Goal: Task Accomplishment & Management: Use online tool/utility

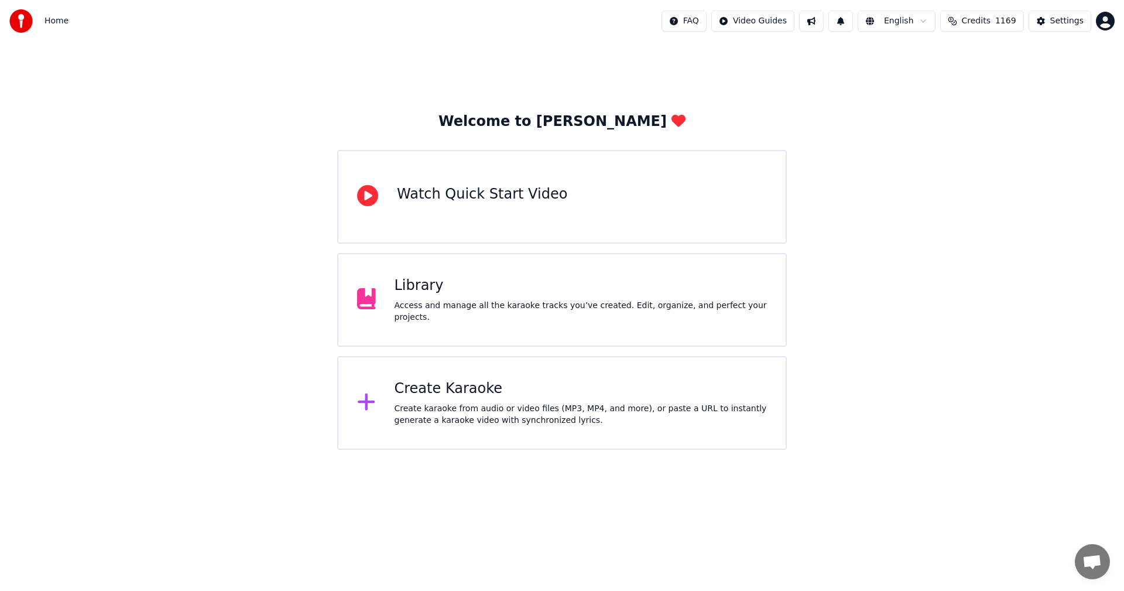
click at [427, 279] on div "Library Access and manage all the karaoke tracks you’ve created. Edit, organize…" at bounding box center [562, 300] width 450 height 94
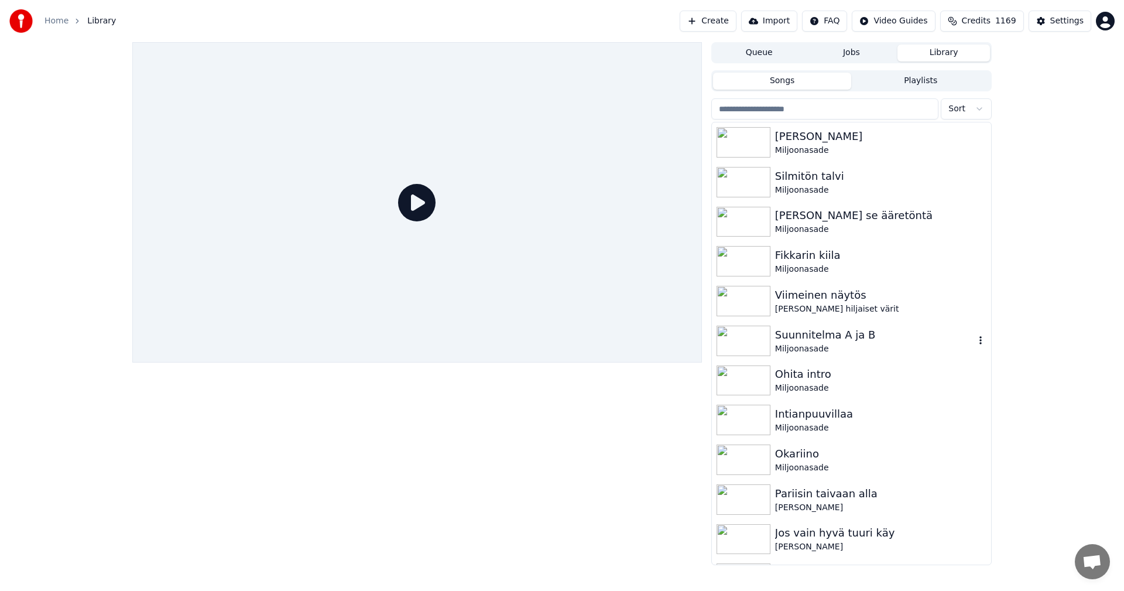
scroll to position [117, 0]
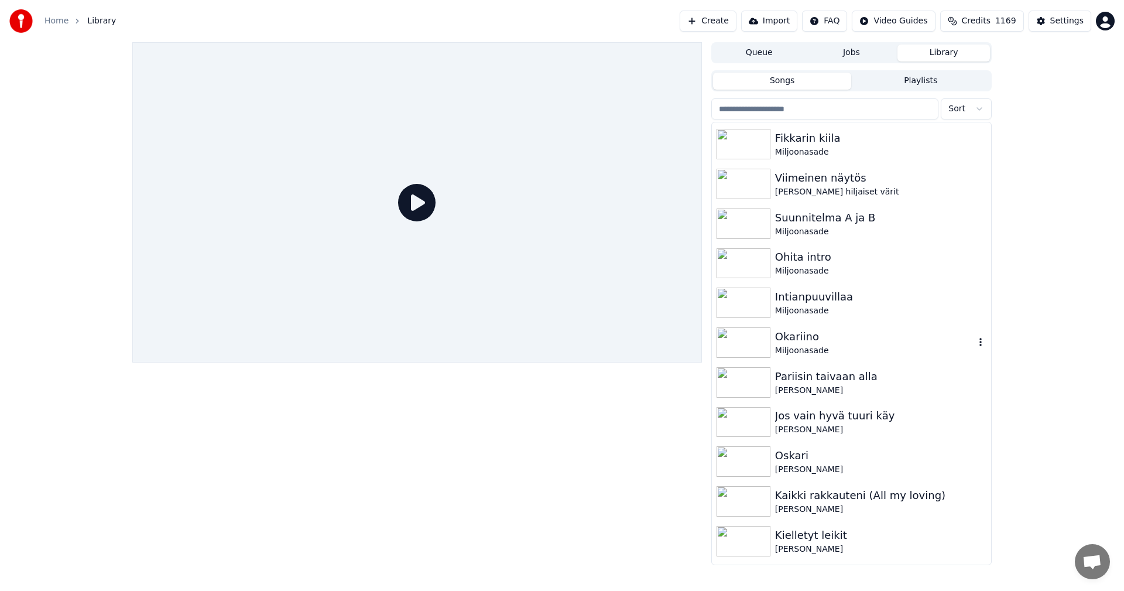
click at [757, 342] on img at bounding box center [744, 342] width 54 height 30
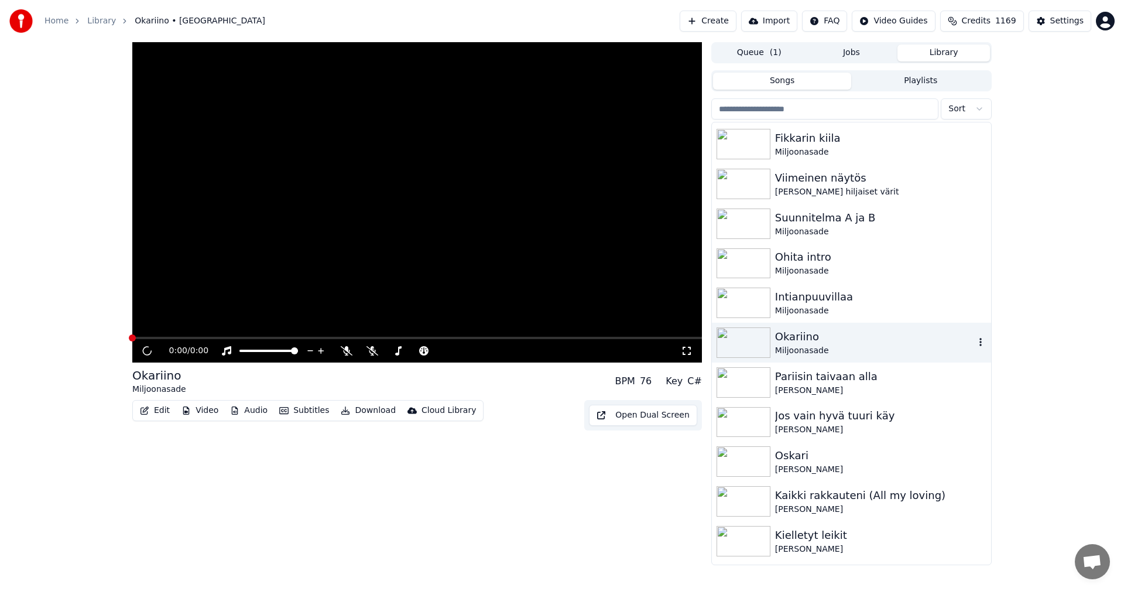
click at [757, 342] on img at bounding box center [744, 342] width 54 height 30
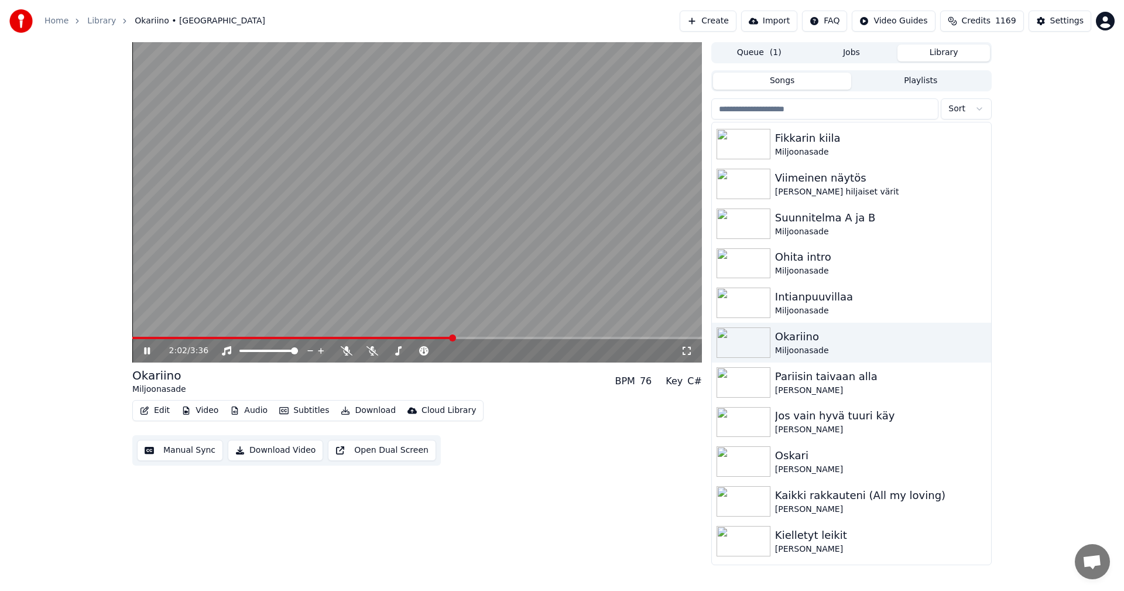
click at [454, 338] on span at bounding box center [417, 338] width 570 height 2
click at [477, 336] on video at bounding box center [417, 202] width 570 height 320
click at [478, 338] on span at bounding box center [417, 338] width 570 height 2
click at [373, 348] on icon at bounding box center [373, 350] width 12 height 9
click at [152, 349] on icon at bounding box center [156, 350] width 28 height 9
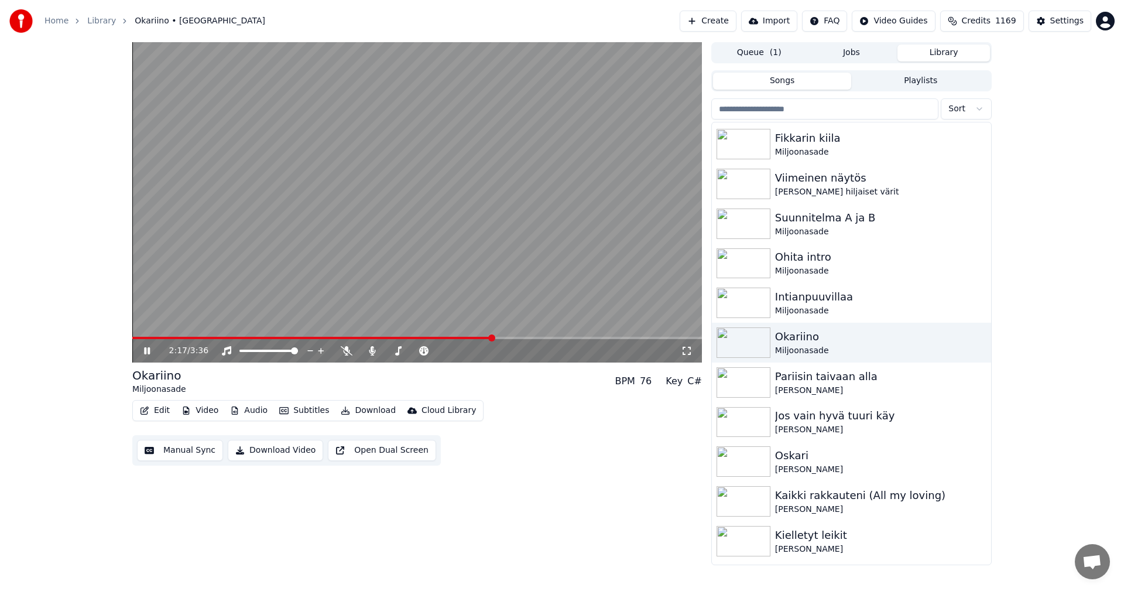
click at [514, 339] on span at bounding box center [417, 338] width 570 height 2
click at [536, 339] on span at bounding box center [417, 338] width 570 height 2
click at [523, 337] on span at bounding box center [338, 338] width 413 height 2
click at [539, 337] on span at bounding box center [346, 338] width 429 height 2
click at [547, 338] on span at bounding box center [349, 338] width 435 height 2
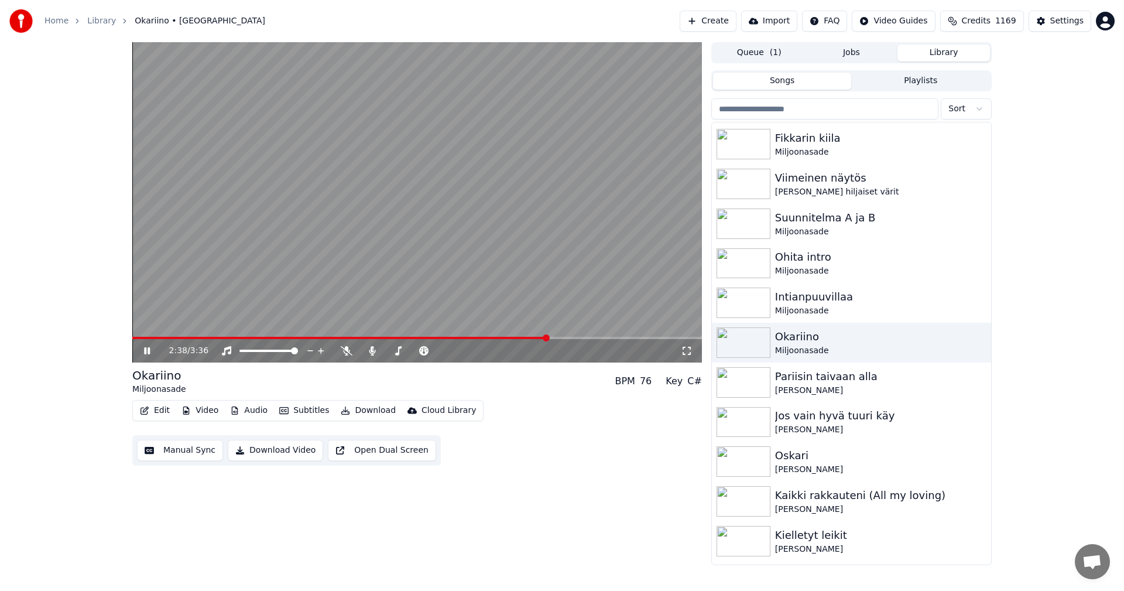
click at [547, 338] on span at bounding box center [339, 338] width 415 height 2
click at [547, 337] on span at bounding box center [344, 338] width 424 height 2
click at [547, 337] on span at bounding box center [339, 338] width 415 height 2
click at [548, 337] on span at bounding box center [345, 338] width 427 height 2
click at [547, 337] on span at bounding box center [339, 338] width 415 height 2
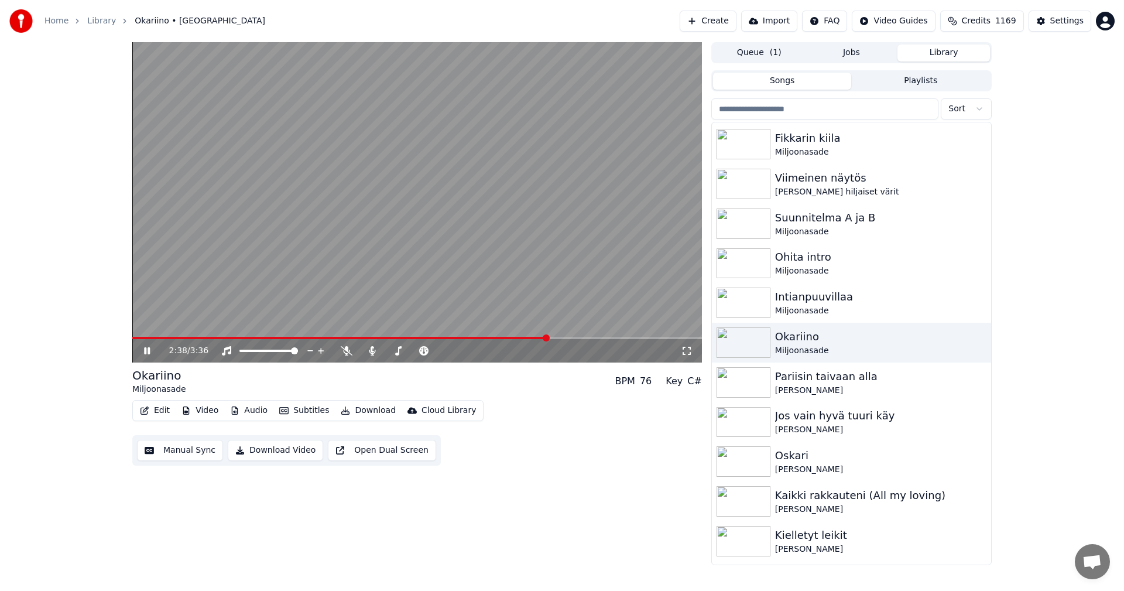
click at [547, 337] on span at bounding box center [339, 338] width 415 height 2
drag, startPoint x: 350, startPoint y: 350, endPoint x: 426, endPoint y: 365, distance: 77.1
click at [350, 349] on icon at bounding box center [347, 350] width 12 height 9
click at [547, 337] on span at bounding box center [339, 338] width 415 height 2
click at [549, 336] on video at bounding box center [417, 202] width 570 height 320
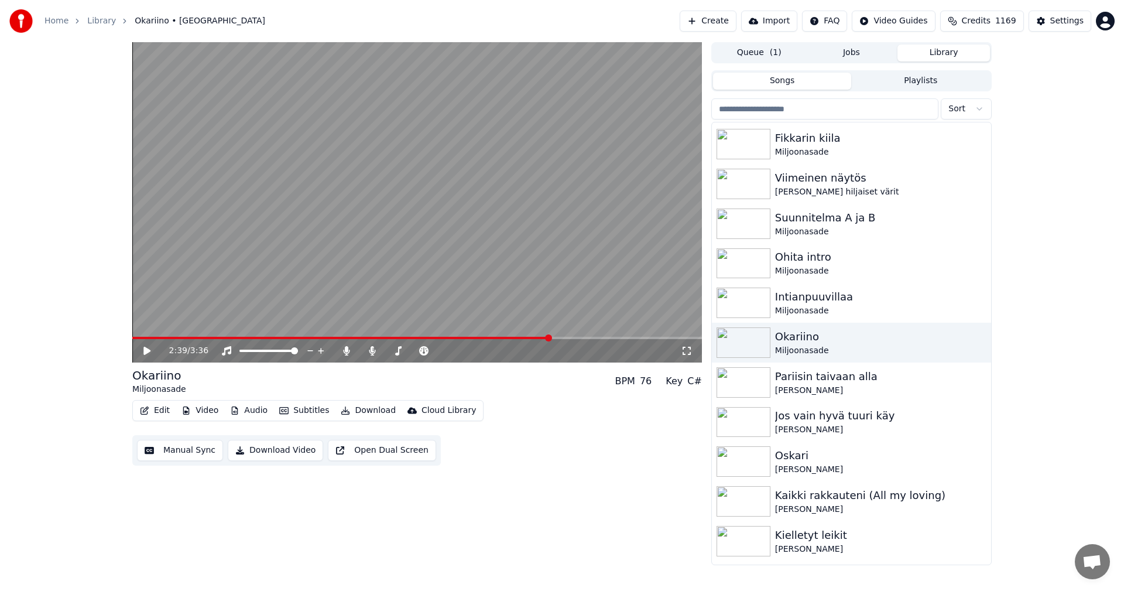
click at [550, 338] on span at bounding box center [341, 338] width 418 height 2
drag, startPoint x: 145, startPoint y: 352, endPoint x: 172, endPoint y: 344, distance: 28.2
click at [146, 350] on icon at bounding box center [146, 351] width 7 height 8
click at [550, 337] on span at bounding box center [352, 338] width 441 height 2
click at [148, 350] on icon at bounding box center [147, 350] width 6 height 7
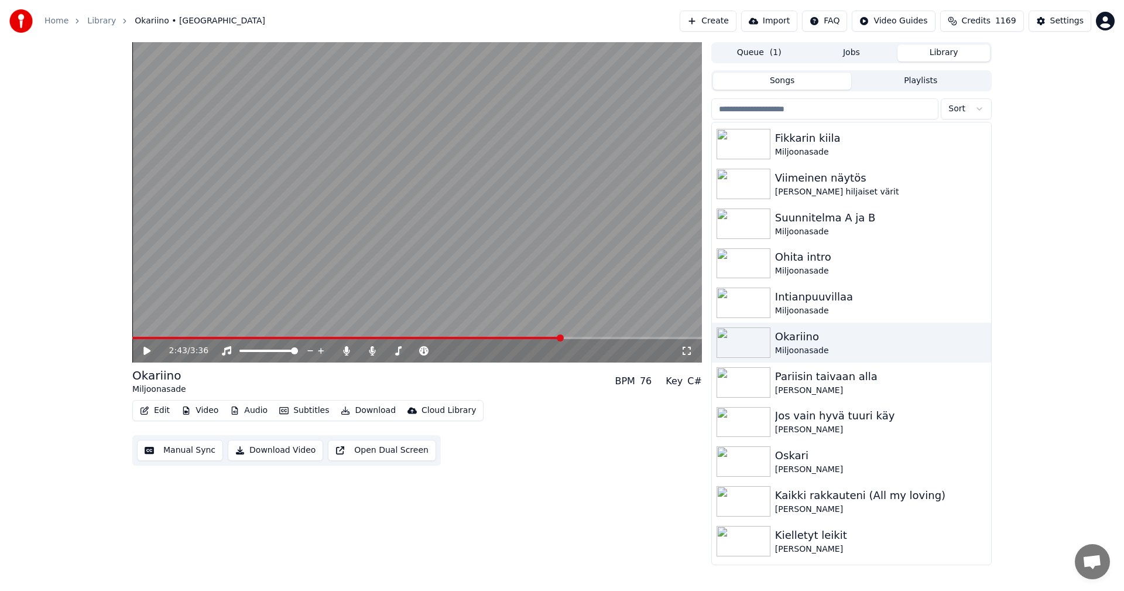
click at [538, 337] on span at bounding box center [347, 338] width 430 height 2
click at [151, 354] on icon at bounding box center [156, 350] width 28 height 9
click at [544, 337] on span at bounding box center [347, 338] width 430 height 2
click at [373, 351] on icon at bounding box center [373, 350] width 12 height 9
click at [547, 336] on video at bounding box center [417, 202] width 570 height 320
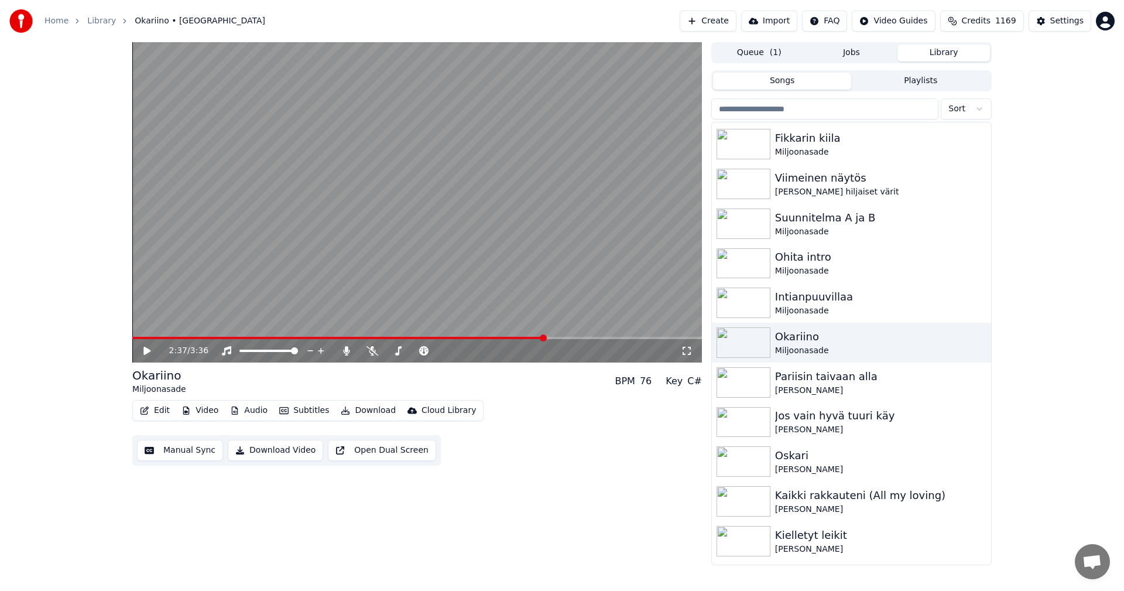
click at [545, 338] on span at bounding box center [338, 338] width 413 height 2
click at [147, 350] on icon at bounding box center [146, 351] width 7 height 8
click at [543, 337] on span at bounding box center [345, 338] width 427 height 2
click at [543, 338] on span at bounding box center [345, 338] width 427 height 2
click at [142, 351] on icon at bounding box center [156, 350] width 28 height 9
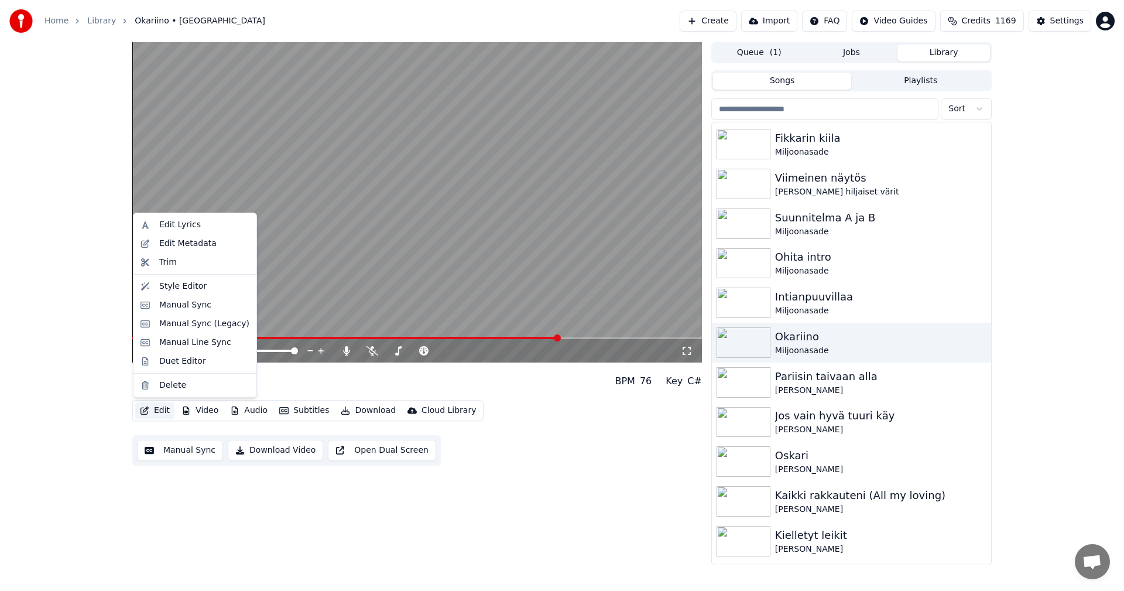
click at [160, 407] on button "Edit" at bounding box center [154, 410] width 39 height 16
click at [182, 327] on div "Manual Sync (Legacy)" at bounding box center [204, 324] width 90 height 12
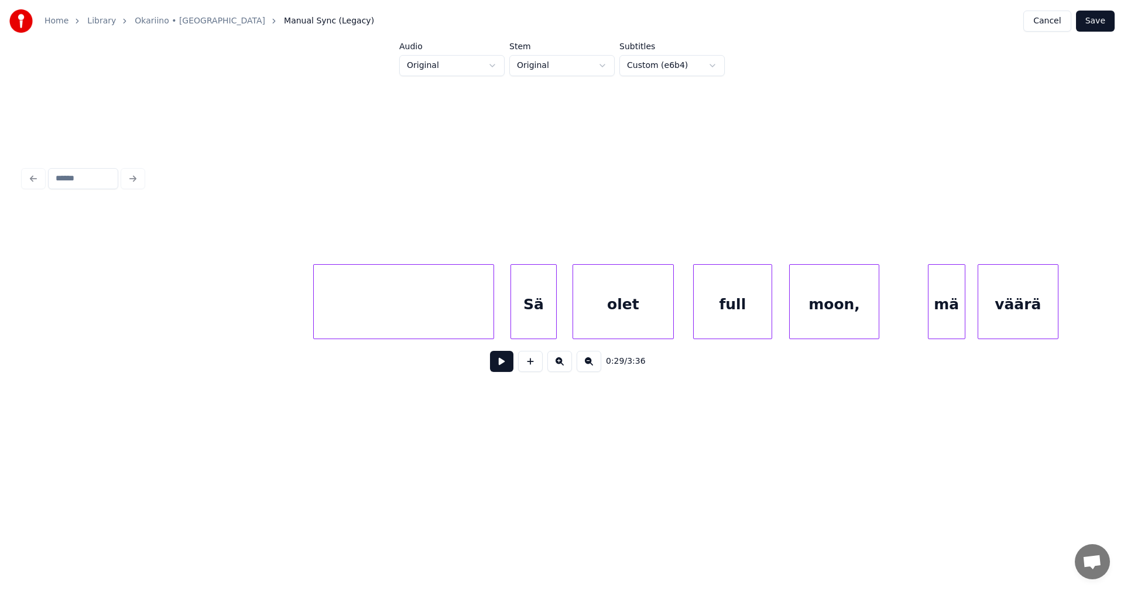
scroll to position [0, 36614]
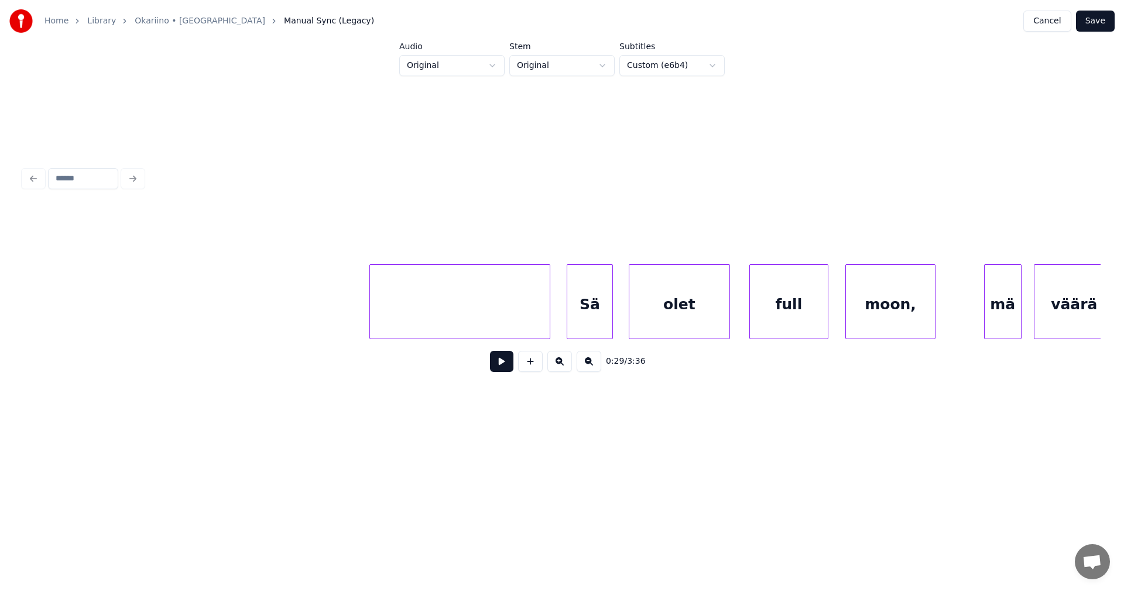
click at [535, 313] on div at bounding box center [459, 301] width 181 height 75
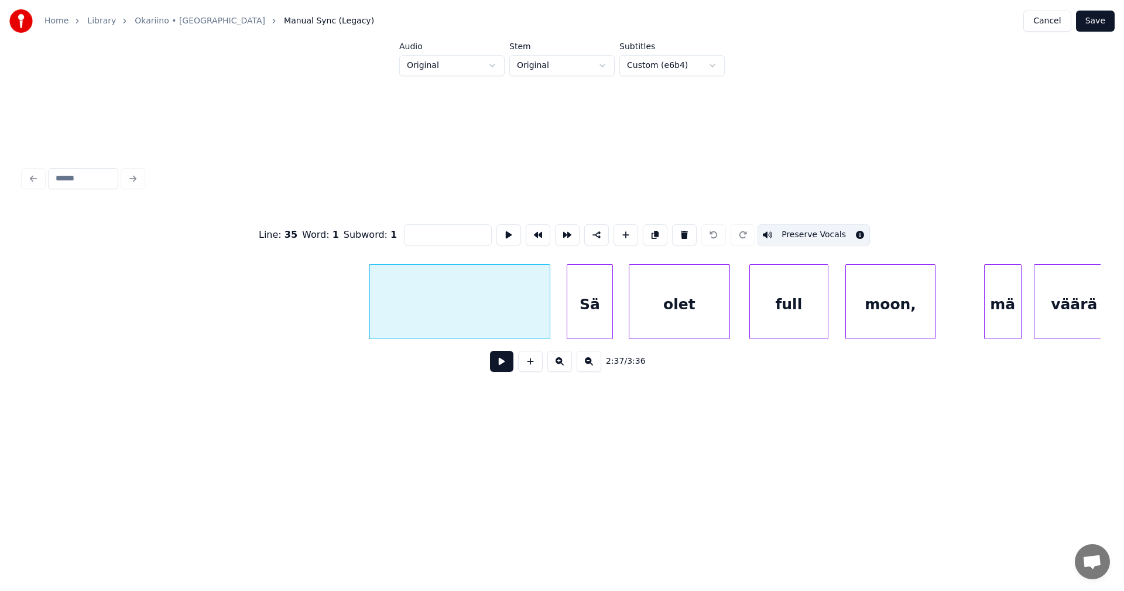
drag, startPoint x: 494, startPoint y: 364, endPoint x: 499, endPoint y: 367, distance: 6.5
click at [494, 364] on button at bounding box center [501, 361] width 23 height 21
click at [499, 365] on button at bounding box center [501, 361] width 23 height 21
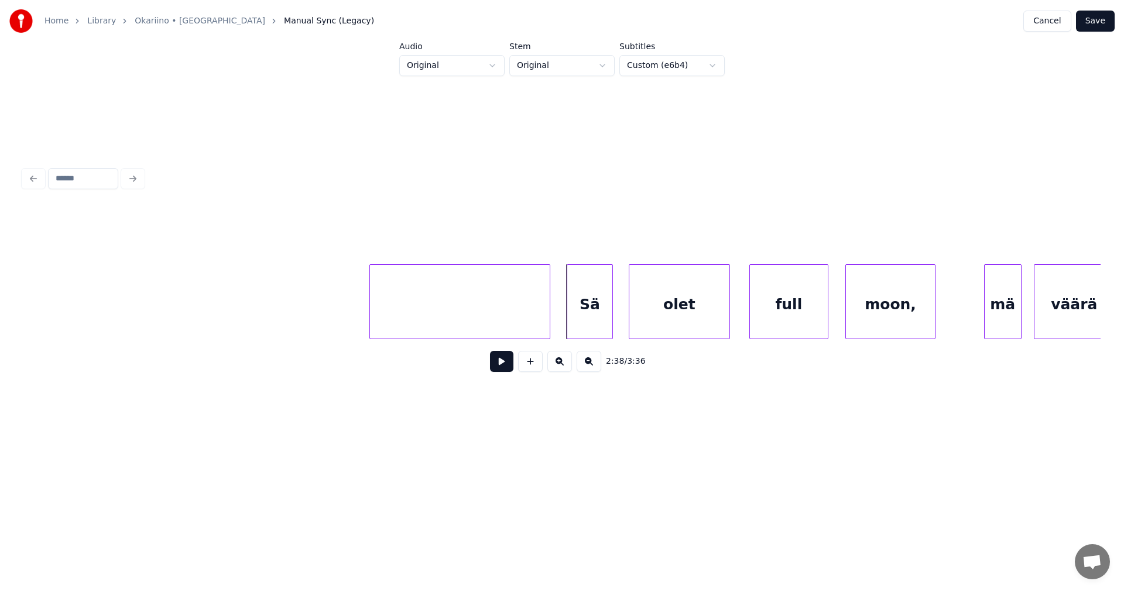
click at [503, 369] on button at bounding box center [501, 361] width 23 height 21
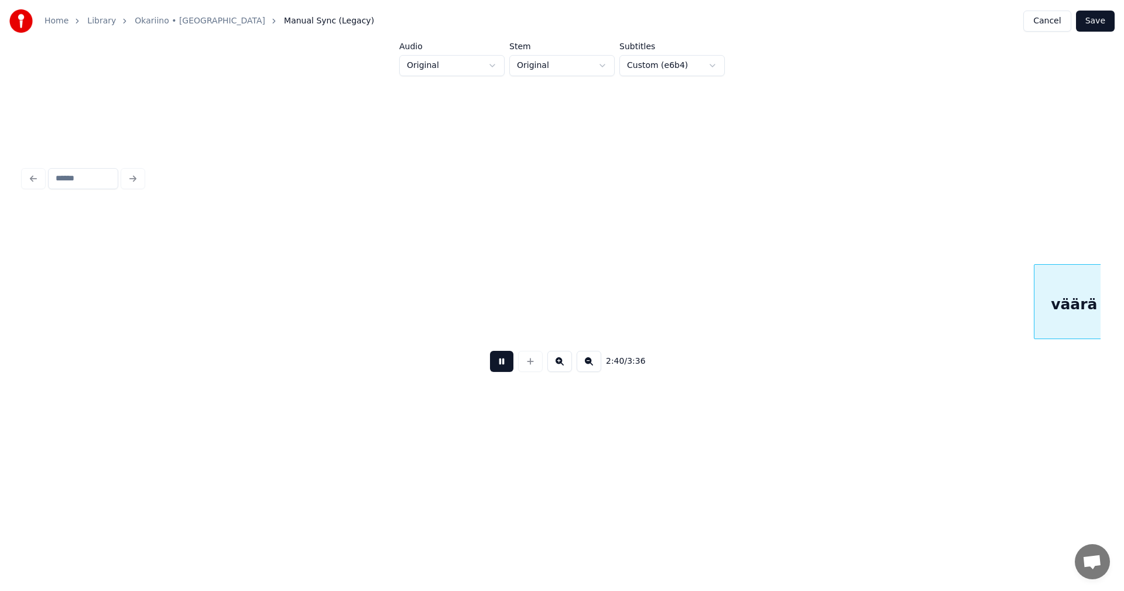
scroll to position [0, 37693]
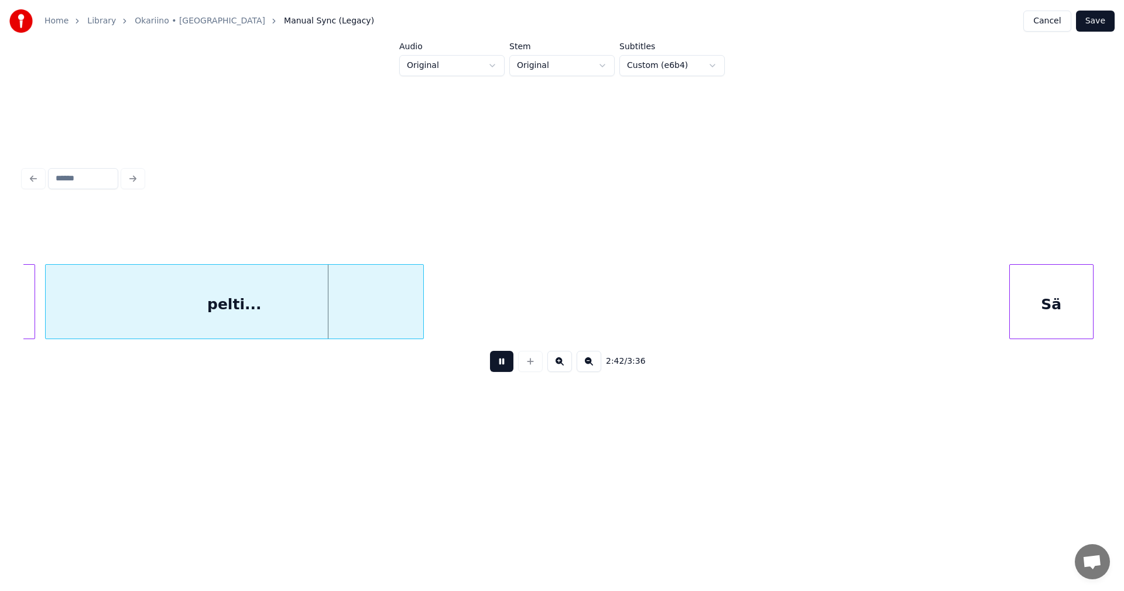
click at [503, 369] on button at bounding box center [501, 361] width 23 height 21
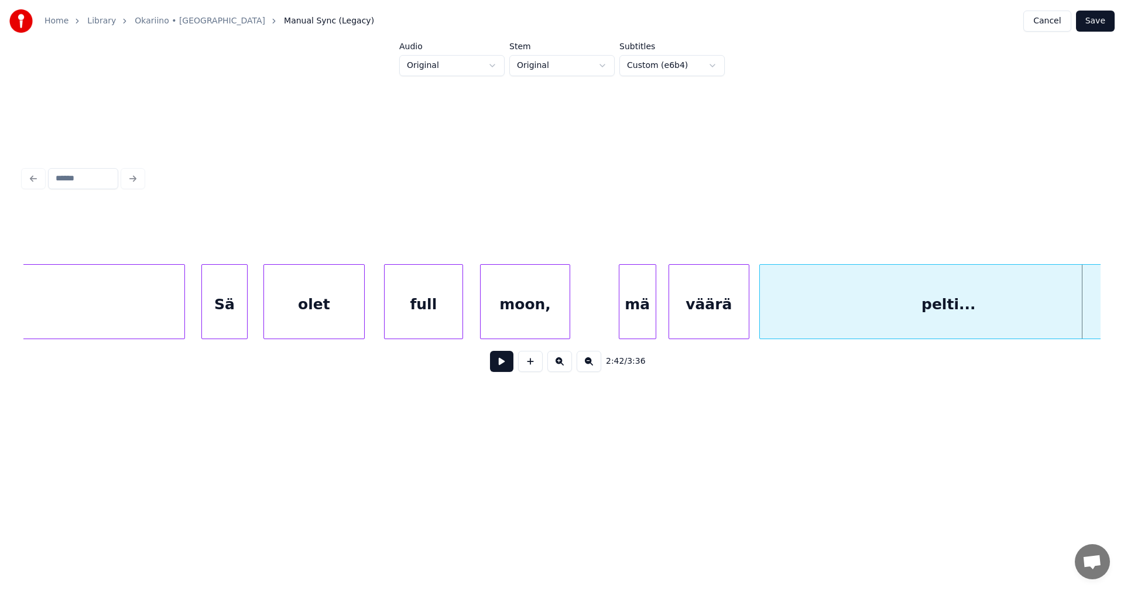
scroll to position [0, 37119]
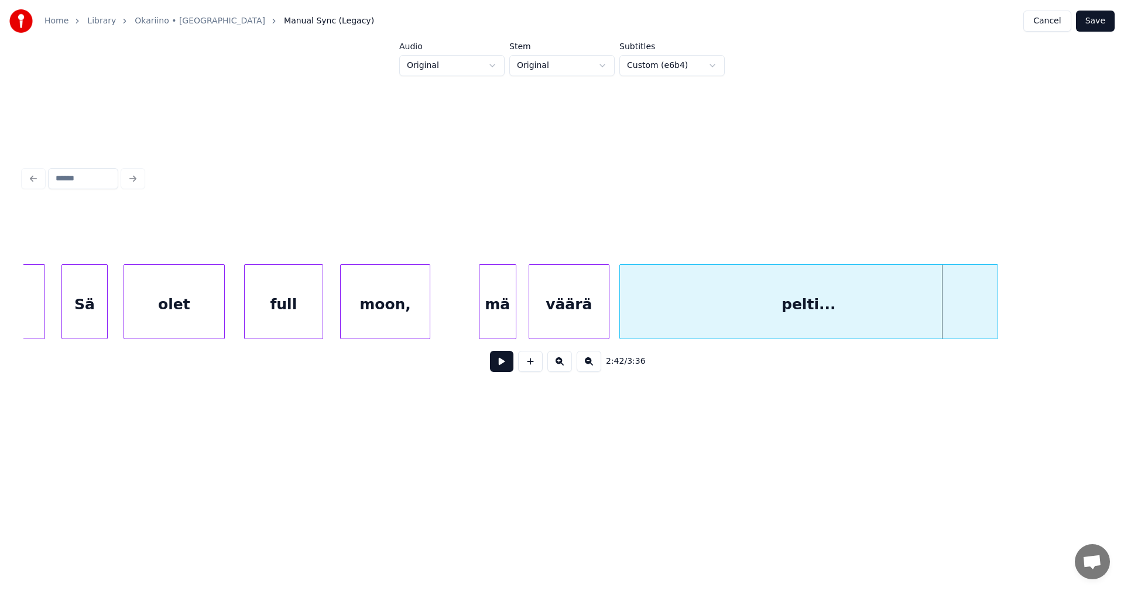
click at [508, 326] on div "mä" at bounding box center [498, 305] width 36 height 80
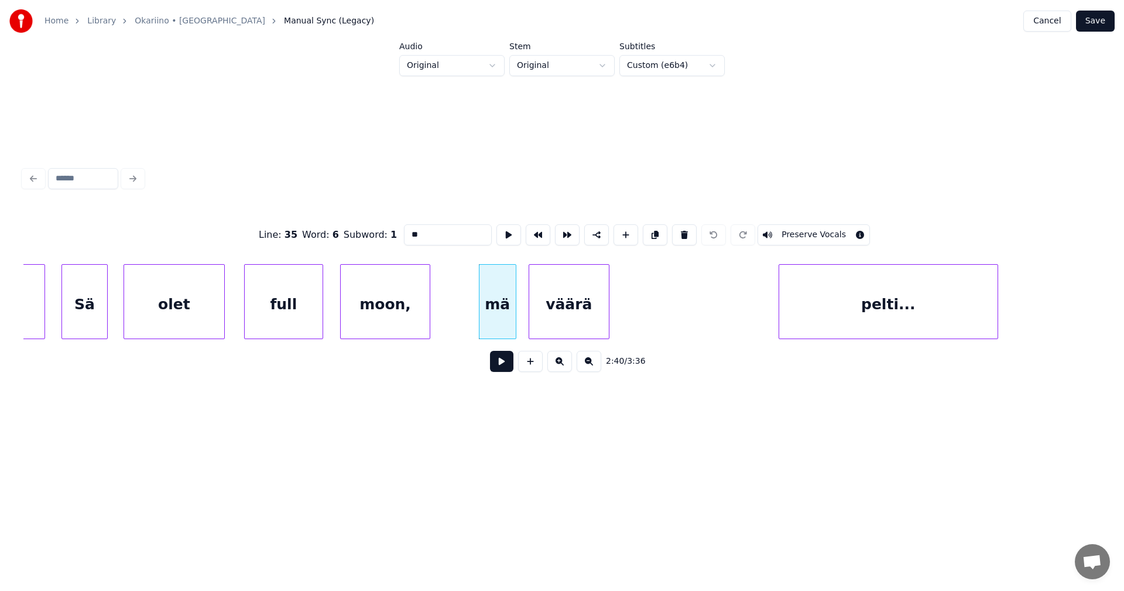
click at [783, 306] on div at bounding box center [781, 302] width 4 height 74
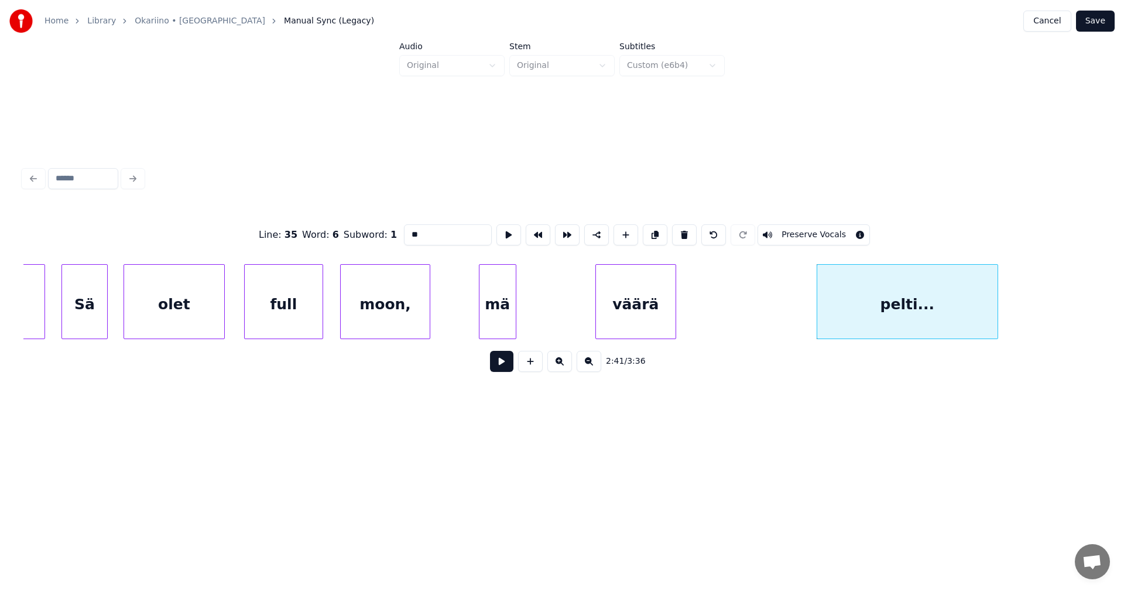
click at [664, 308] on div "väärä" at bounding box center [636, 305] width 80 height 80
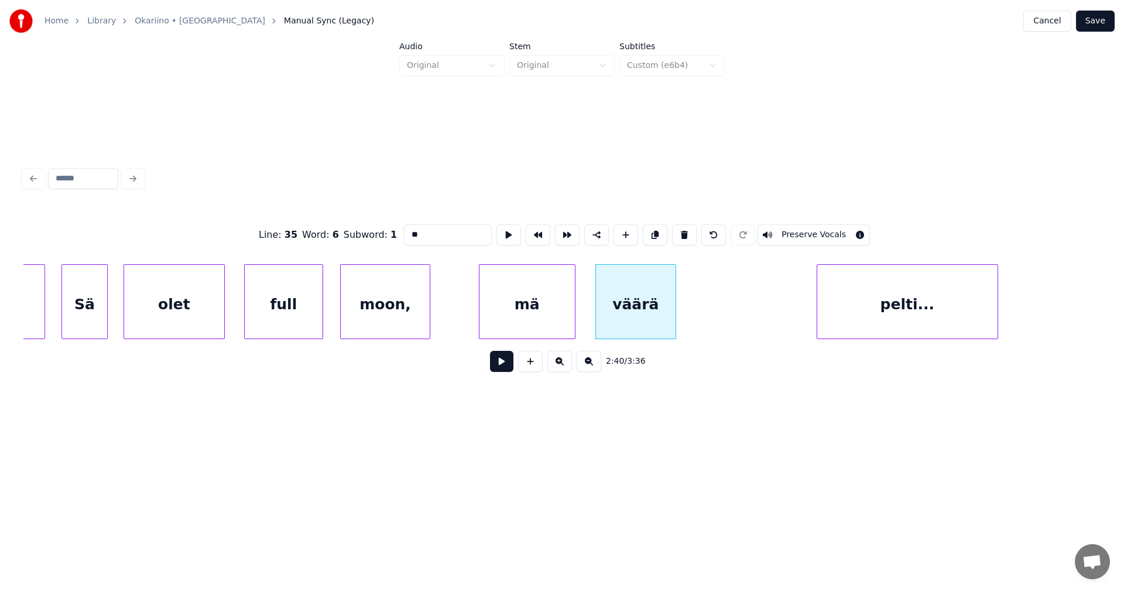
click at [574, 313] on div at bounding box center [573, 302] width 4 height 74
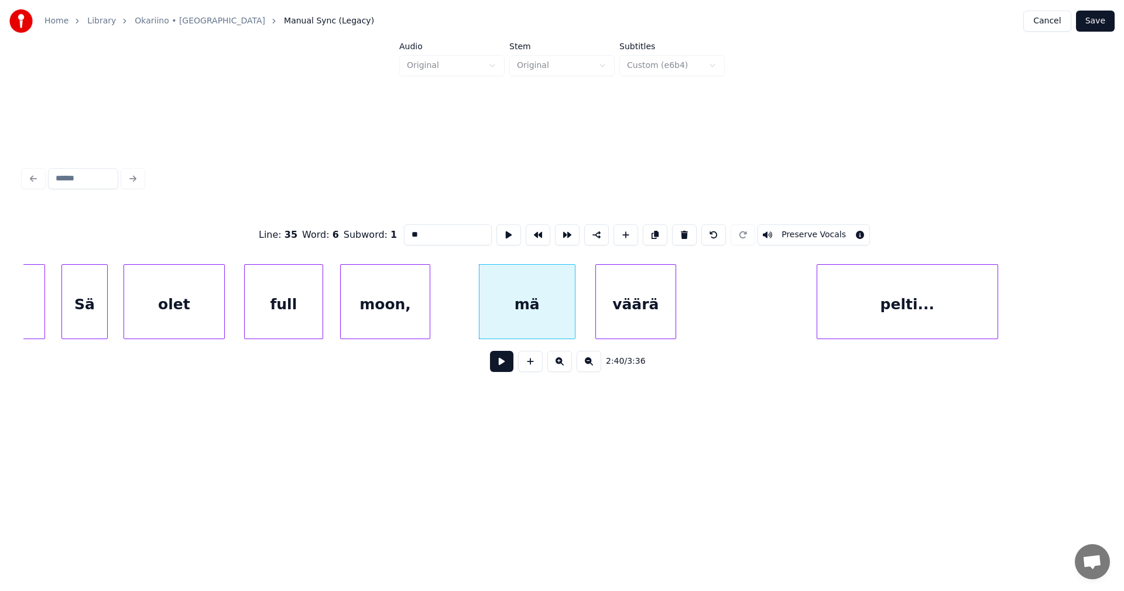
click at [426, 231] on input "**" at bounding box center [448, 234] width 88 height 21
click at [719, 301] on div "väärä" at bounding box center [737, 305] width 80 height 80
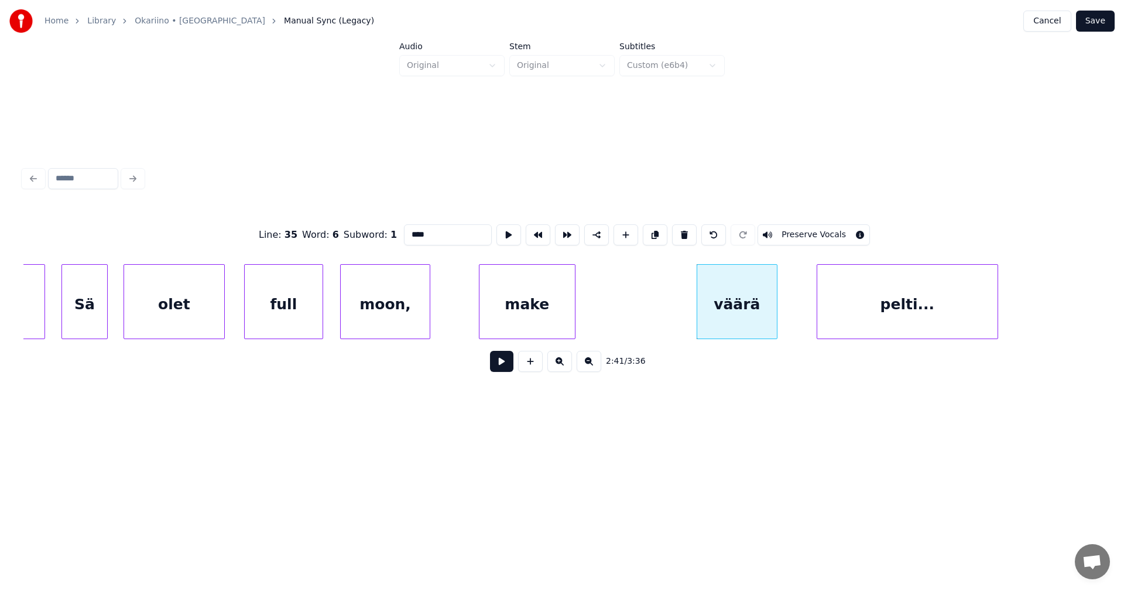
type input "****"
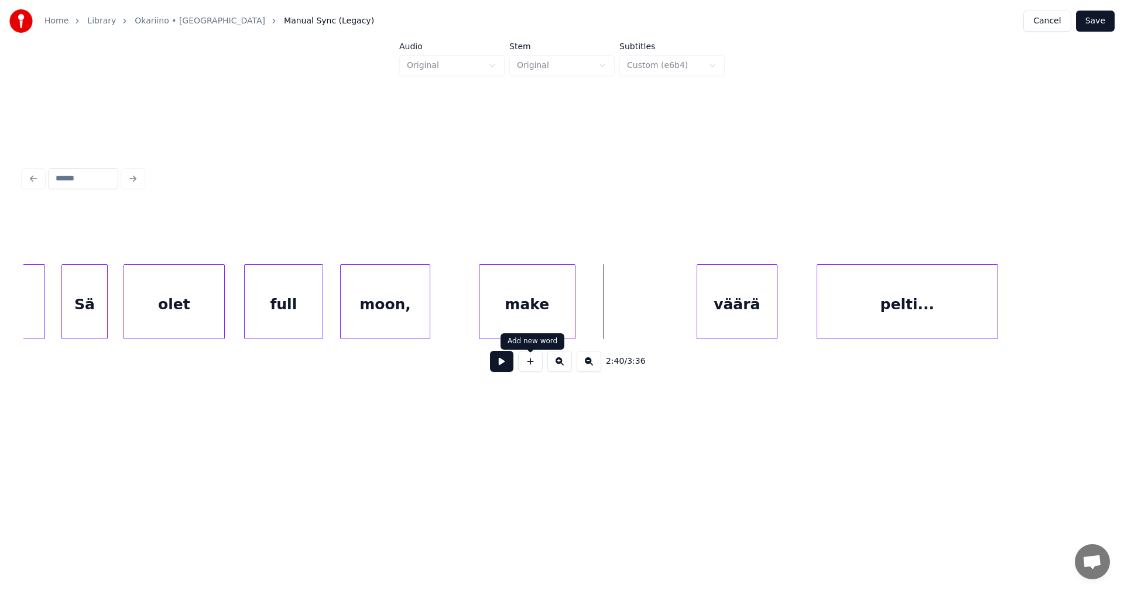
drag, startPoint x: 534, startPoint y: 364, endPoint x: 576, endPoint y: 336, distance: 50.7
click at [535, 362] on button at bounding box center [530, 361] width 25 height 21
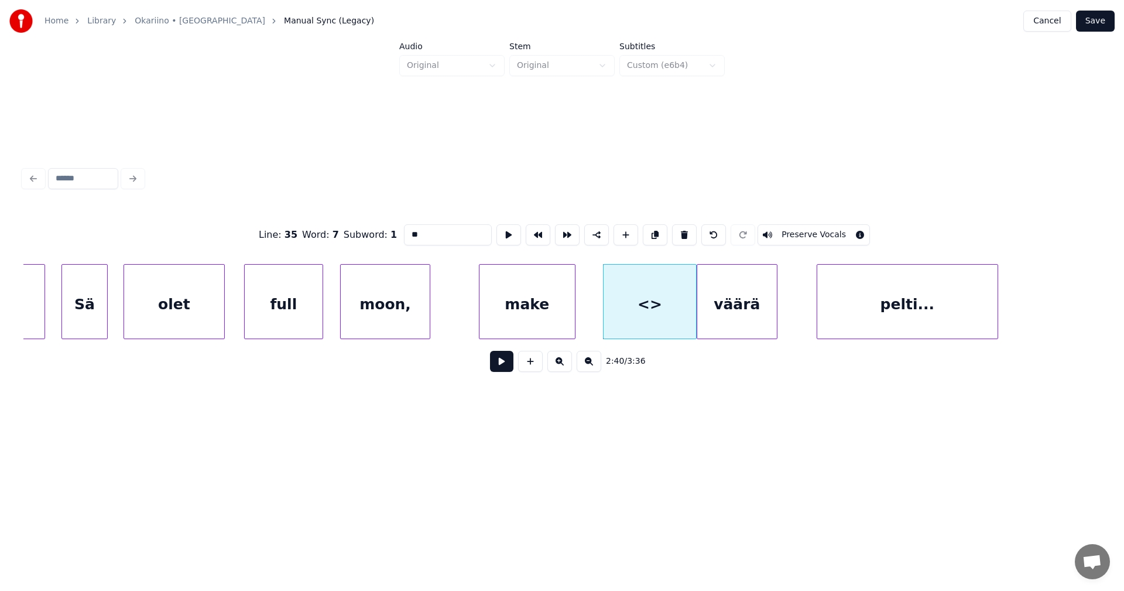
click at [693, 304] on div "<>" at bounding box center [650, 301] width 94 height 75
click at [682, 307] on div at bounding box center [684, 302] width 4 height 74
drag, startPoint x: 441, startPoint y: 226, endPoint x: 397, endPoint y: 230, distance: 44.7
click at [397, 230] on div "Line : 35 Word : 7 Subword : 1 ** Preserve Vocals" at bounding box center [561, 235] width 1077 height 59
click at [731, 322] on div "väärä" at bounding box center [737, 305] width 80 height 80
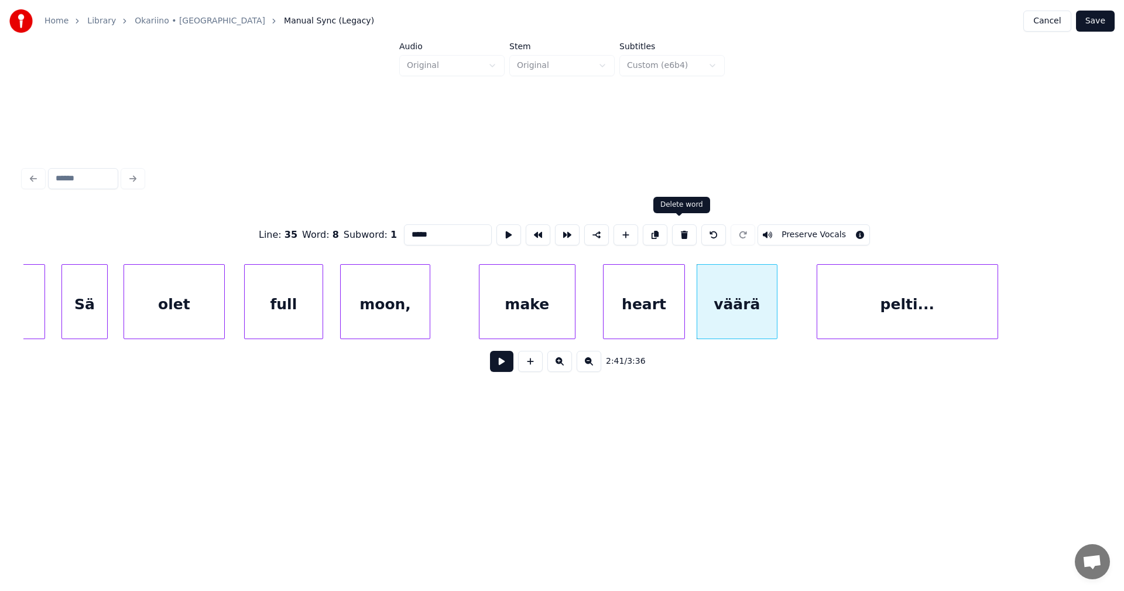
click at [683, 233] on button at bounding box center [684, 234] width 25 height 21
type input "*****"
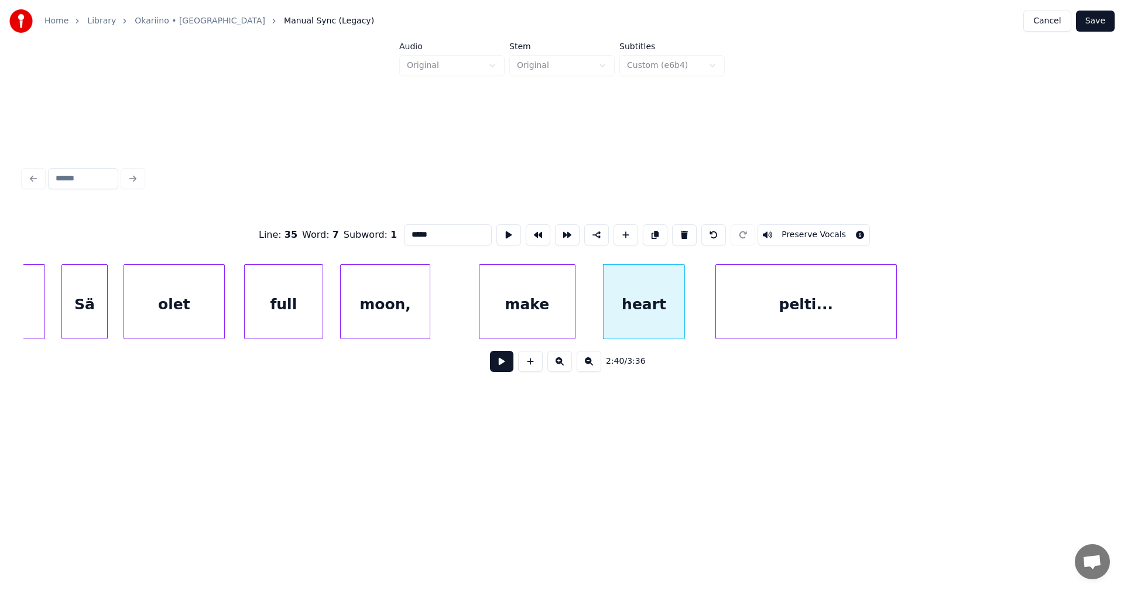
click at [751, 313] on div "pelti..." at bounding box center [806, 305] width 180 height 80
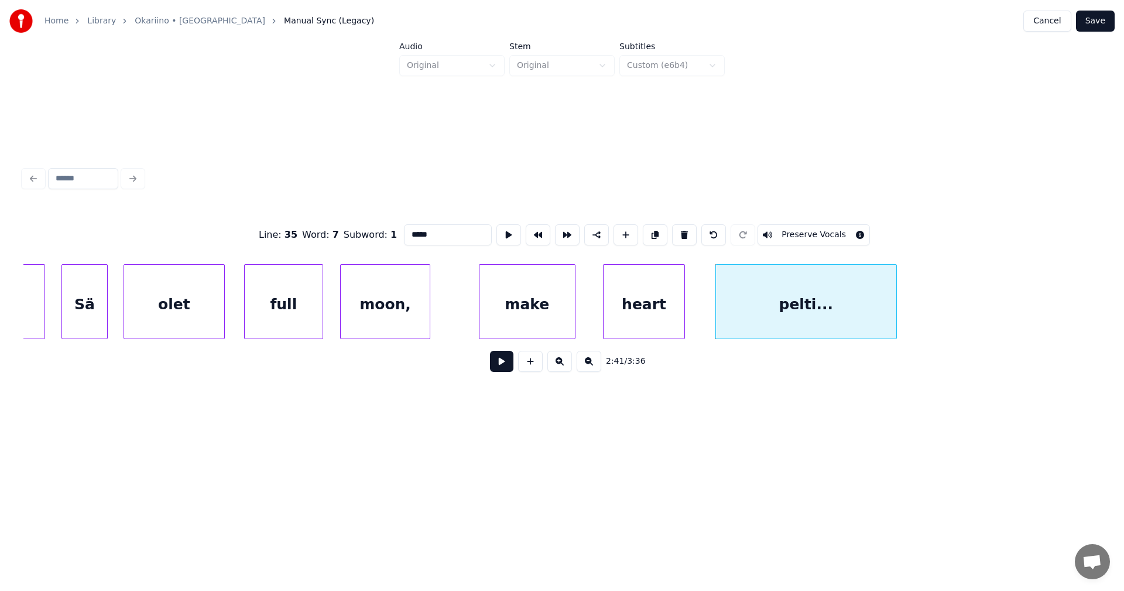
drag, startPoint x: 438, startPoint y: 236, endPoint x: 404, endPoint y: 230, distance: 34.6
click at [404, 229] on input "*****" at bounding box center [448, 234] width 88 height 21
type input "*"
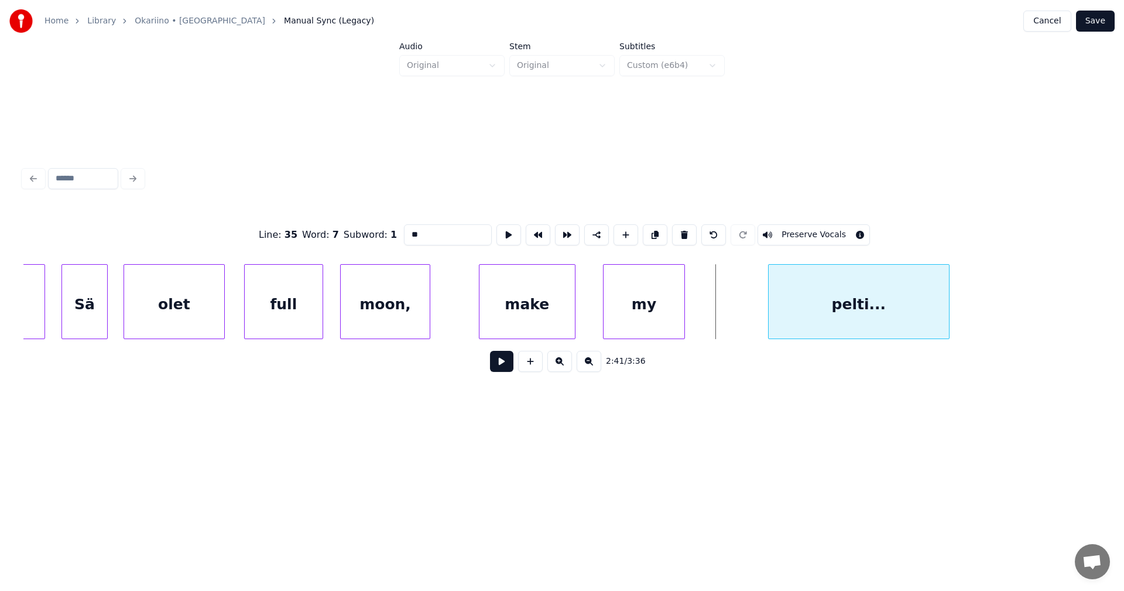
click at [871, 284] on div "pelti..." at bounding box center [859, 305] width 180 height 80
type input "**"
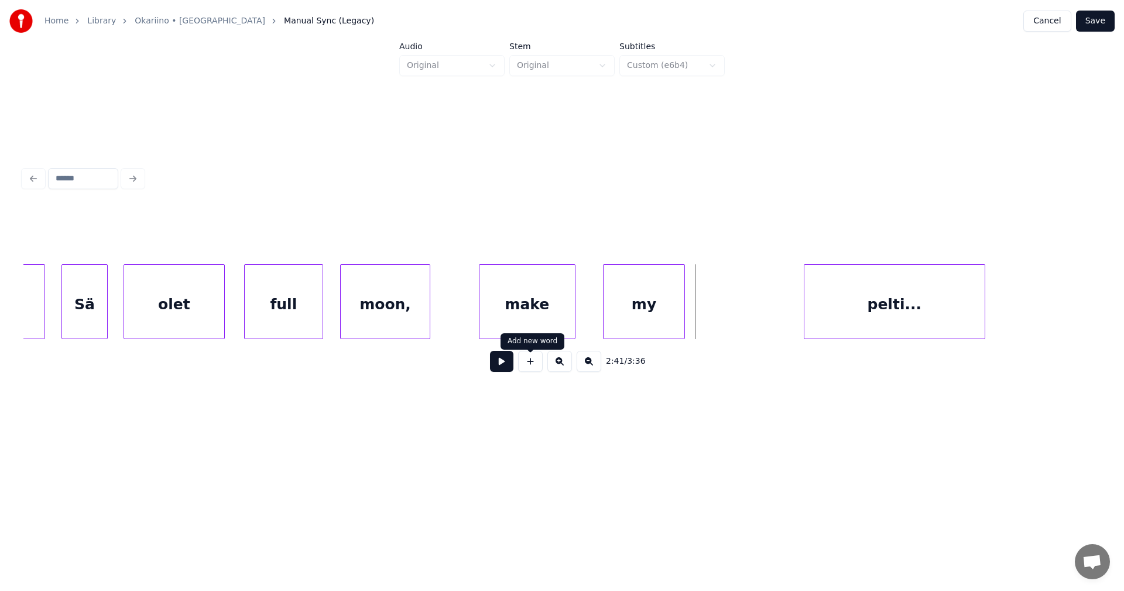
click at [529, 366] on button at bounding box center [530, 361] width 25 height 21
type input "**"
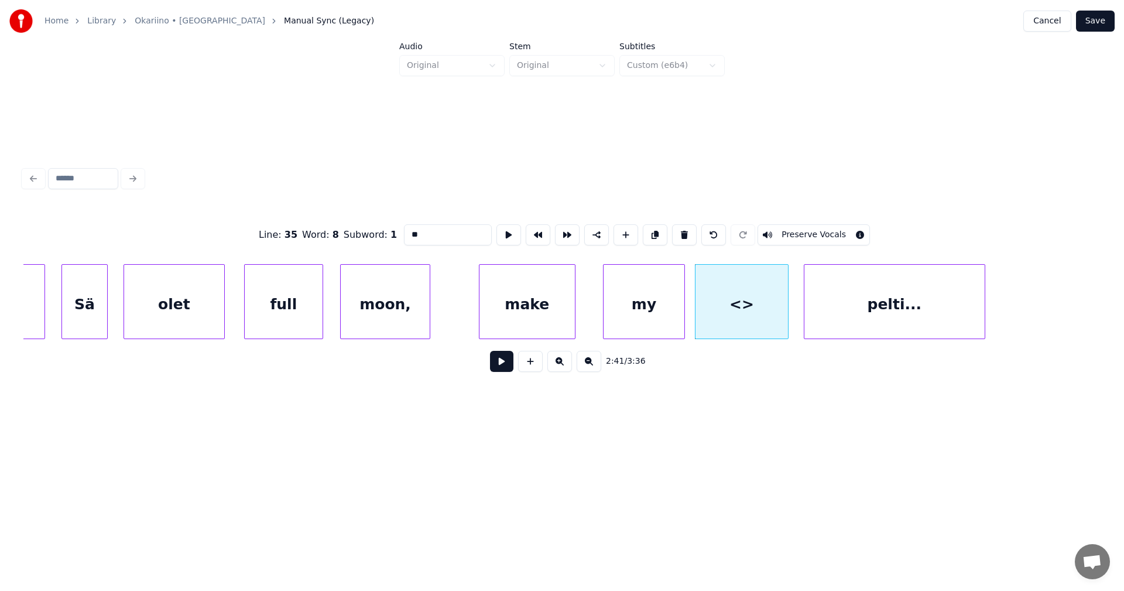
drag, startPoint x: 423, startPoint y: 237, endPoint x: 406, endPoint y: 239, distance: 17.2
click at [406, 239] on input "**" at bounding box center [448, 234] width 88 height 21
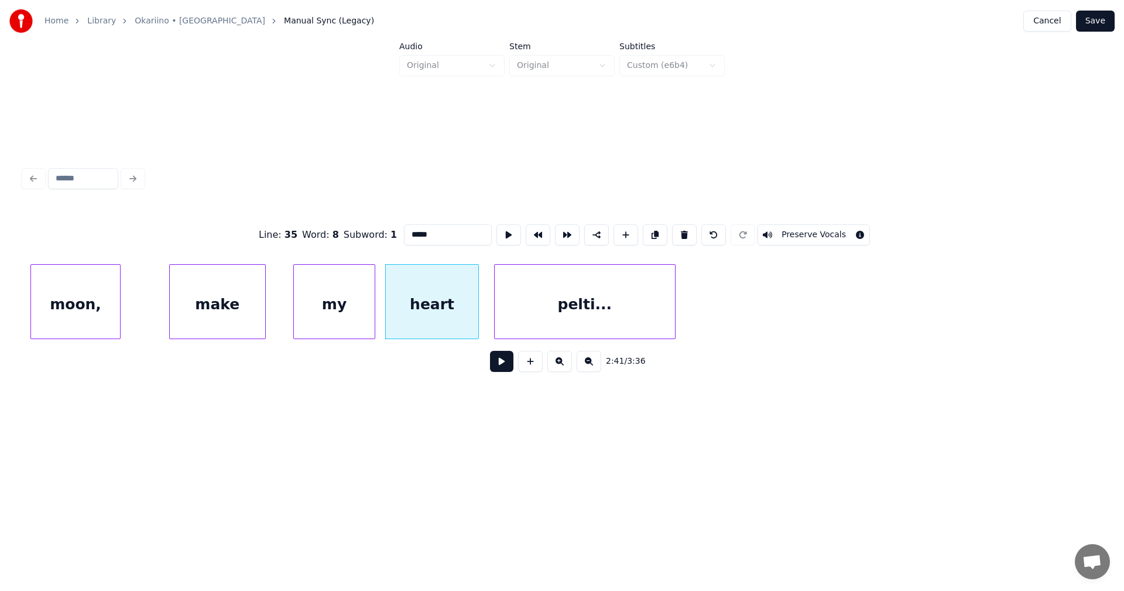
scroll to position [0, 37400]
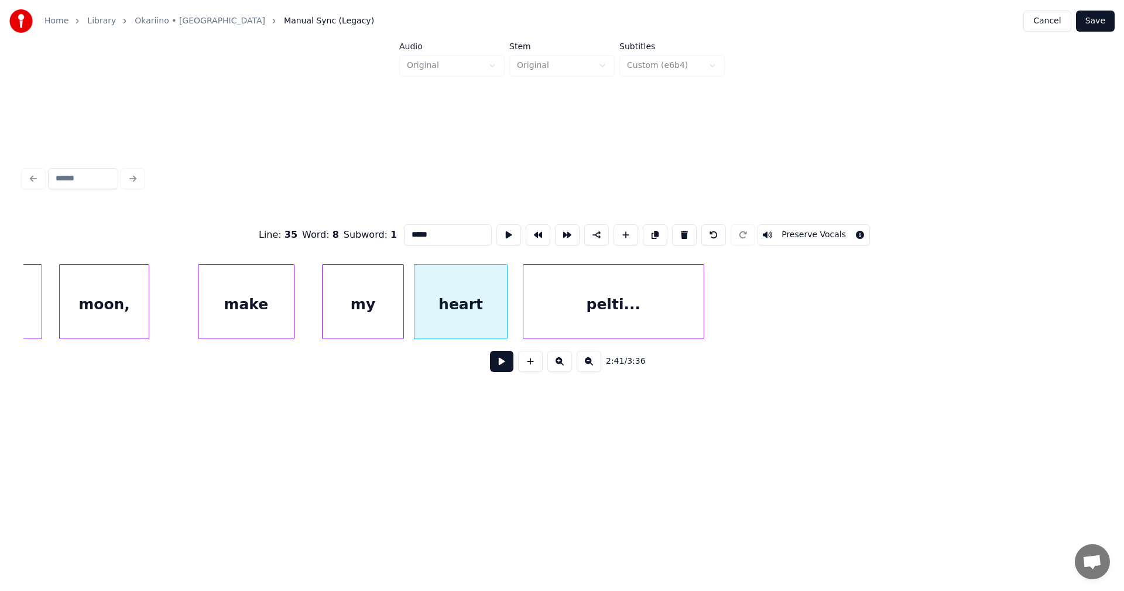
click at [641, 298] on div "pelti..." at bounding box center [613, 305] width 180 height 80
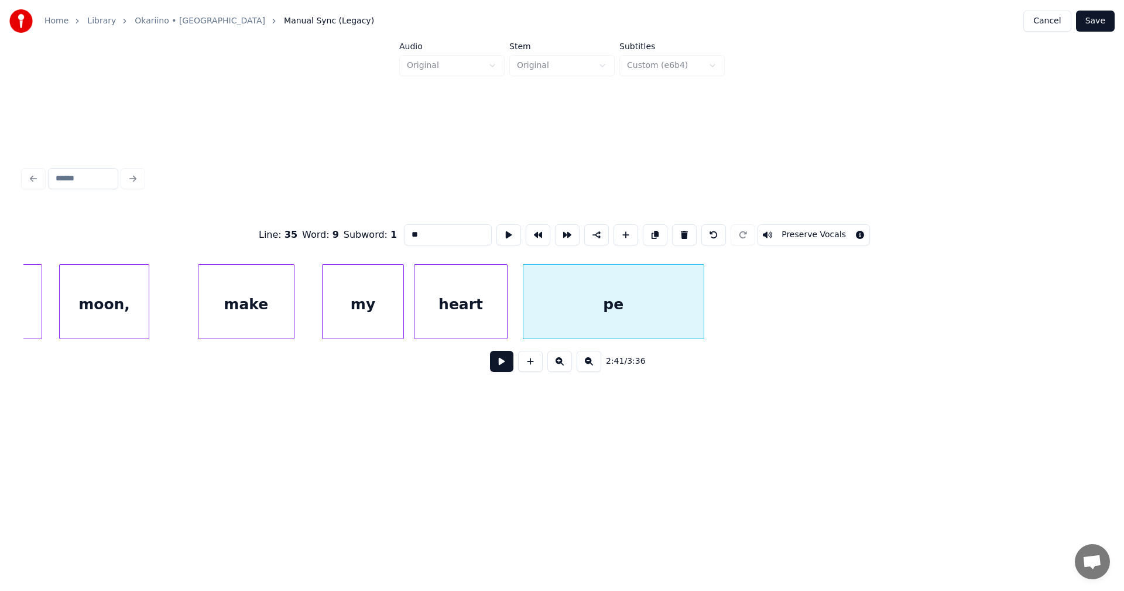
type input "*"
click at [273, 323] on div "make" at bounding box center [245, 305] width 95 height 80
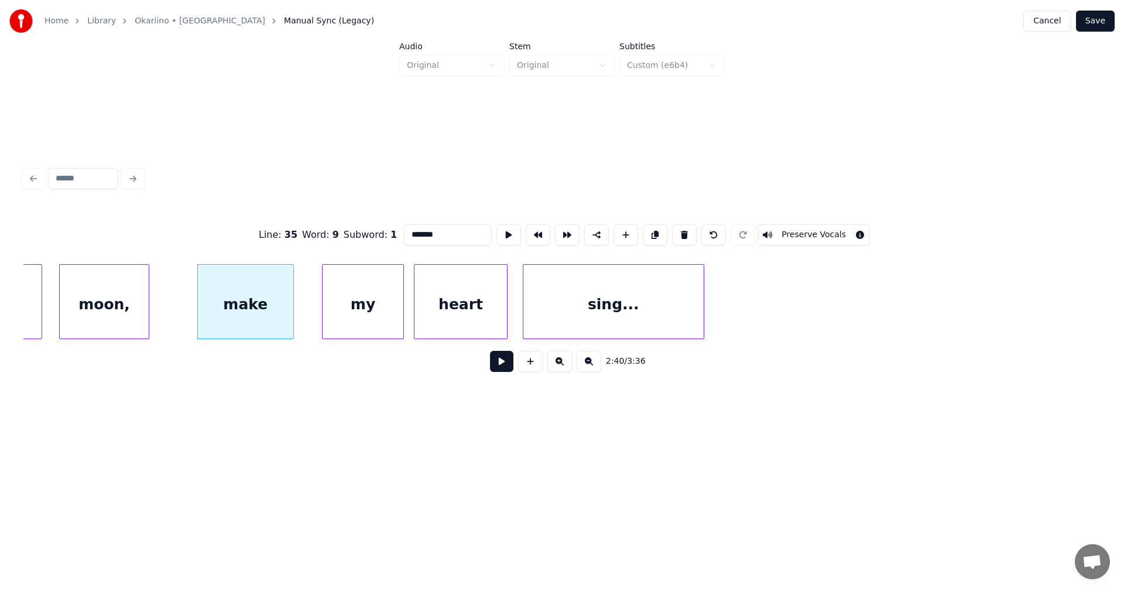
type input "*******"
click at [498, 372] on button at bounding box center [501, 361] width 23 height 21
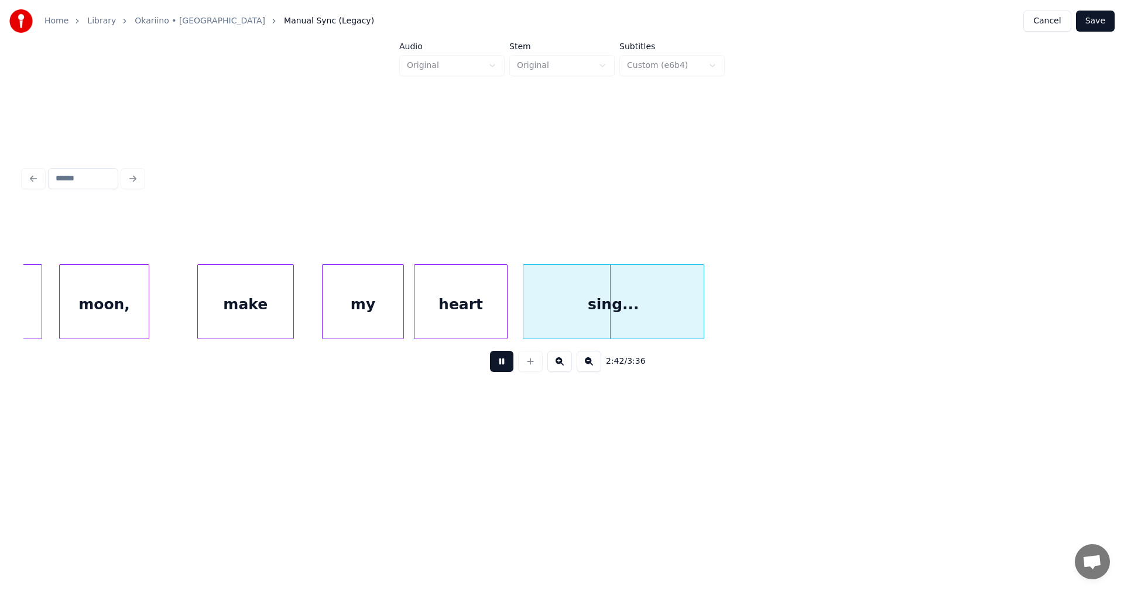
click at [505, 367] on button at bounding box center [501, 361] width 23 height 21
click at [368, 302] on div "my" at bounding box center [352, 305] width 81 height 80
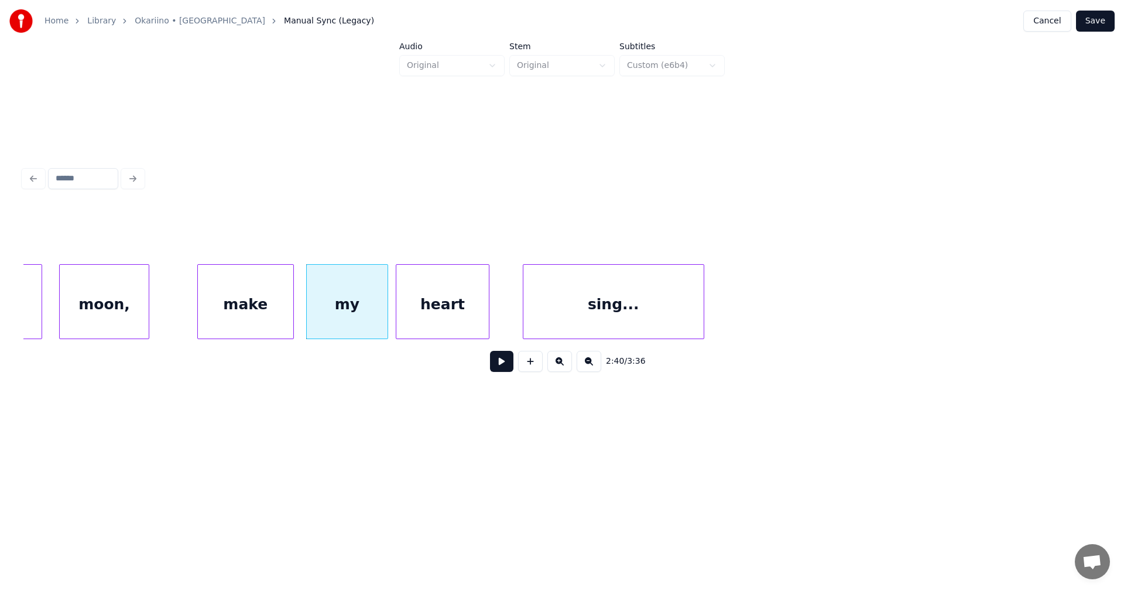
click at [434, 316] on div "heart" at bounding box center [442, 305] width 93 height 80
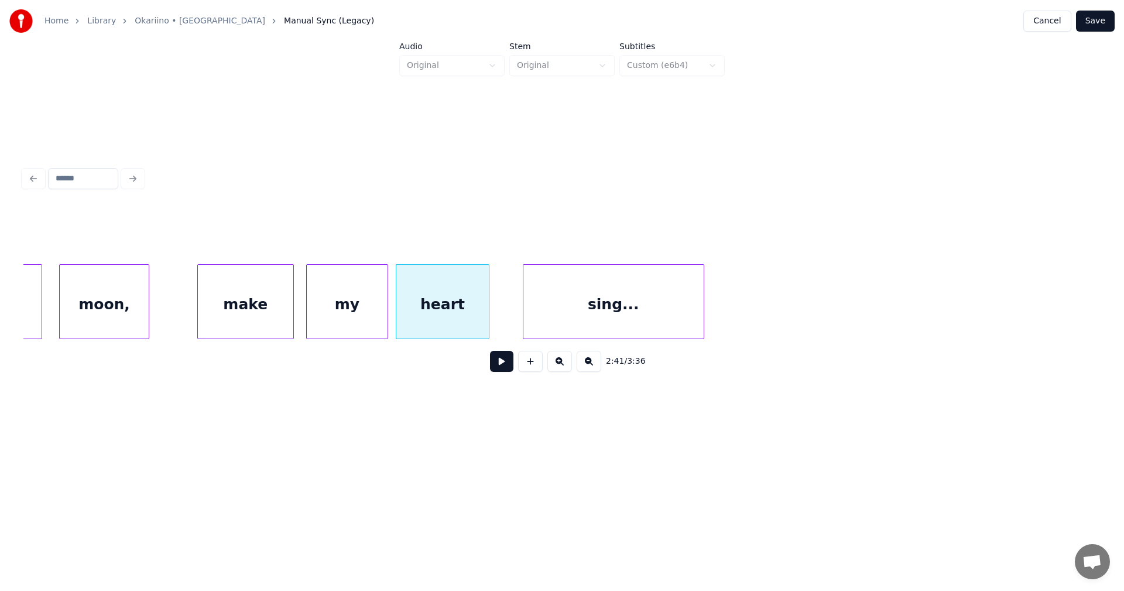
click at [277, 297] on div "make" at bounding box center [245, 305] width 95 height 80
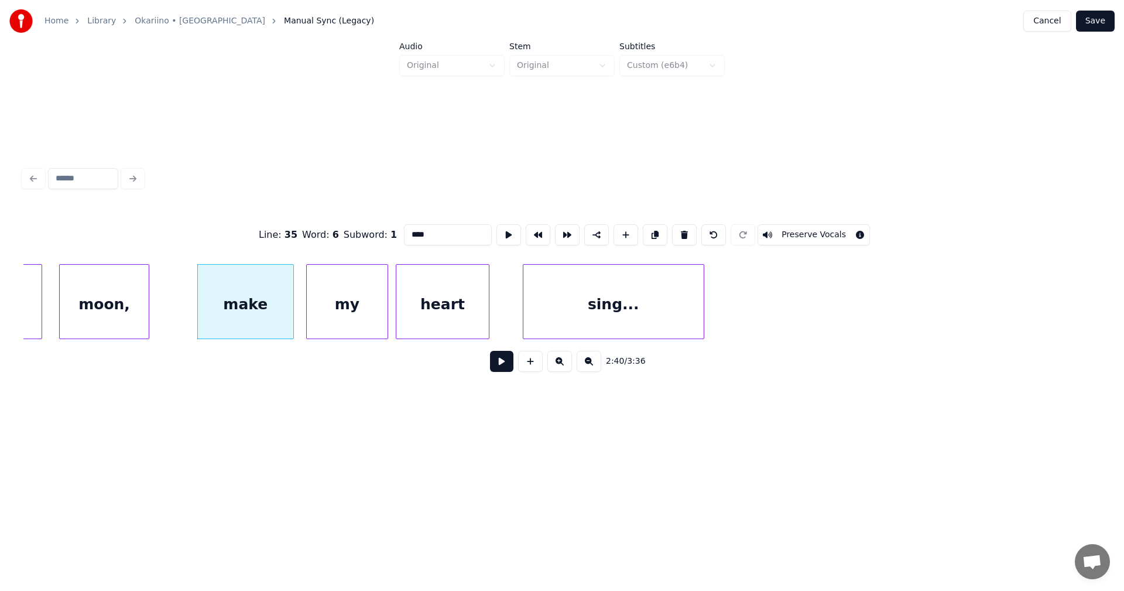
click at [501, 364] on button at bounding box center [501, 361] width 23 height 21
drag, startPoint x: 501, startPoint y: 364, endPoint x: 493, endPoint y: 362, distance: 7.8
click at [500, 363] on button at bounding box center [501, 361] width 23 height 21
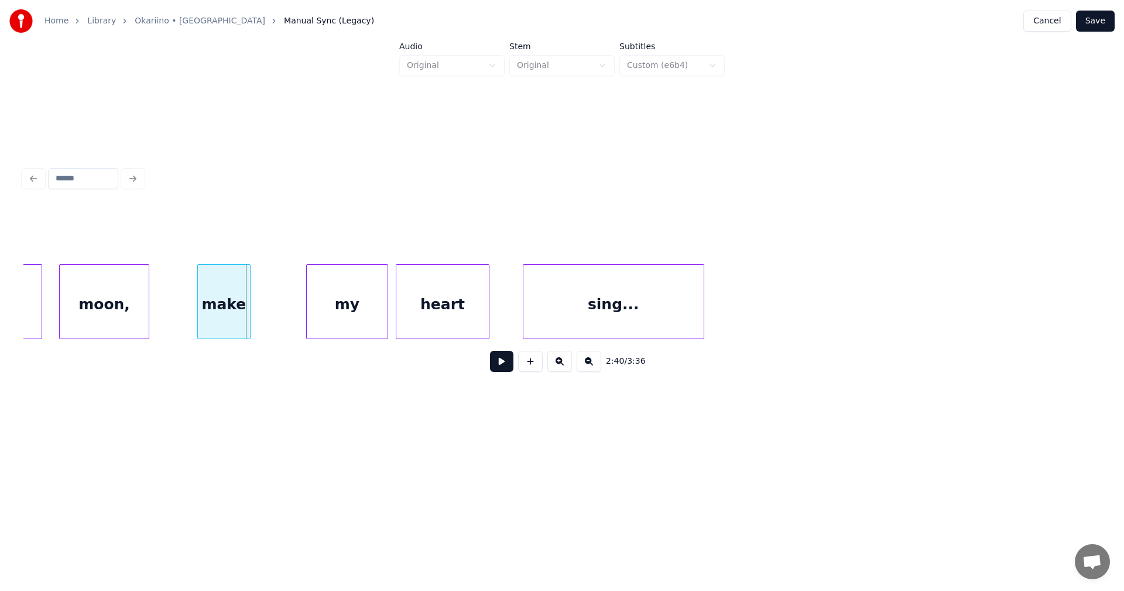
click at [249, 292] on div at bounding box center [249, 302] width 4 height 74
click at [314, 311] on div "my" at bounding box center [316, 305] width 81 height 80
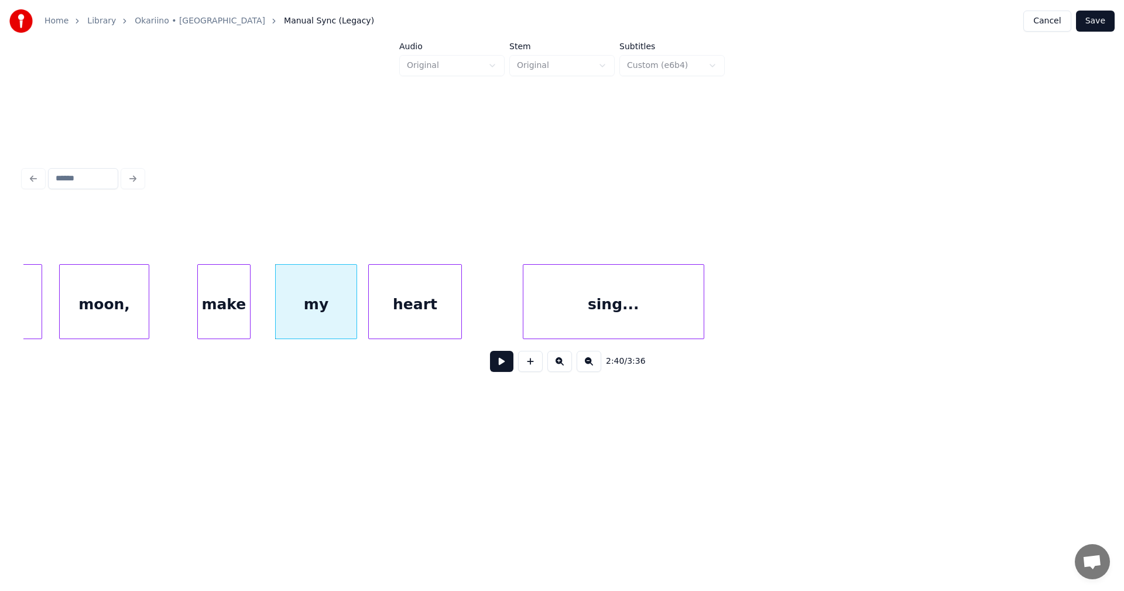
click at [440, 319] on div "heart" at bounding box center [415, 305] width 93 height 80
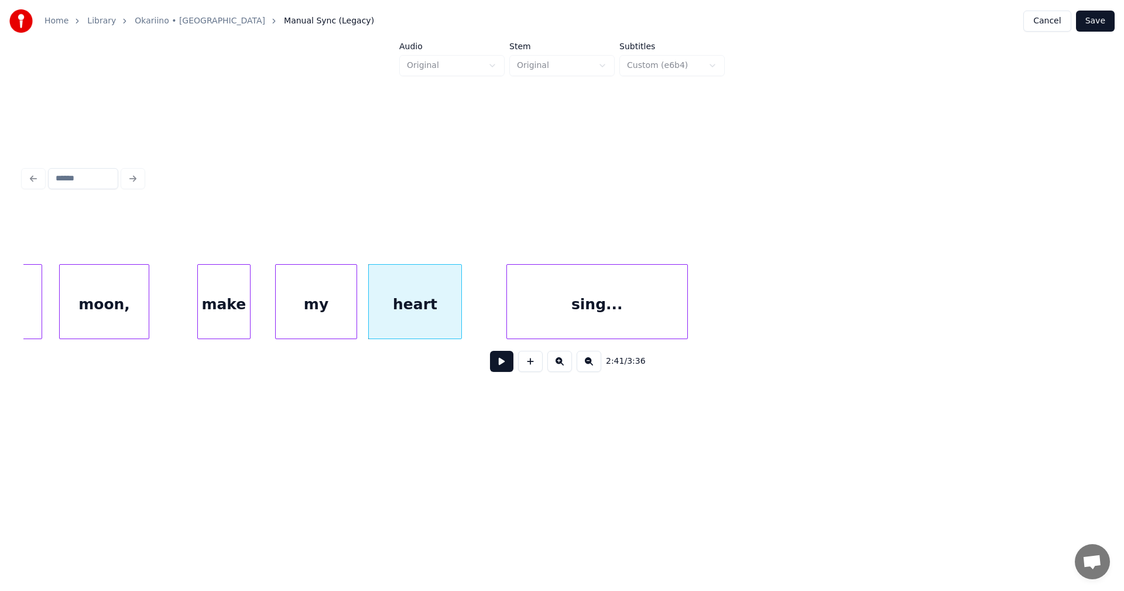
click at [542, 315] on div "sing..." at bounding box center [597, 305] width 180 height 80
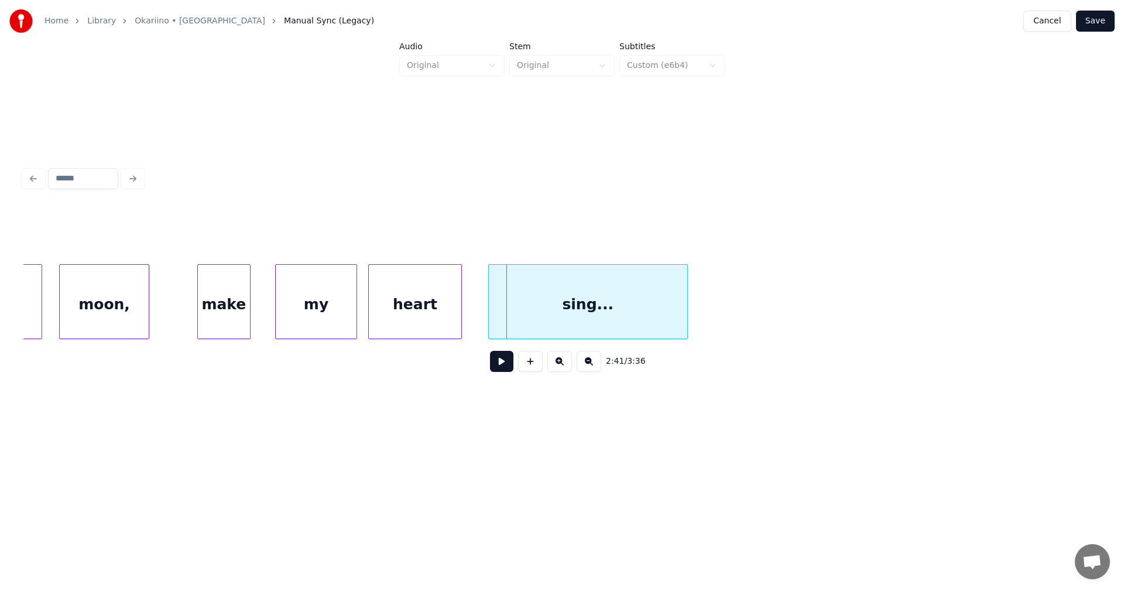
click at [489, 313] on div at bounding box center [491, 302] width 4 height 74
click at [687, 323] on div at bounding box center [686, 302] width 4 height 74
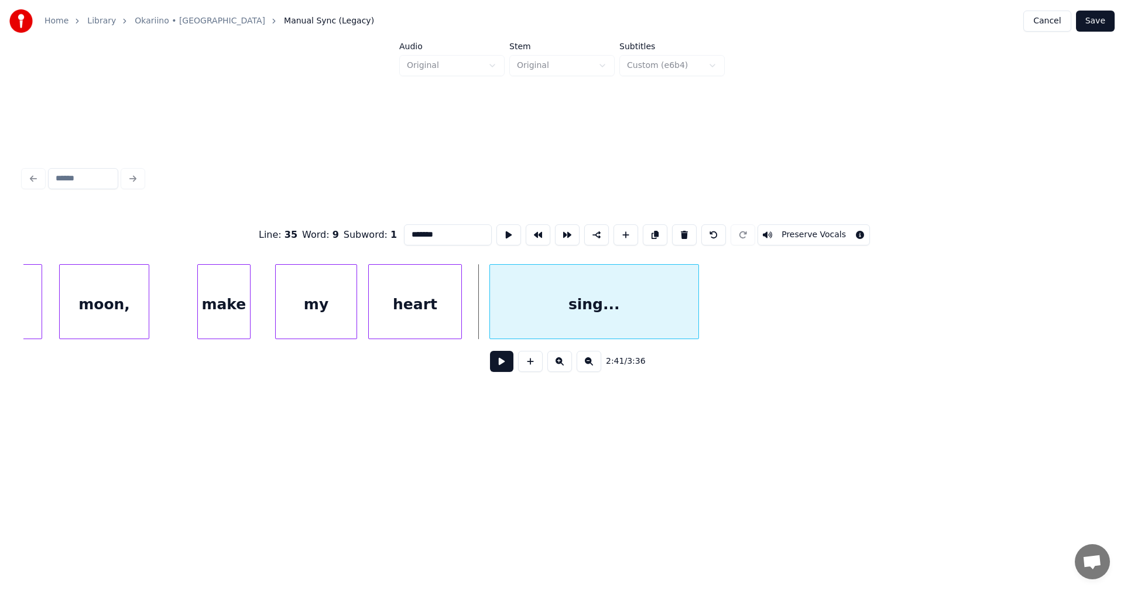
click at [699, 323] on div "sing..." at bounding box center [595, 301] width 210 height 75
click at [736, 316] on div at bounding box center [735, 302] width 4 height 74
click at [511, 368] on button at bounding box center [501, 361] width 23 height 21
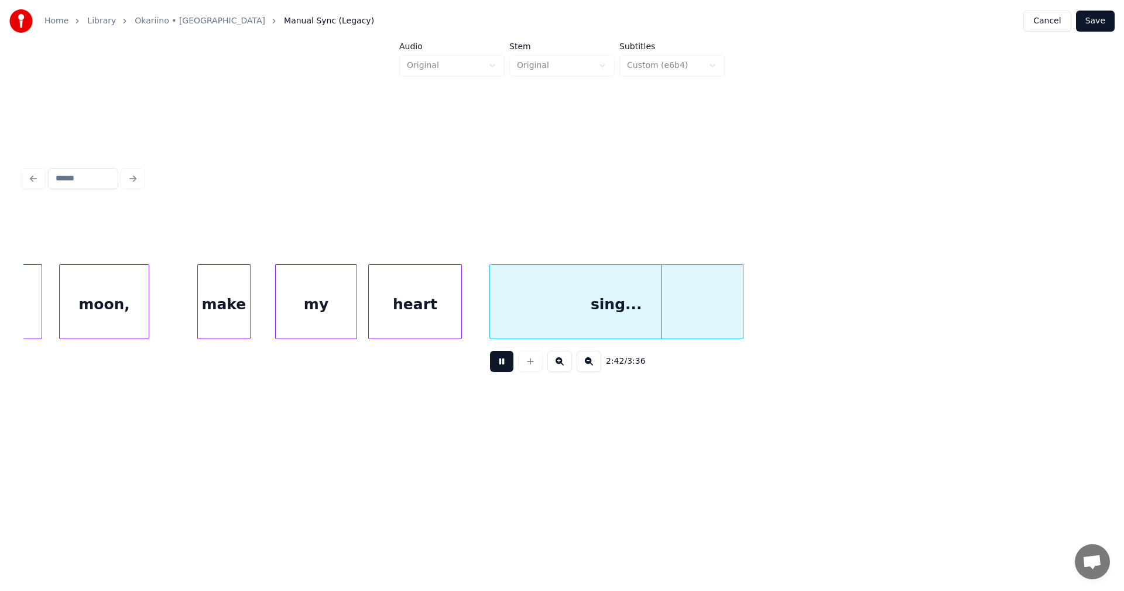
drag, startPoint x: 511, startPoint y: 367, endPoint x: 498, endPoint y: 351, distance: 19.9
click at [505, 361] on button at bounding box center [501, 361] width 23 height 21
click at [439, 302] on div at bounding box center [438, 302] width 4 height 74
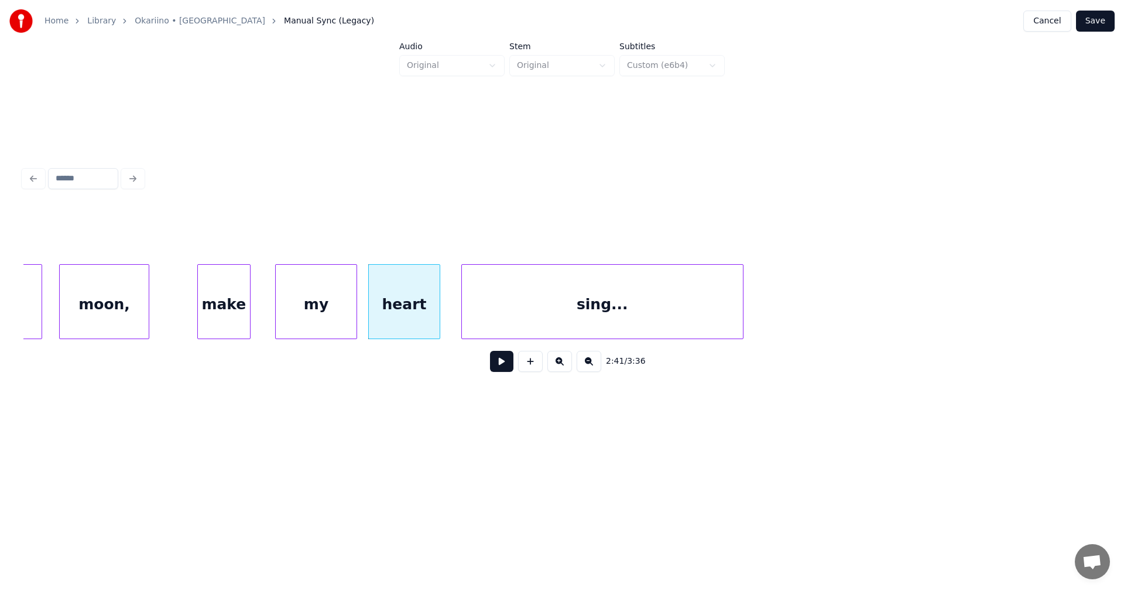
click at [462, 302] on div at bounding box center [464, 302] width 4 height 74
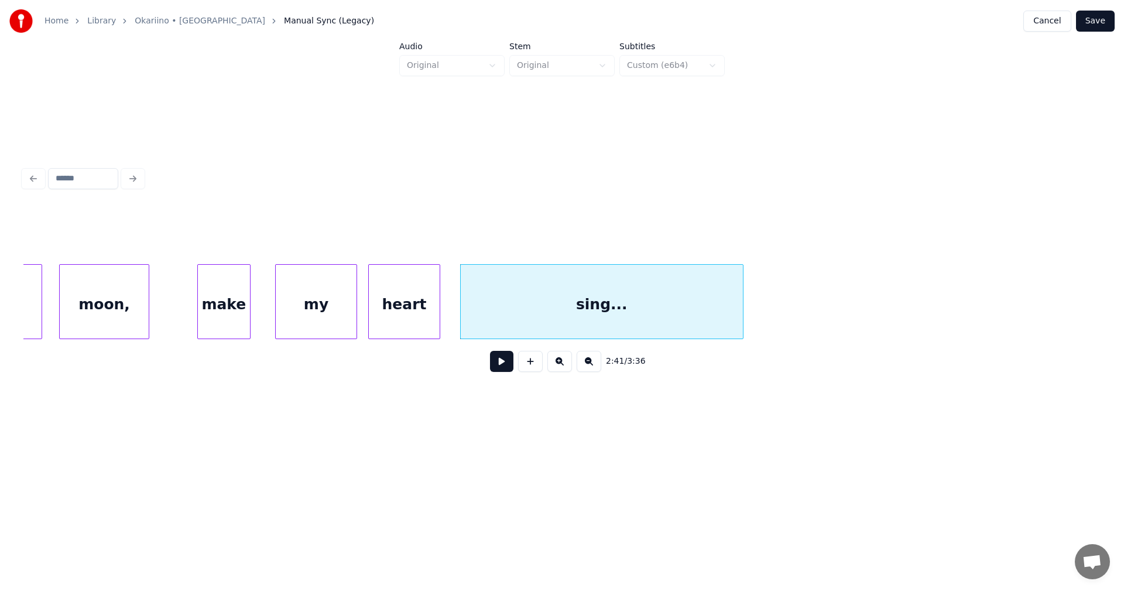
click at [422, 312] on div "heart" at bounding box center [404, 305] width 71 height 80
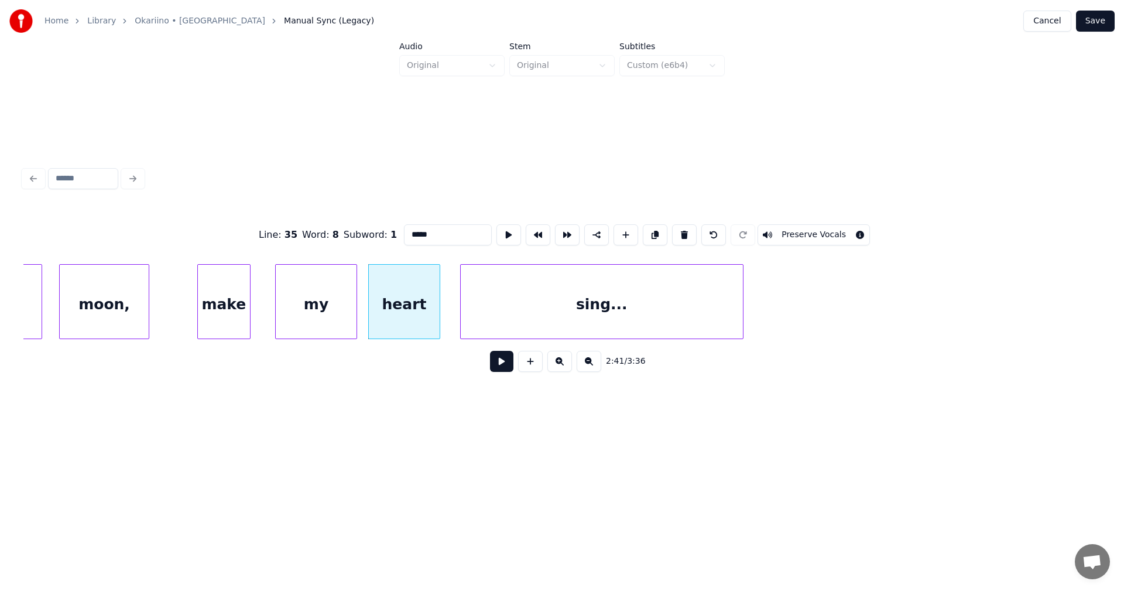
click at [506, 362] on button at bounding box center [501, 361] width 23 height 21
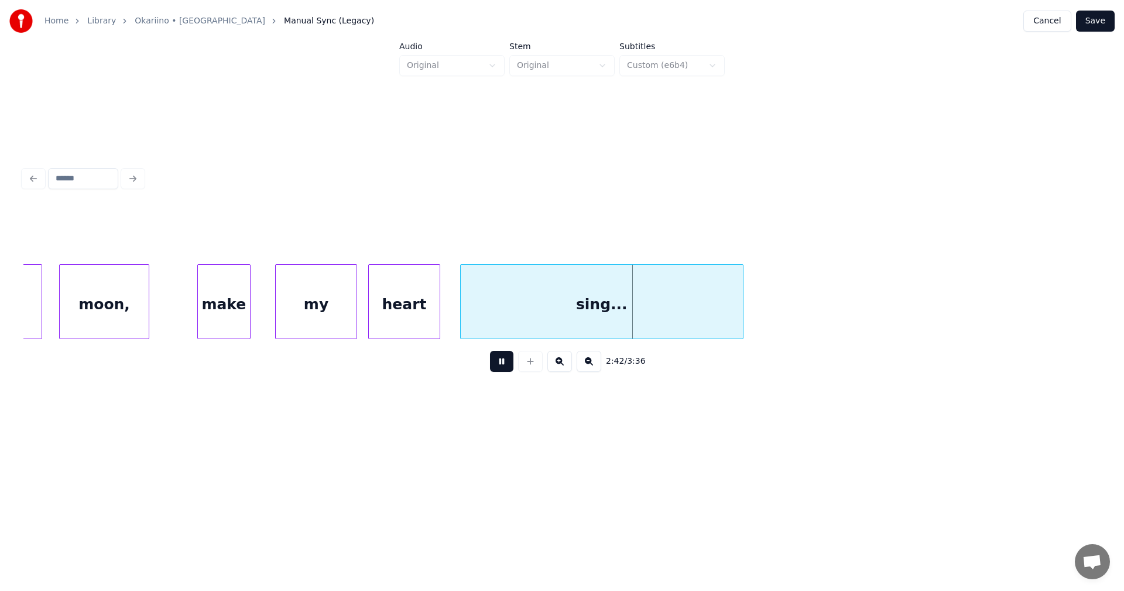
click at [504, 359] on button at bounding box center [501, 361] width 23 height 21
click at [324, 309] on div "my" at bounding box center [305, 305] width 81 height 80
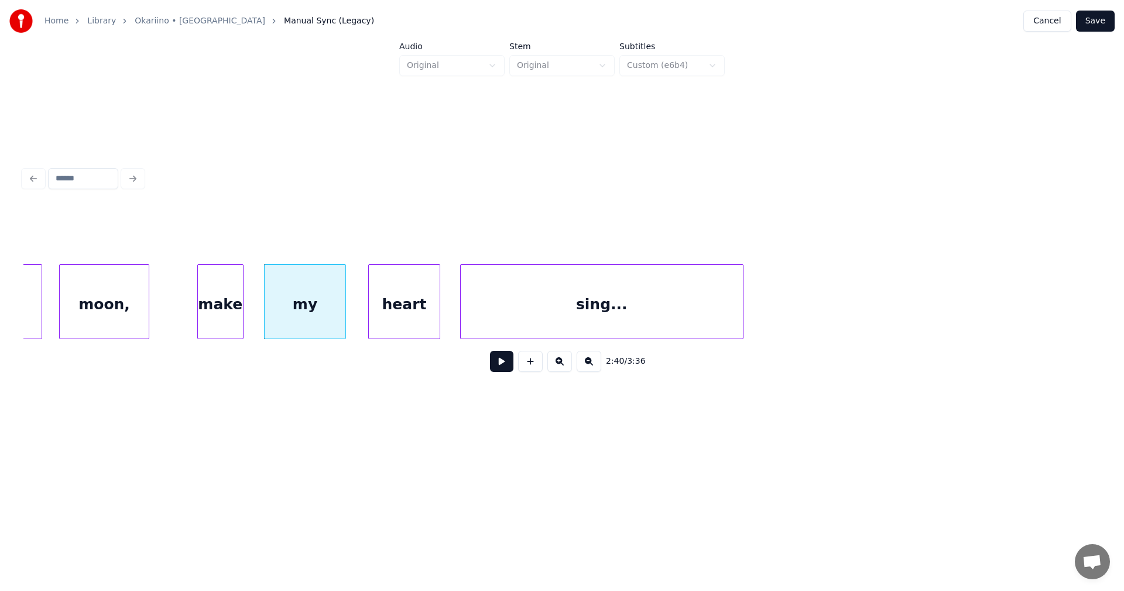
click at [241, 303] on div at bounding box center [241, 302] width 4 height 74
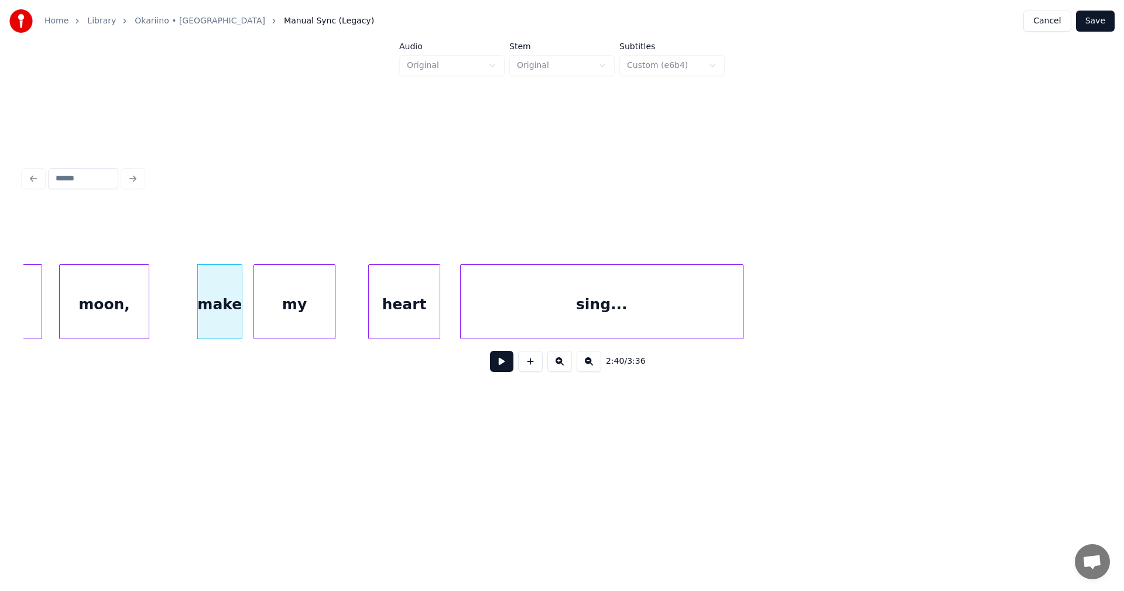
click at [306, 317] on div "my" at bounding box center [294, 305] width 81 height 80
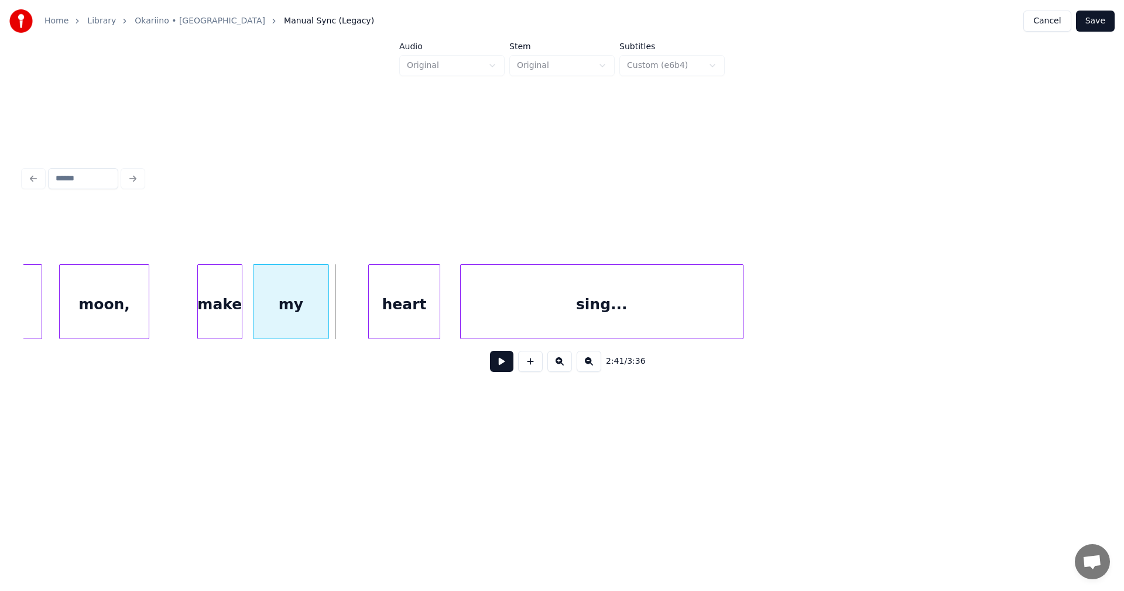
click at [325, 319] on div at bounding box center [327, 302] width 4 height 74
click at [377, 325] on div "heart" at bounding box center [375, 305] width 71 height 80
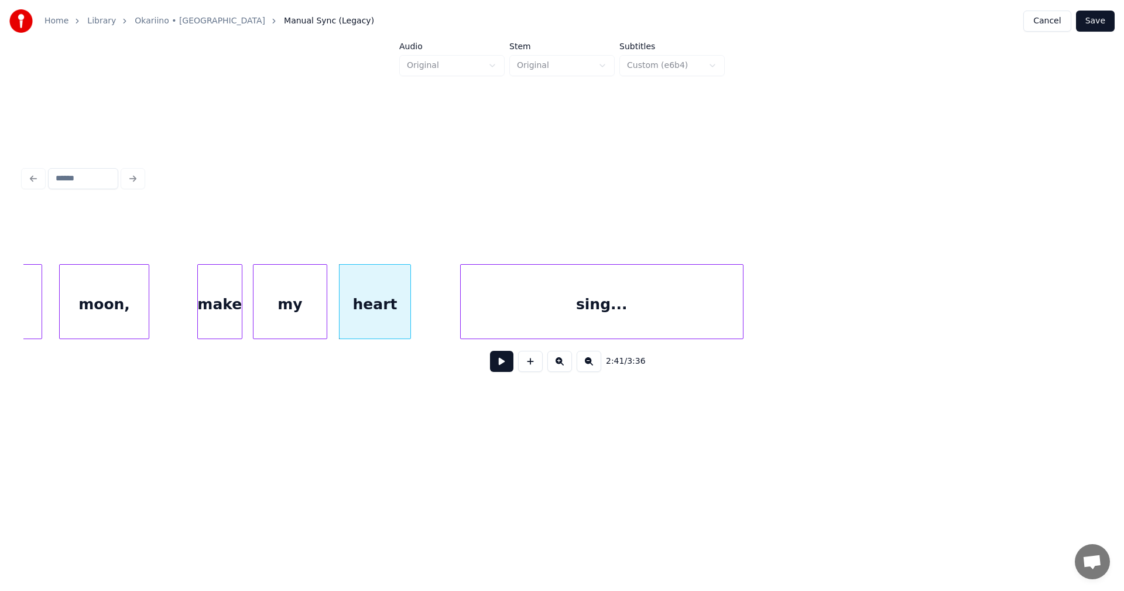
click at [437, 326] on div at bounding box center [437, 302] width 4 height 74
click at [240, 309] on div at bounding box center [240, 302] width 4 height 74
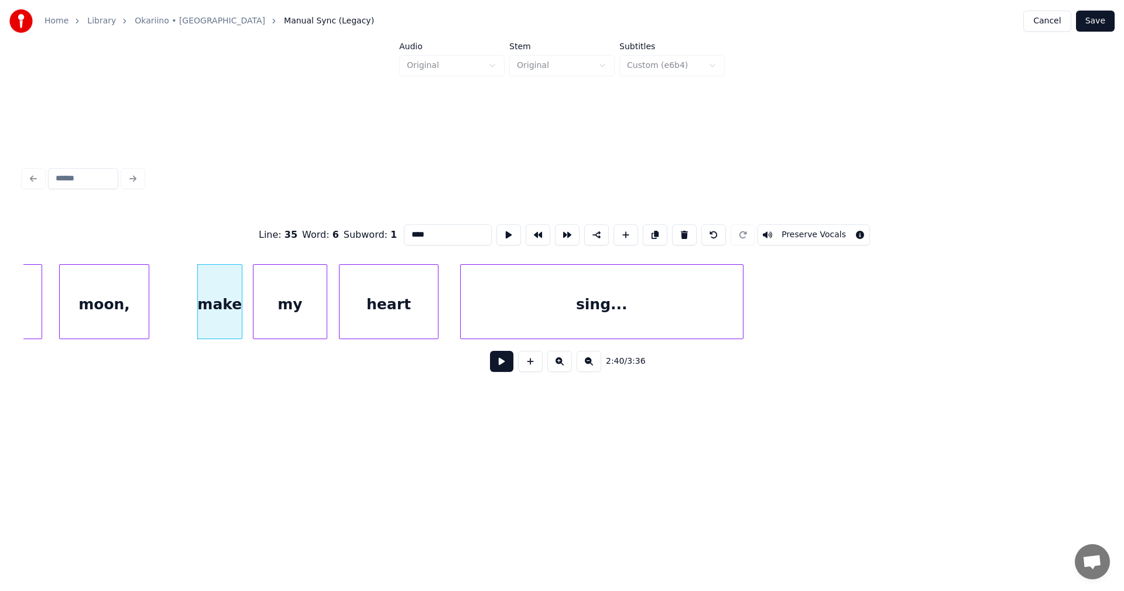
click at [504, 372] on button at bounding box center [501, 361] width 23 height 21
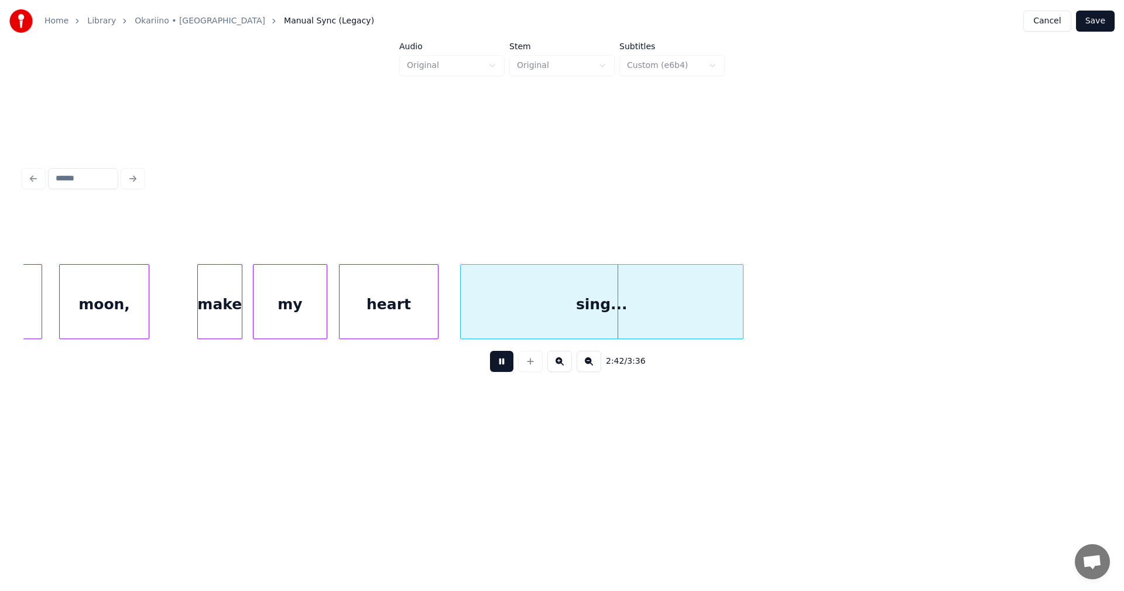
click at [505, 372] on button at bounding box center [501, 361] width 23 height 21
click at [1098, 22] on button "Save" at bounding box center [1095, 21] width 39 height 21
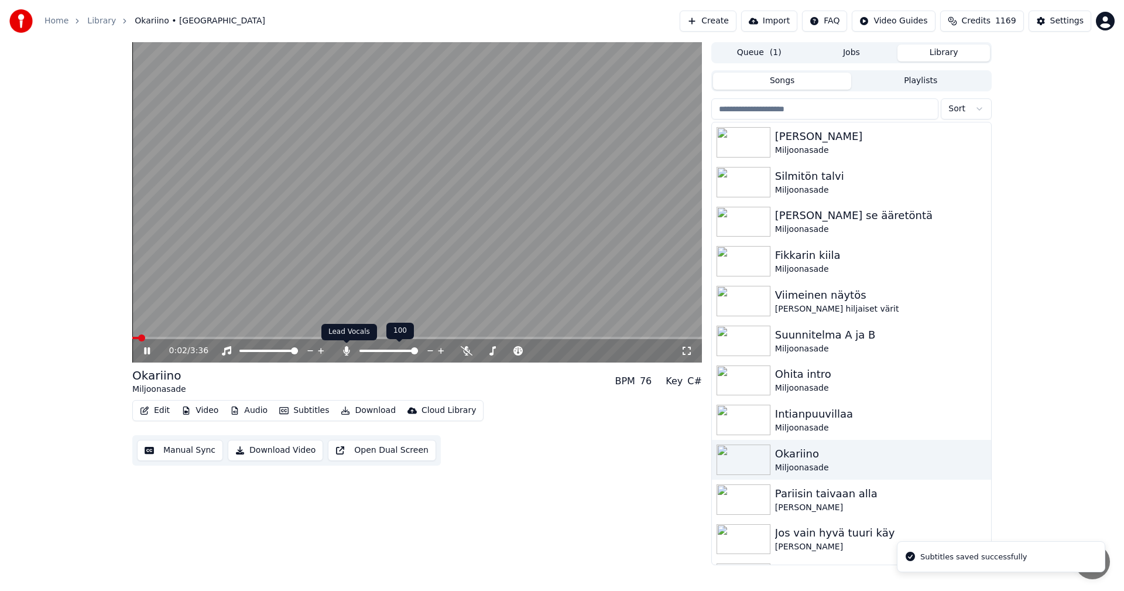
drag, startPoint x: 344, startPoint y: 352, endPoint x: 370, endPoint y: 352, distance: 25.8
click at [345, 352] on icon at bounding box center [347, 350] width 12 height 9
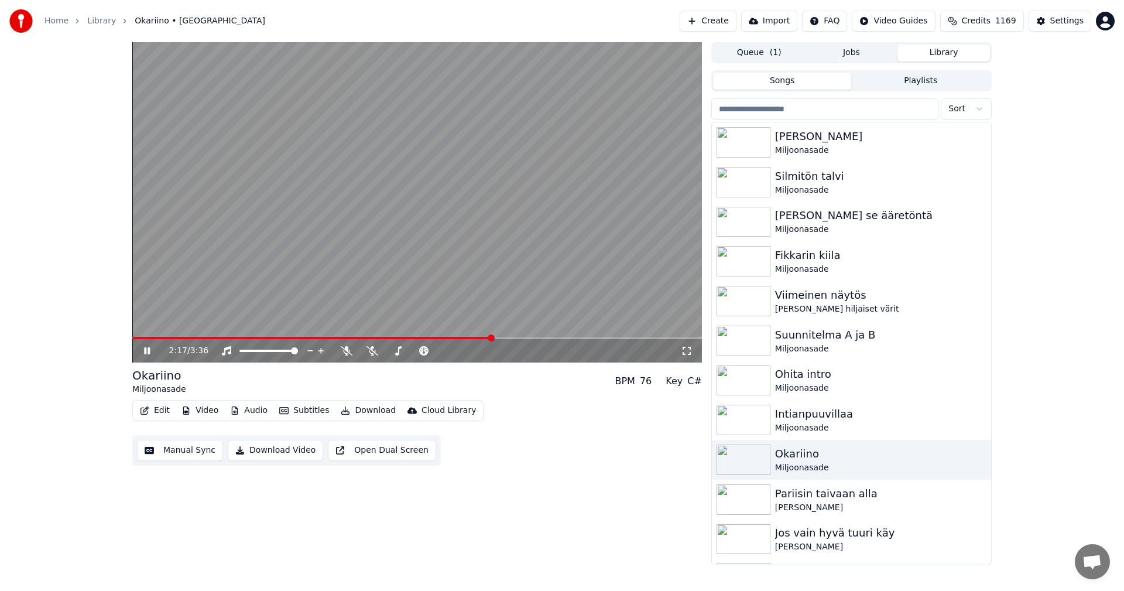
click at [494, 338] on span at bounding box center [417, 338] width 570 height 2
click at [547, 337] on span at bounding box center [349, 338] width 434 height 2
click at [149, 348] on icon at bounding box center [147, 350] width 6 height 7
click at [525, 338] on span at bounding box center [346, 338] width 429 height 2
click at [143, 348] on icon at bounding box center [156, 350] width 28 height 9
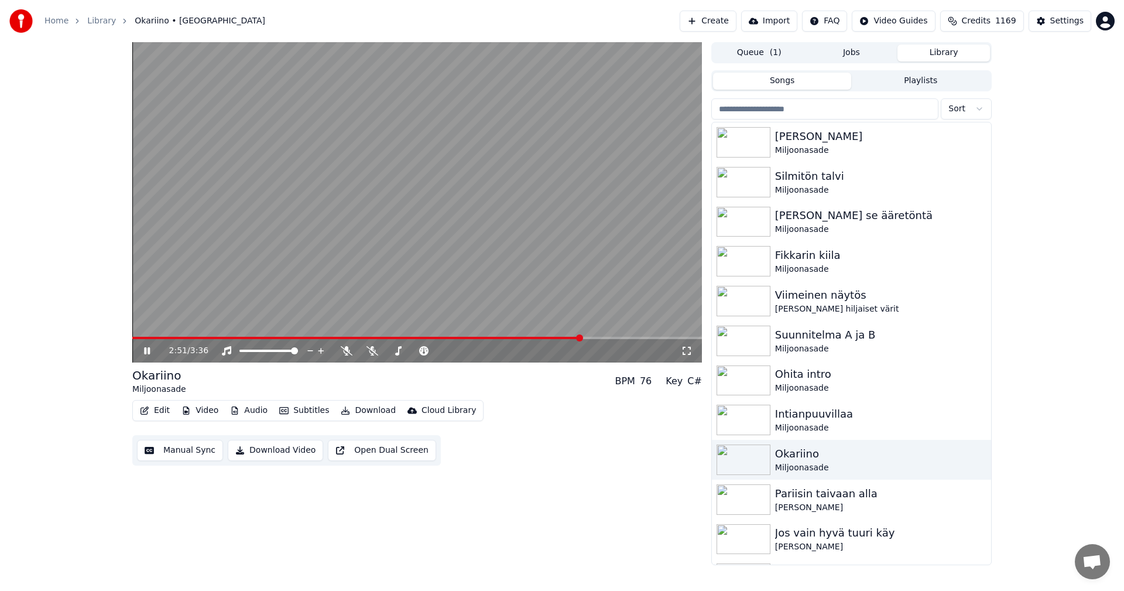
click at [561, 338] on span at bounding box center [357, 338] width 450 height 2
click at [550, 338] on span at bounding box center [341, 338] width 418 height 2
click at [537, 337] on span at bounding box center [334, 338] width 405 height 2
drag, startPoint x: 147, startPoint y: 351, endPoint x: 210, endPoint y: 407, distance: 84.2
click at [148, 351] on icon at bounding box center [156, 350] width 28 height 9
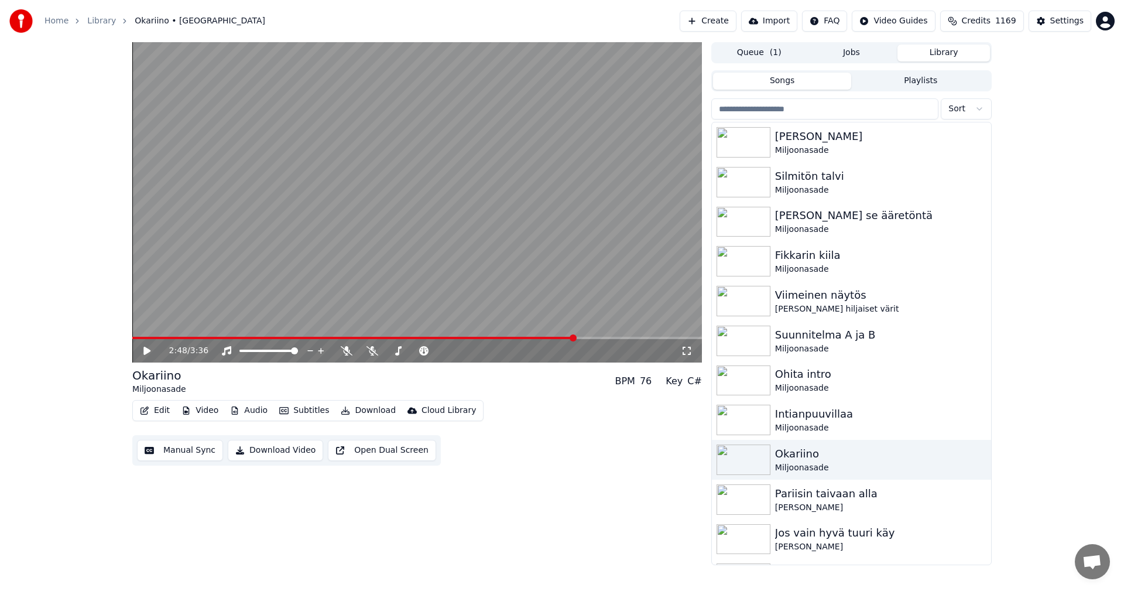
click at [170, 406] on button "Edit" at bounding box center [154, 410] width 39 height 16
click at [169, 407] on button "Edit" at bounding box center [154, 410] width 39 height 16
click at [165, 409] on button "Edit" at bounding box center [154, 410] width 39 height 16
click at [550, 338] on span at bounding box center [341, 338] width 418 height 2
click at [146, 350] on icon at bounding box center [146, 351] width 7 height 8
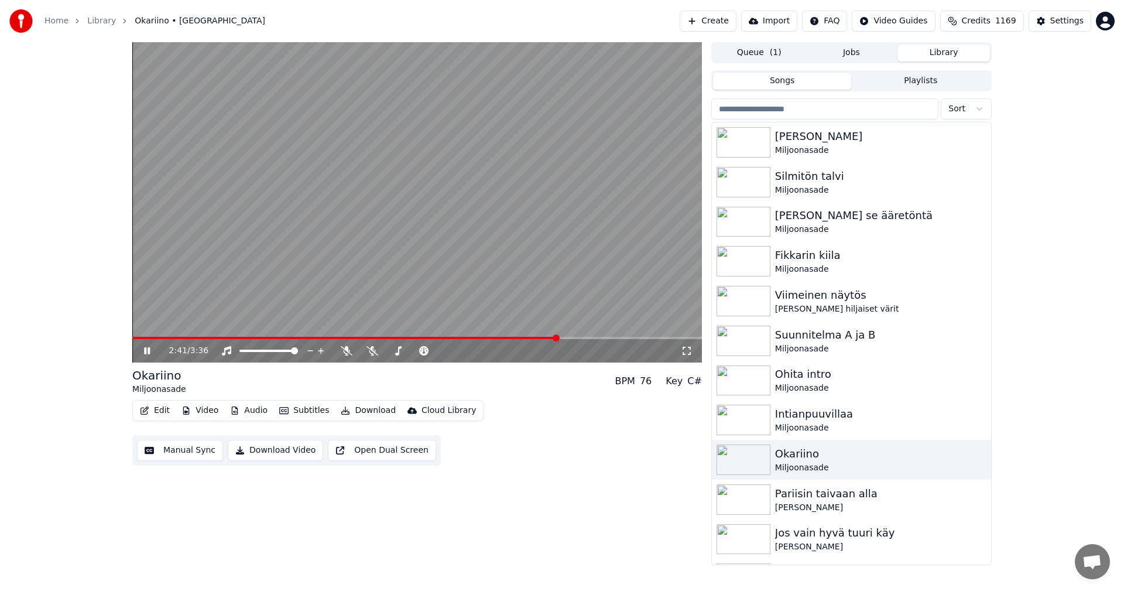
drag, startPoint x: 150, startPoint y: 350, endPoint x: 156, endPoint y: 360, distance: 11.3
click at [151, 350] on icon at bounding box center [156, 350] width 28 height 9
click at [165, 408] on button "Edit" at bounding box center [154, 410] width 39 height 16
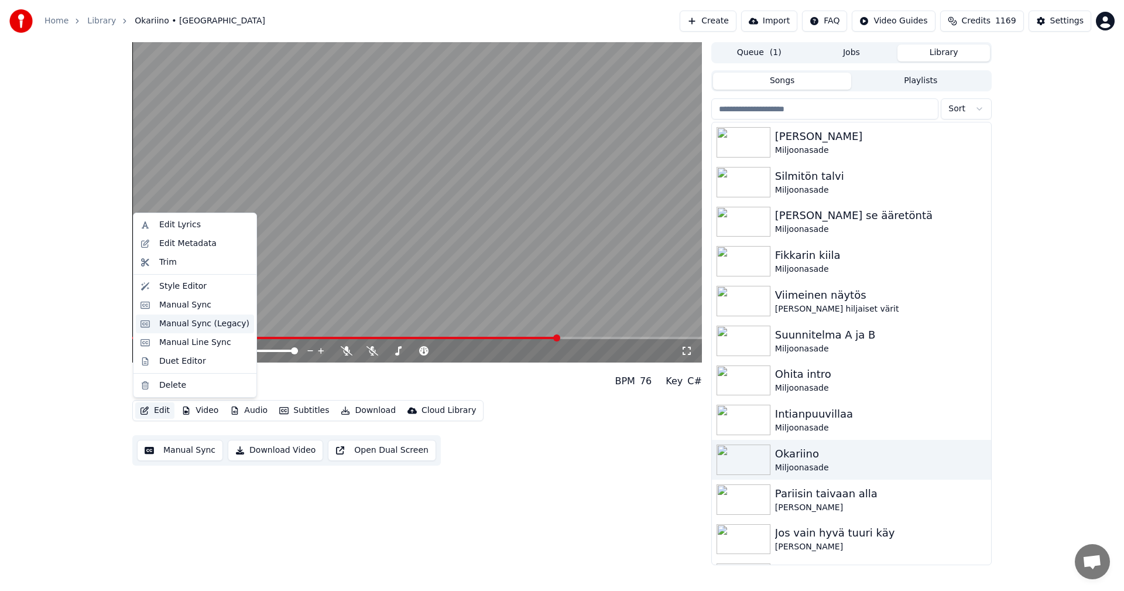
click at [225, 322] on div "Manual Sync (Legacy)" at bounding box center [204, 324] width 90 height 12
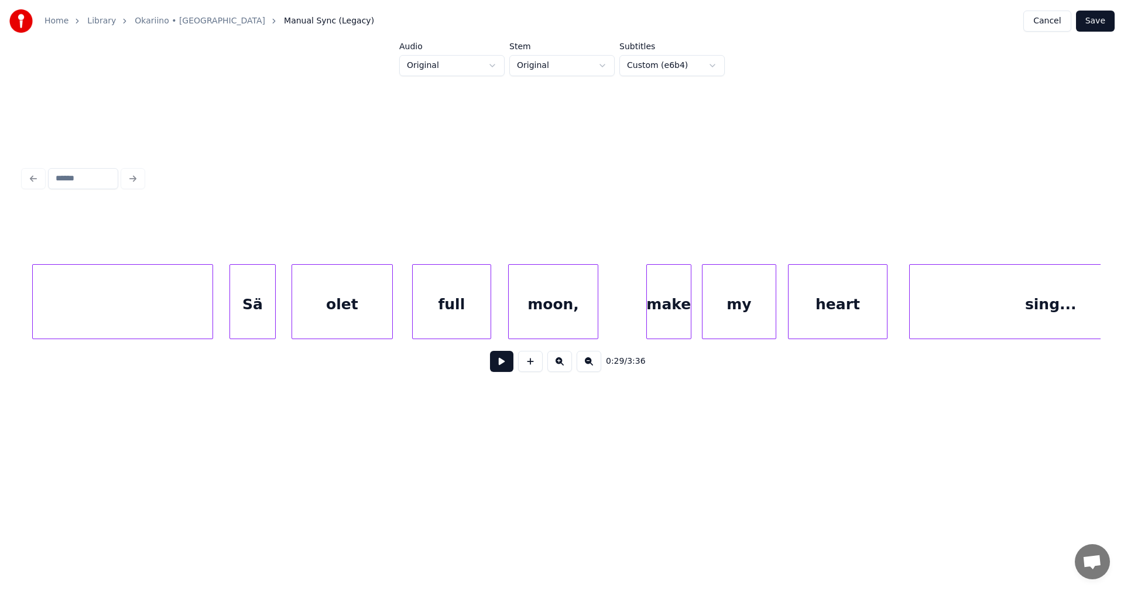
scroll to position [0, 37120]
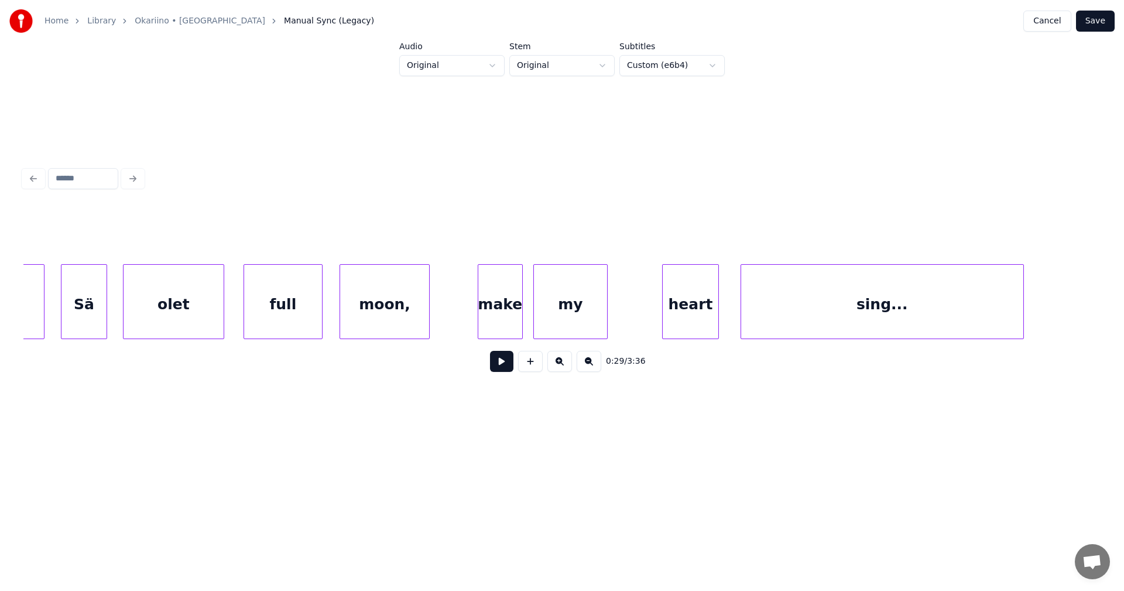
click at [664, 306] on div at bounding box center [665, 302] width 4 height 74
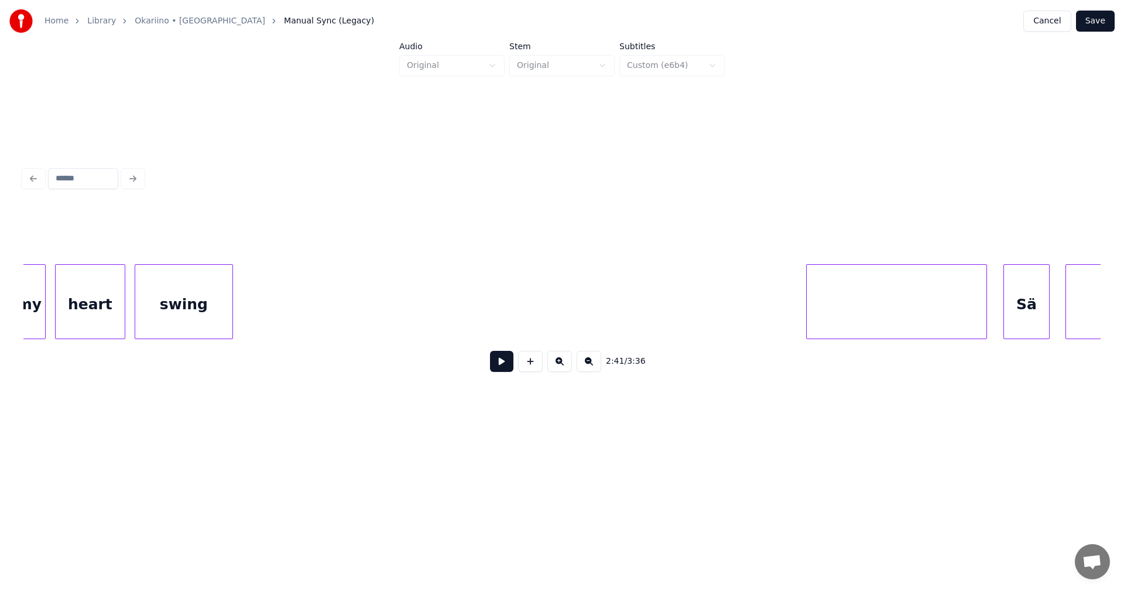
scroll to position [0, 35234]
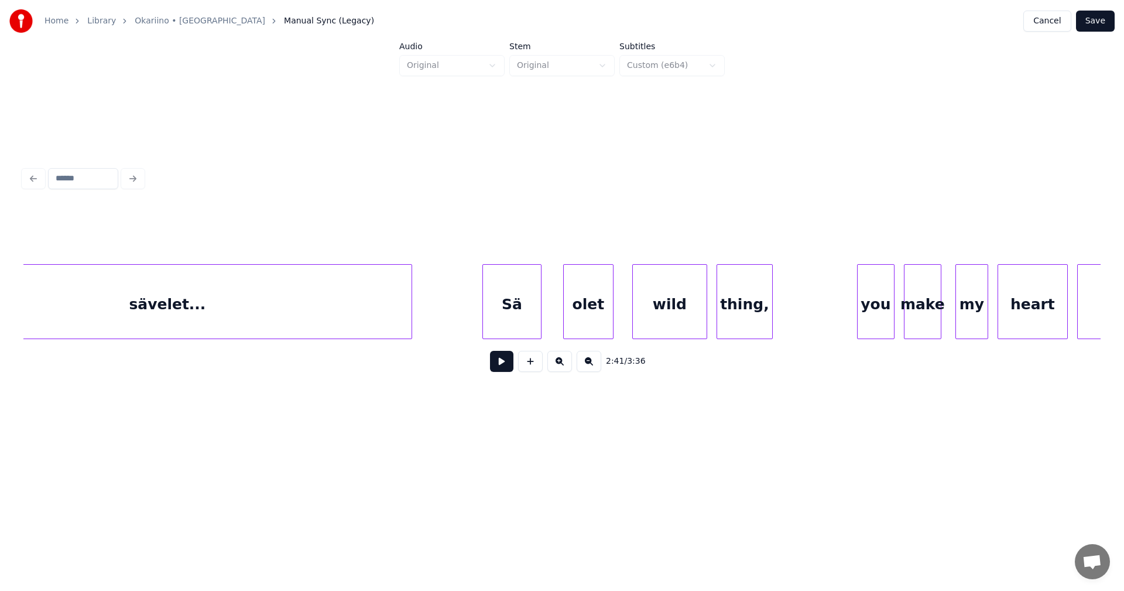
drag, startPoint x: 1071, startPoint y: 320, endPoint x: 1010, endPoint y: 326, distance: 61.2
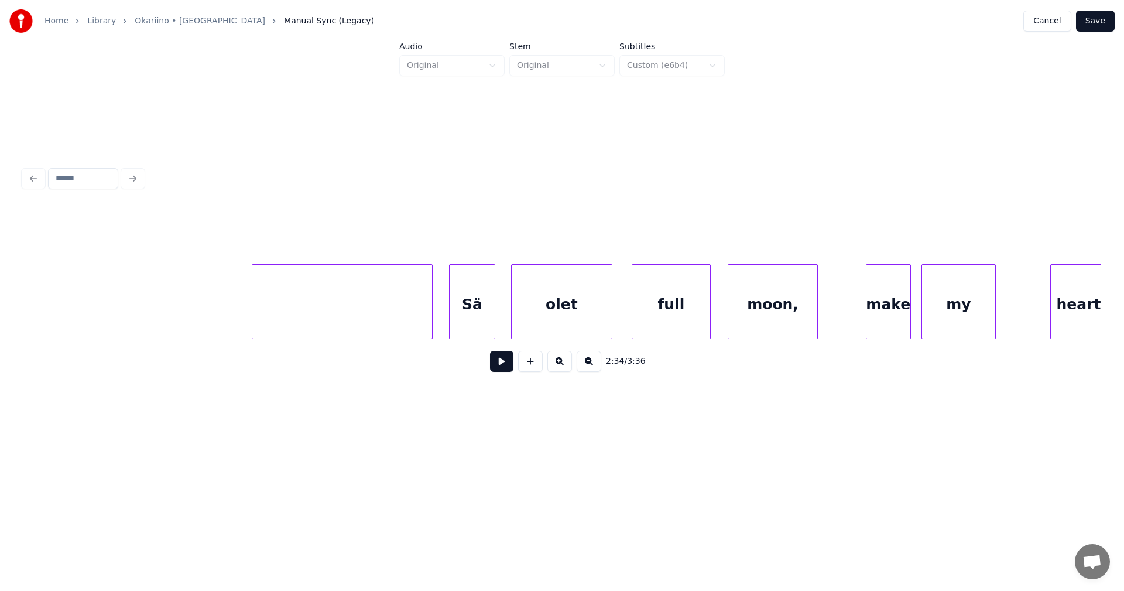
scroll to position [0, 36733]
click at [980, 302] on div "my" at bounding box center [990, 305] width 73 height 80
click at [989, 301] on div at bounding box center [989, 302] width 4 height 74
click at [961, 301] on div "make" at bounding box center [951, 305] width 44 height 80
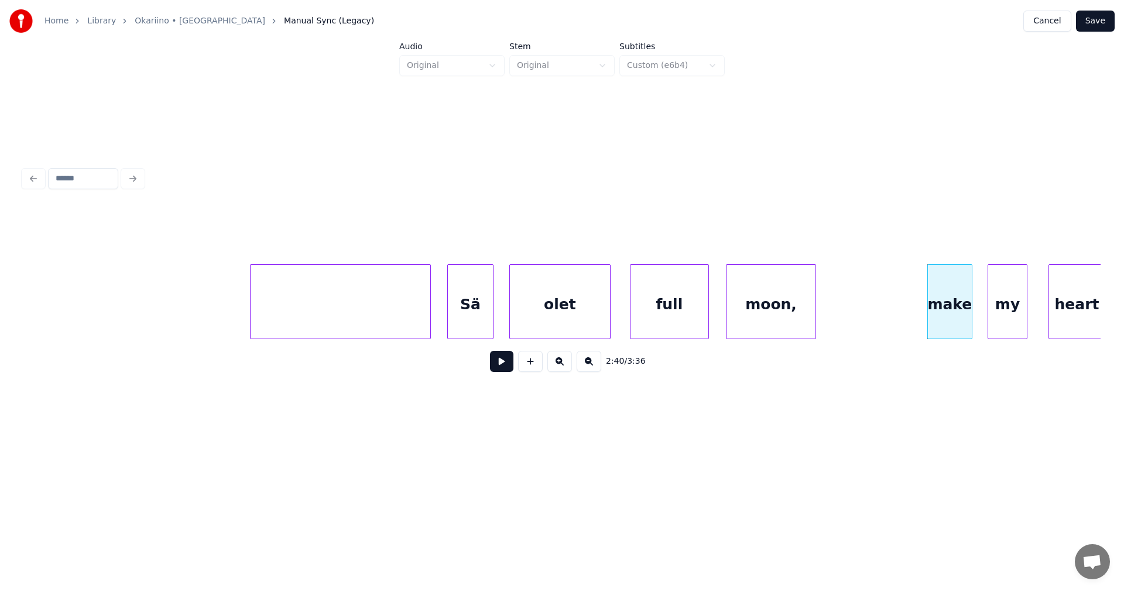
drag, startPoint x: 535, startPoint y: 361, endPoint x: 791, endPoint y: 336, distance: 257.7
click at [535, 361] on button at bounding box center [530, 361] width 25 height 21
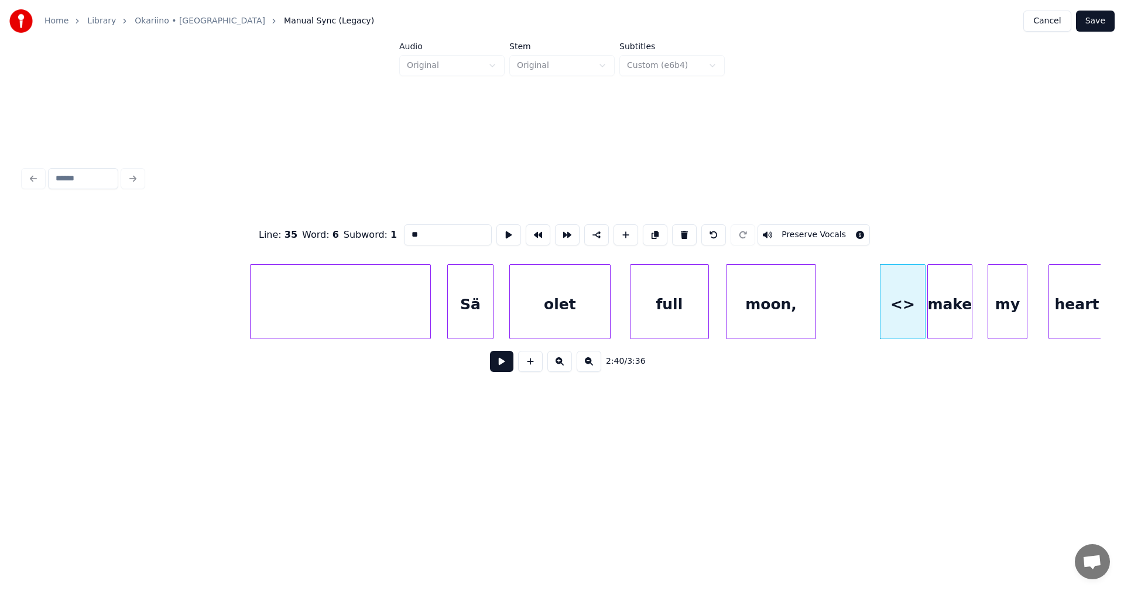
click at [924, 314] on div at bounding box center [924, 302] width 4 height 74
click at [895, 317] on div "<>" at bounding box center [896, 305] width 45 height 80
drag, startPoint x: 419, startPoint y: 223, endPoint x: 398, endPoint y: 232, distance: 22.5
click at [398, 232] on div "Line : 35 Word : 6 Subword : 1 ** Preserve Vocals" at bounding box center [561, 235] width 1077 height 59
type input "***"
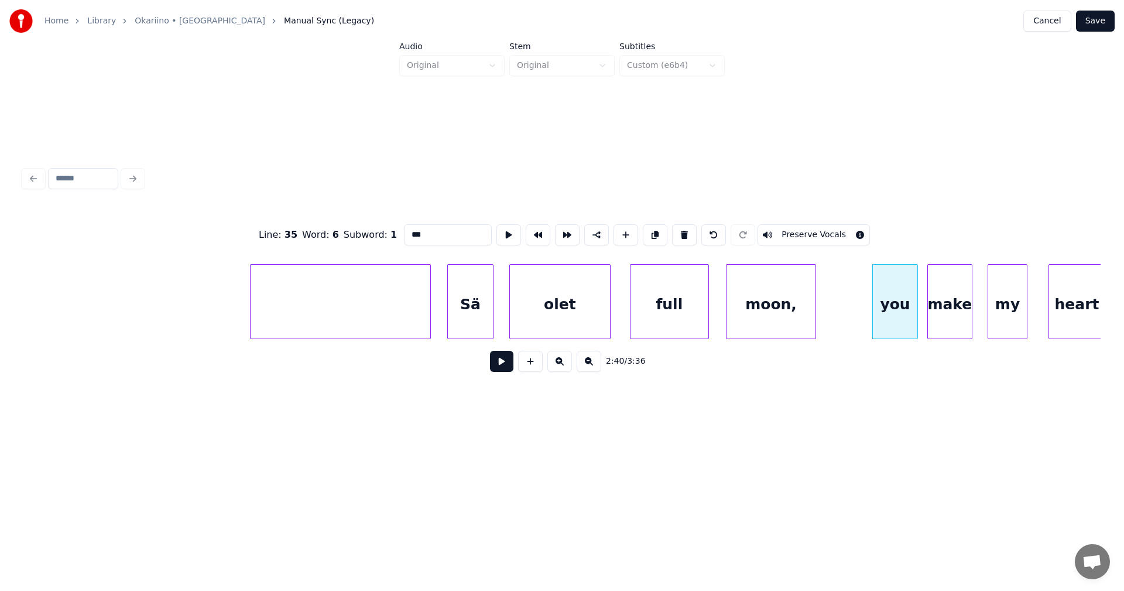
click at [506, 367] on button at bounding box center [501, 361] width 23 height 21
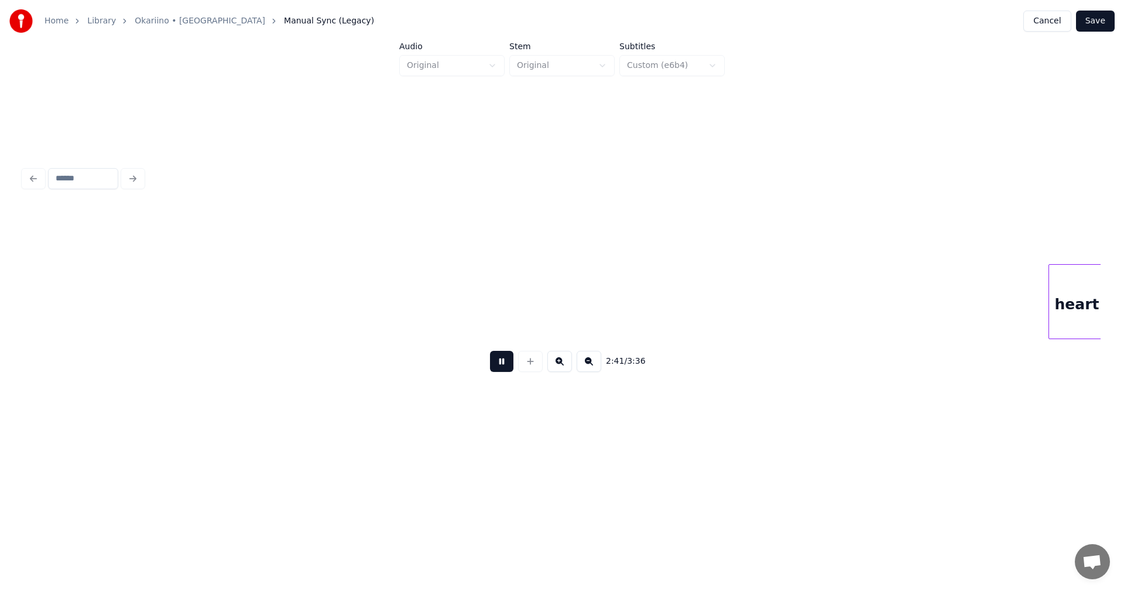
scroll to position [0, 37810]
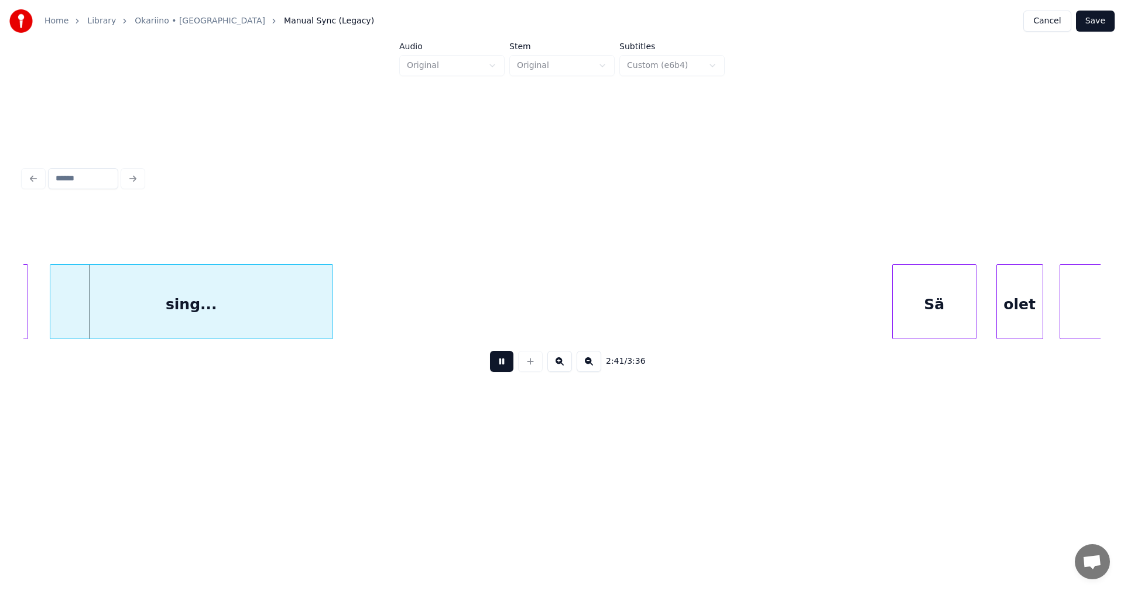
click at [506, 367] on button at bounding box center [501, 361] width 23 height 21
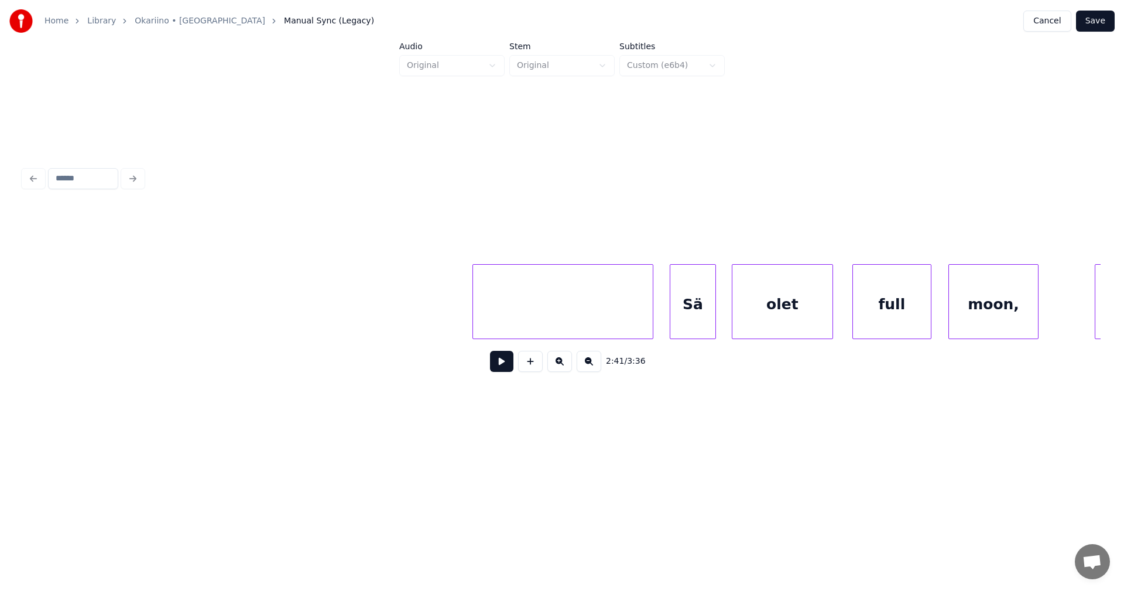
scroll to position [0, 37453]
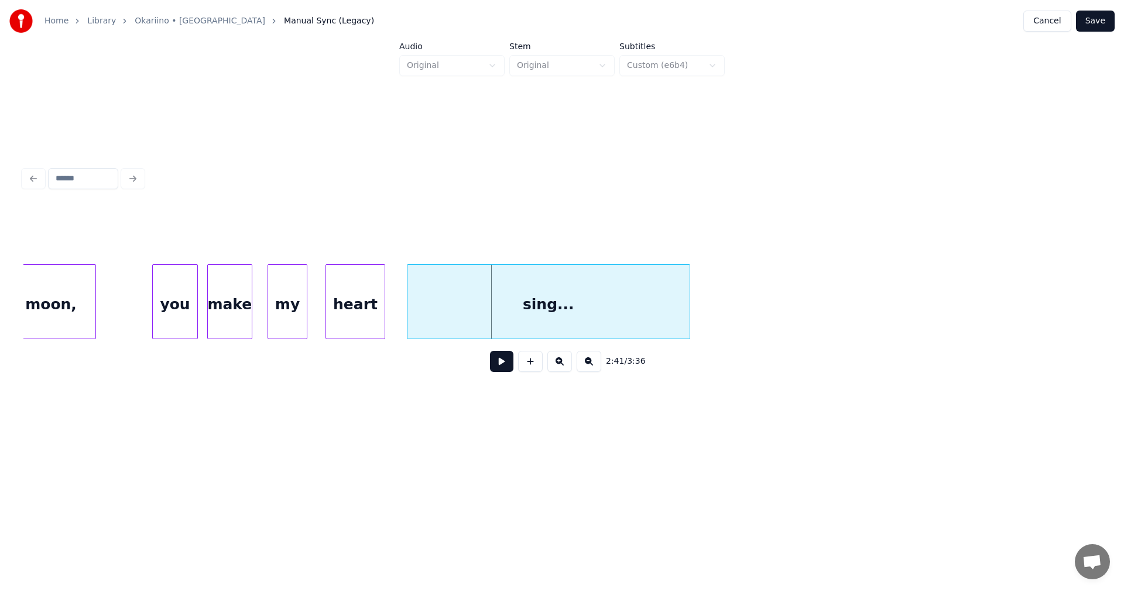
click at [328, 318] on div at bounding box center [328, 302] width 4 height 74
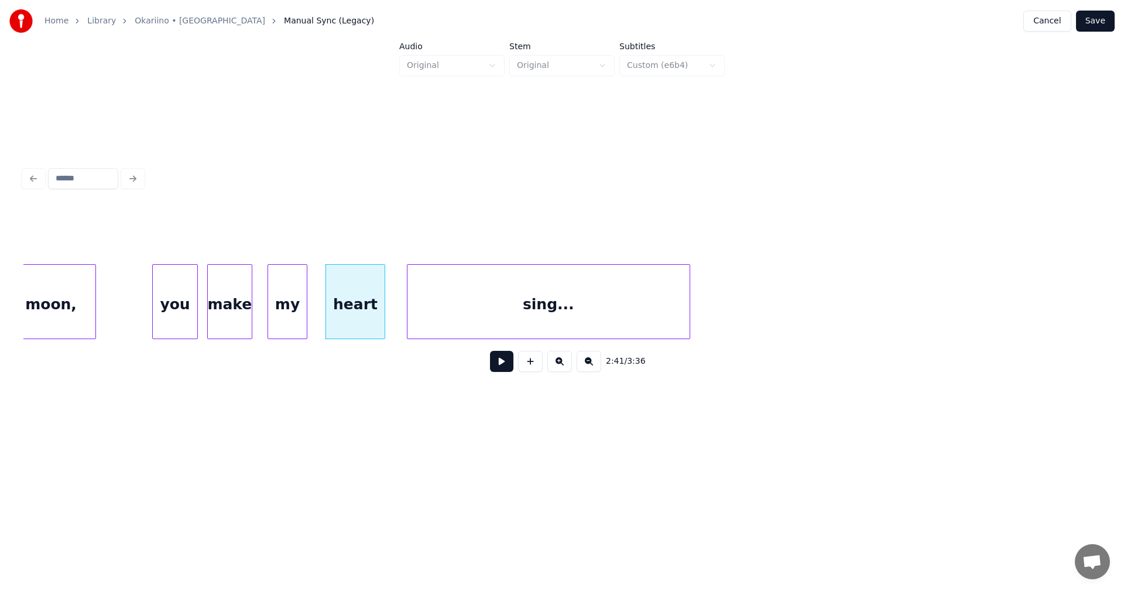
click at [1100, 22] on button "Save" at bounding box center [1095, 21] width 39 height 21
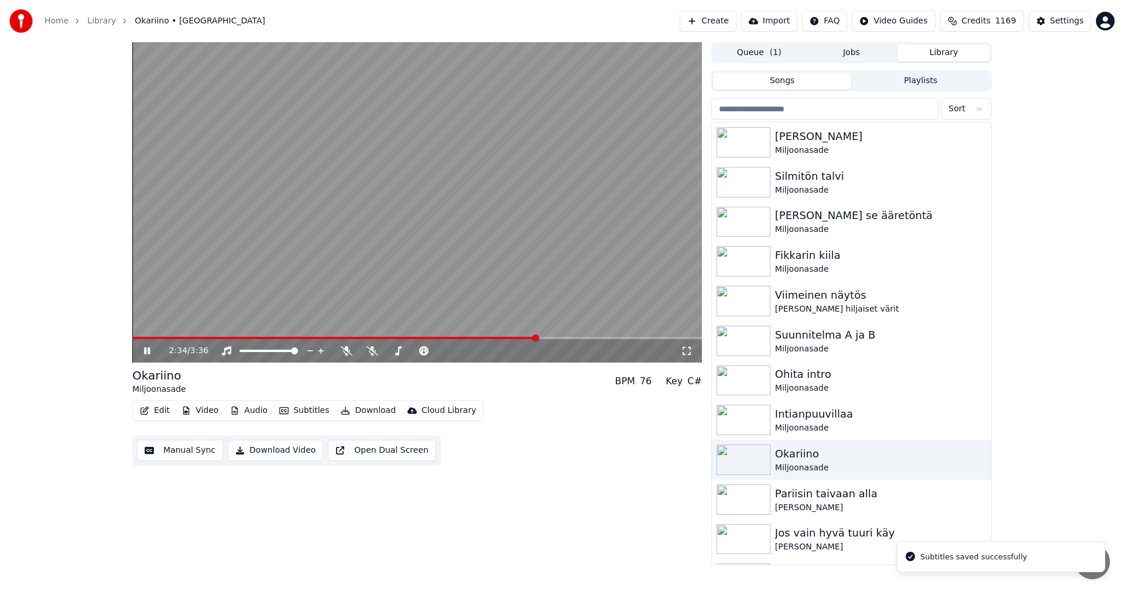
click at [537, 337] on span at bounding box center [417, 338] width 570 height 2
click at [145, 350] on icon at bounding box center [147, 350] width 6 height 7
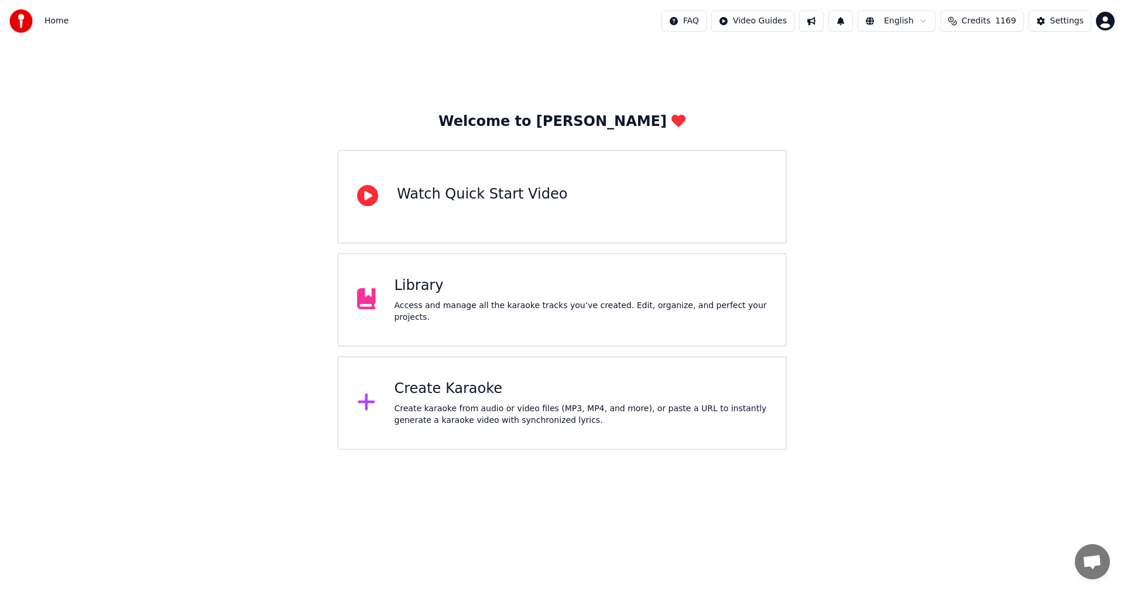
click at [485, 286] on div "Library" at bounding box center [581, 285] width 373 height 19
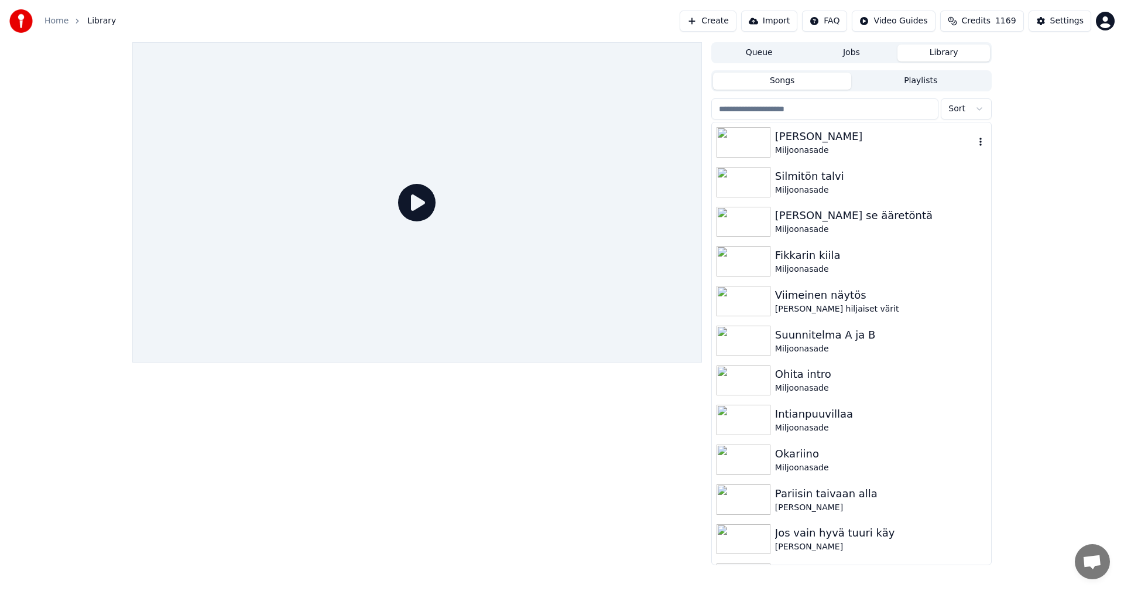
click at [810, 141] on div "[PERSON_NAME]" at bounding box center [875, 136] width 200 height 16
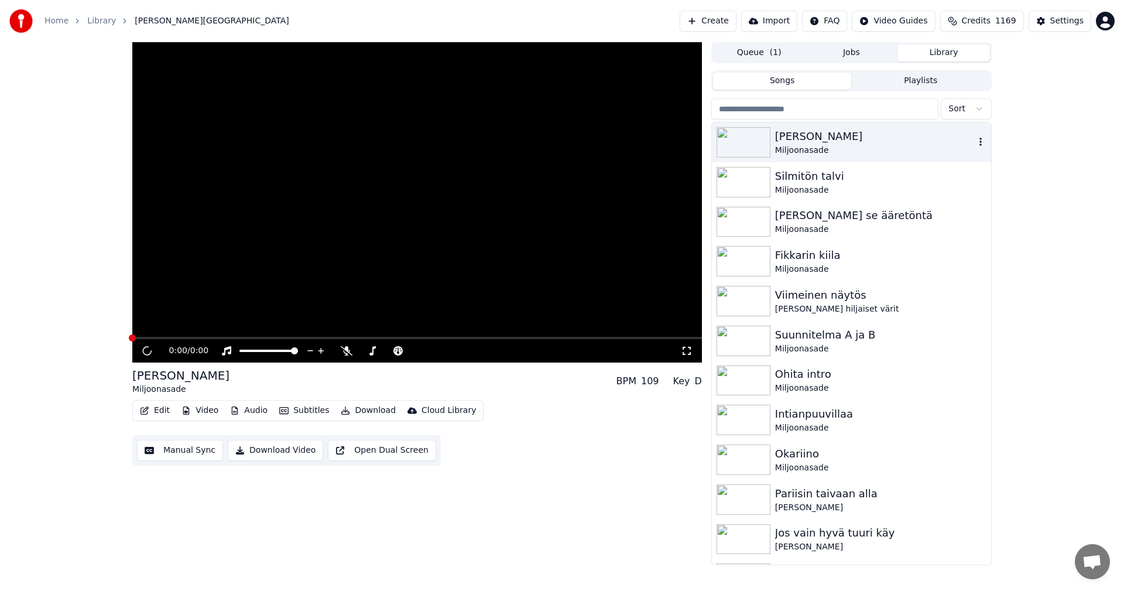
click at [810, 141] on div "[PERSON_NAME]" at bounding box center [875, 136] width 200 height 16
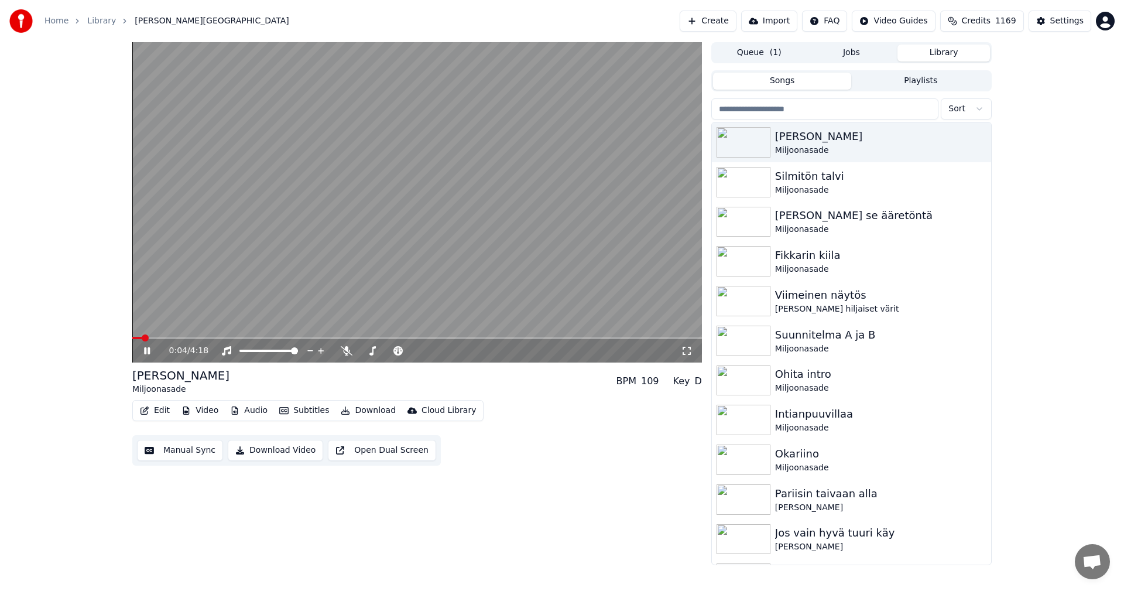
click at [690, 352] on icon at bounding box center [687, 350] width 12 height 9
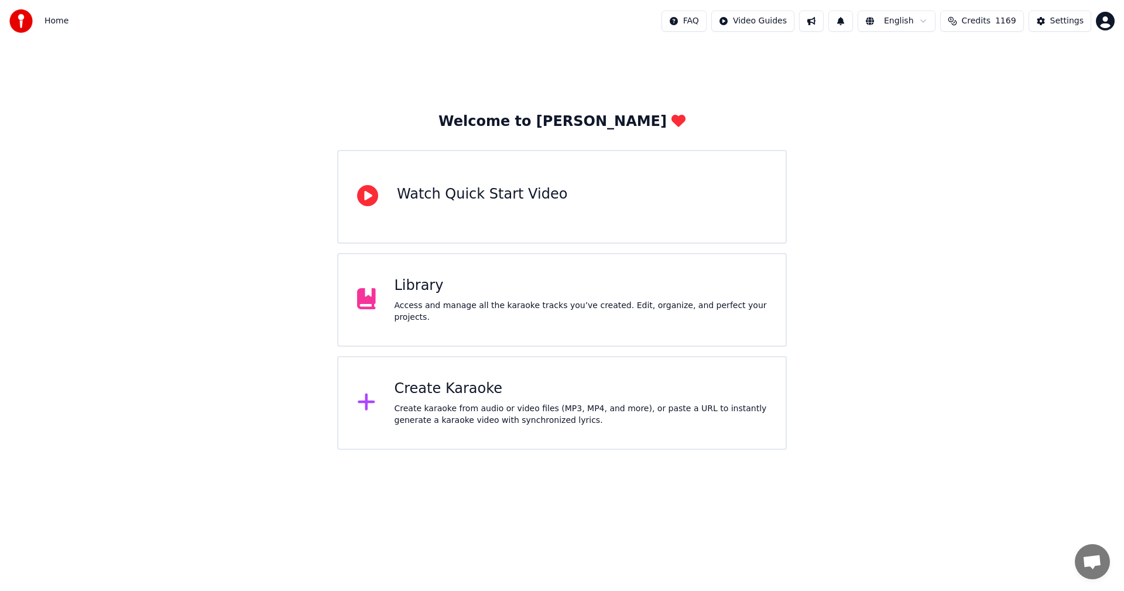
click at [446, 295] on div "Library" at bounding box center [581, 285] width 373 height 19
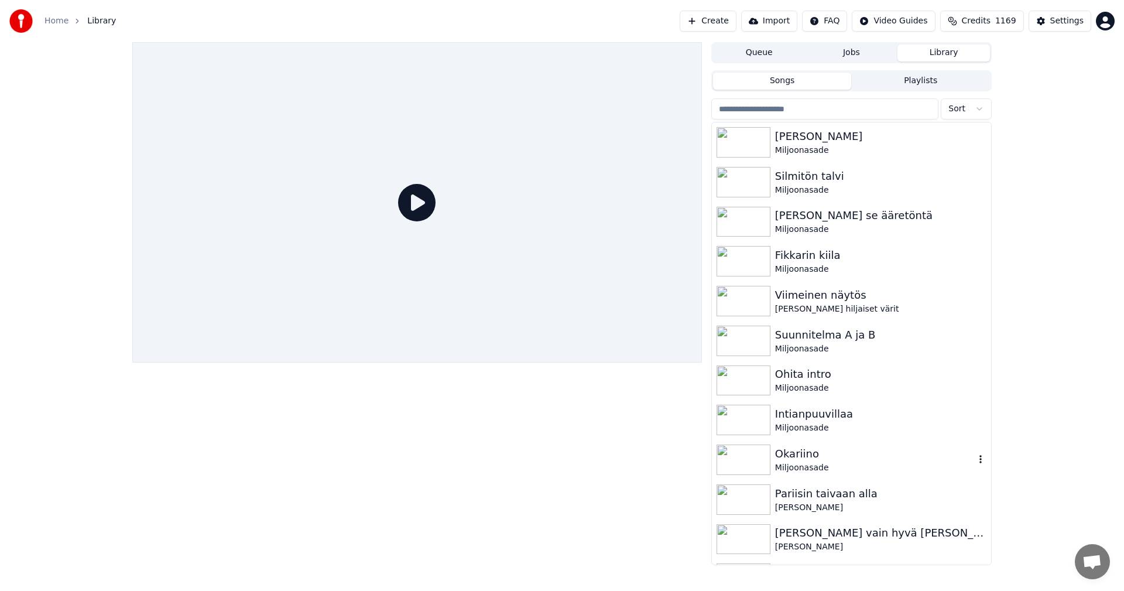
click at [803, 451] on div "Okariino" at bounding box center [875, 454] width 200 height 16
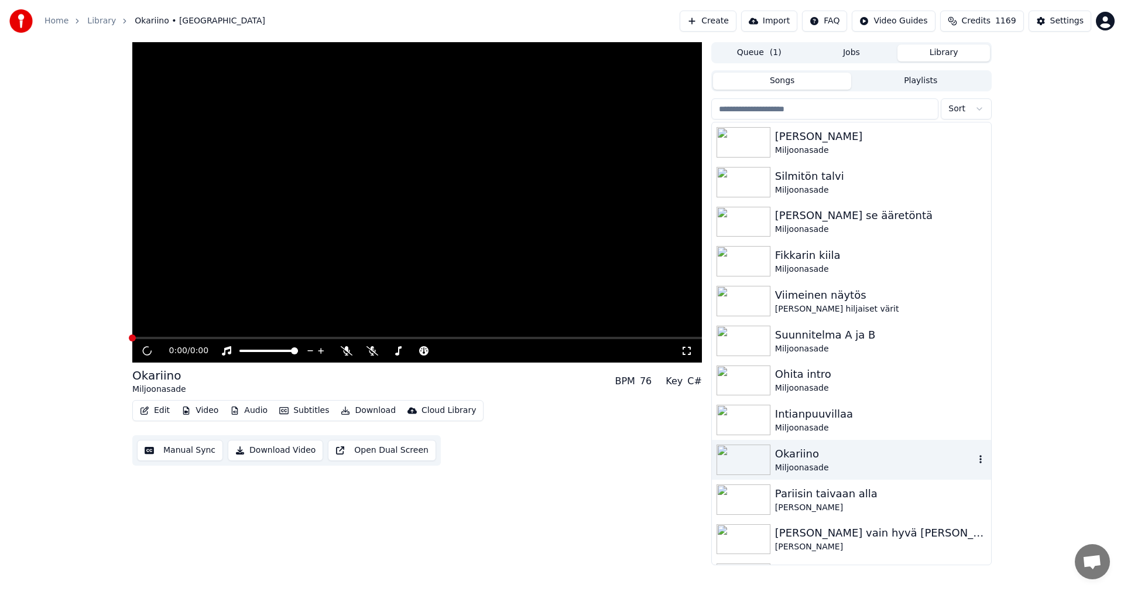
click at [803, 450] on div "Okariino" at bounding box center [875, 454] width 200 height 16
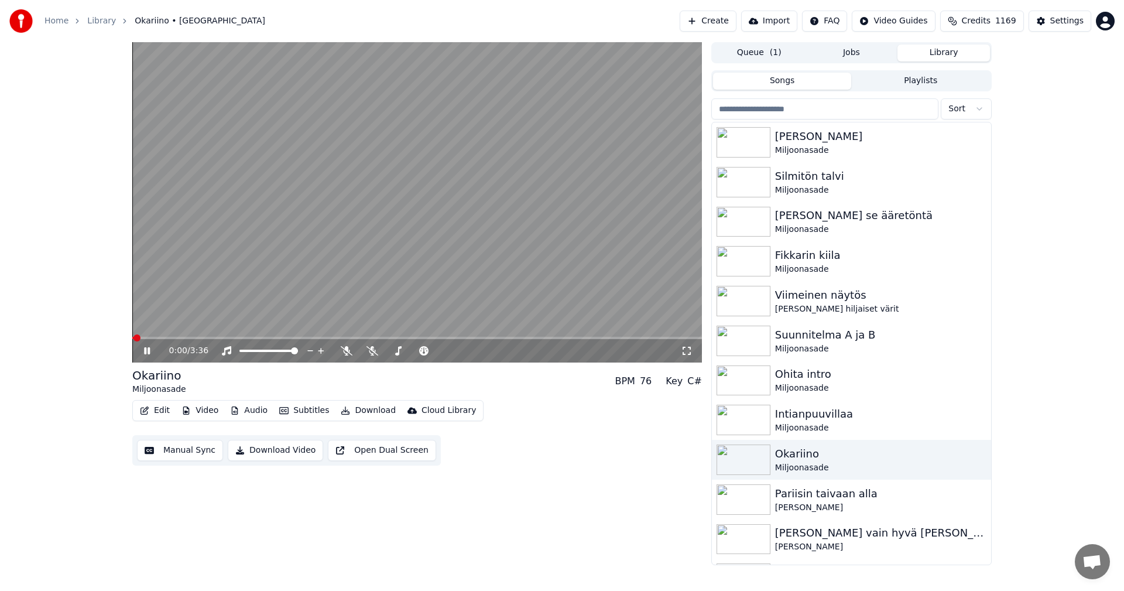
click at [538, 337] on span at bounding box center [417, 338] width 570 height 2
click at [348, 352] on icon at bounding box center [347, 350] width 12 height 9
click at [547, 338] on span at bounding box center [339, 338] width 415 height 2
click at [547, 338] on span at bounding box center [345, 338] width 426 height 2
click at [550, 337] on span at bounding box center [341, 338] width 418 height 2
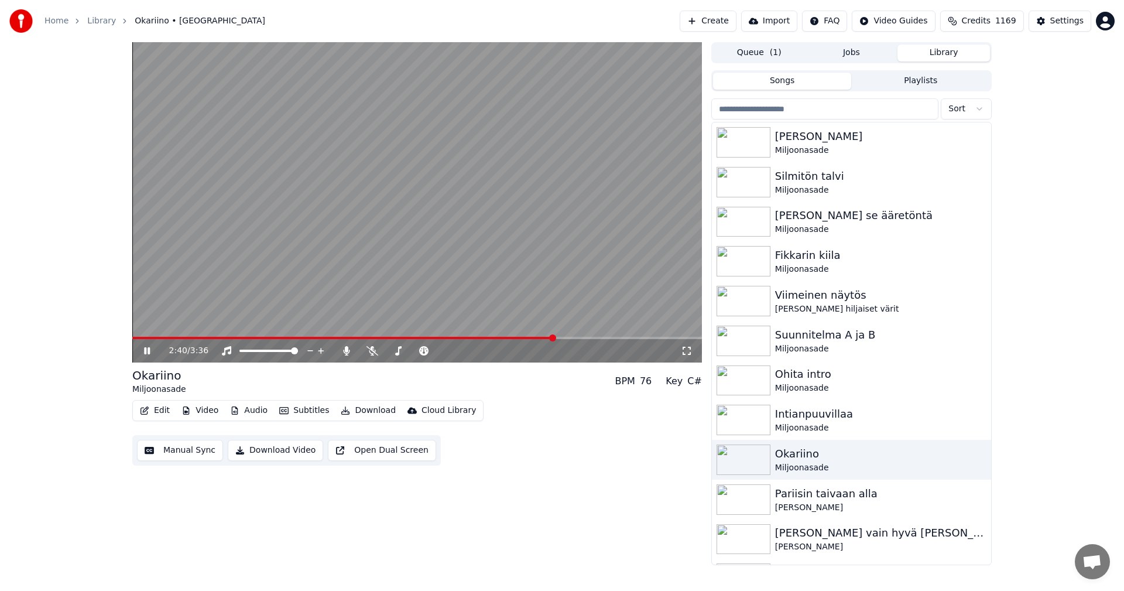
click at [549, 337] on span at bounding box center [552, 337] width 7 height 7
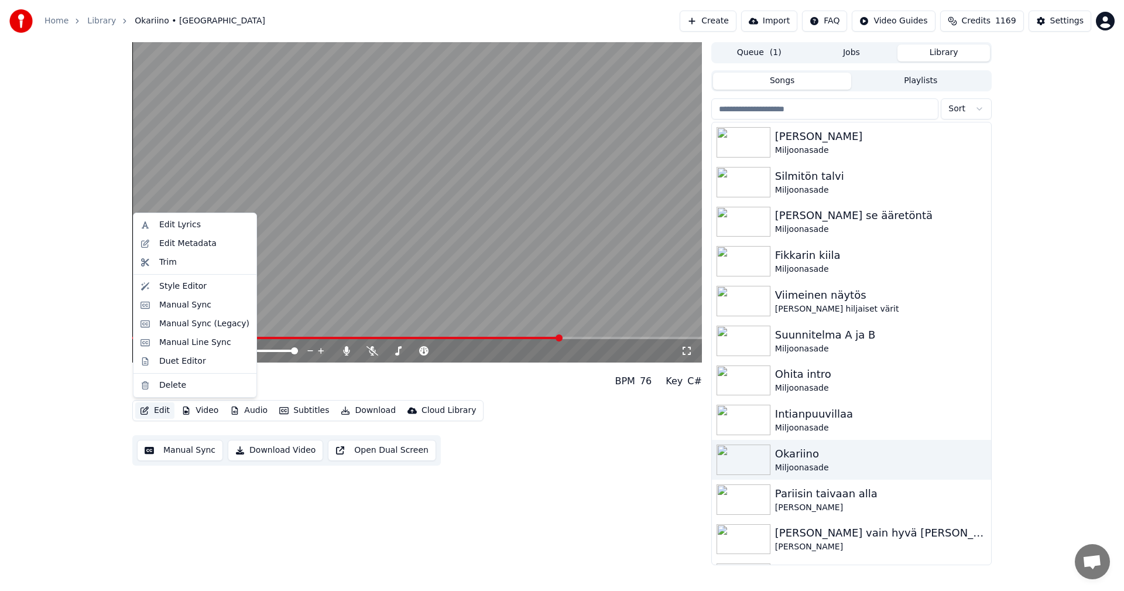
click at [170, 410] on button "Edit" at bounding box center [154, 410] width 39 height 16
click at [190, 328] on div "Manual Sync (Legacy)" at bounding box center [204, 324] width 90 height 12
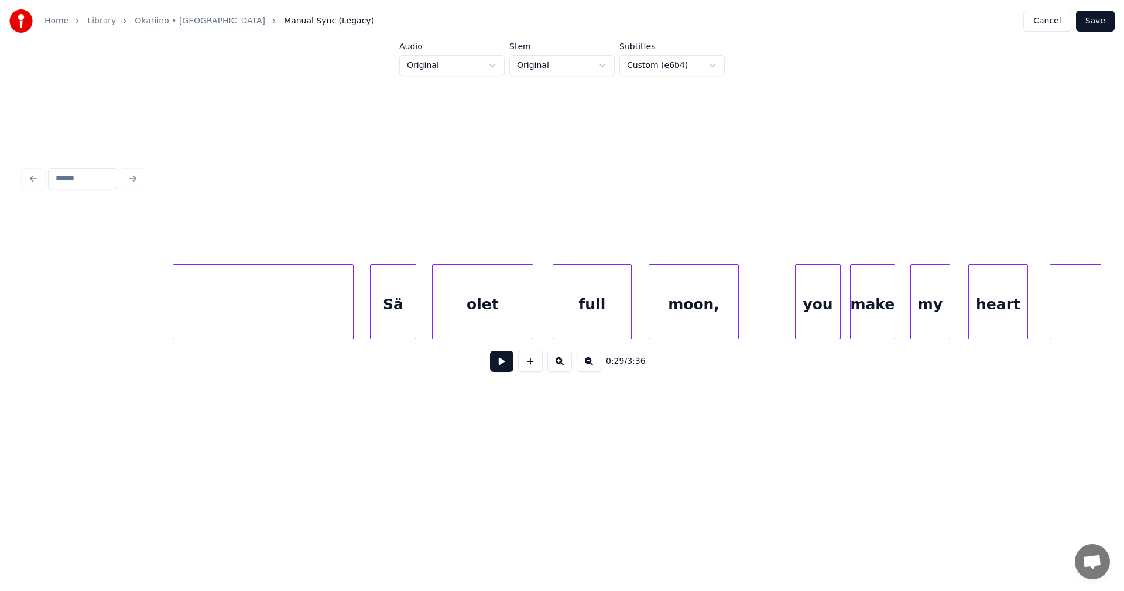
scroll to position [0, 36754]
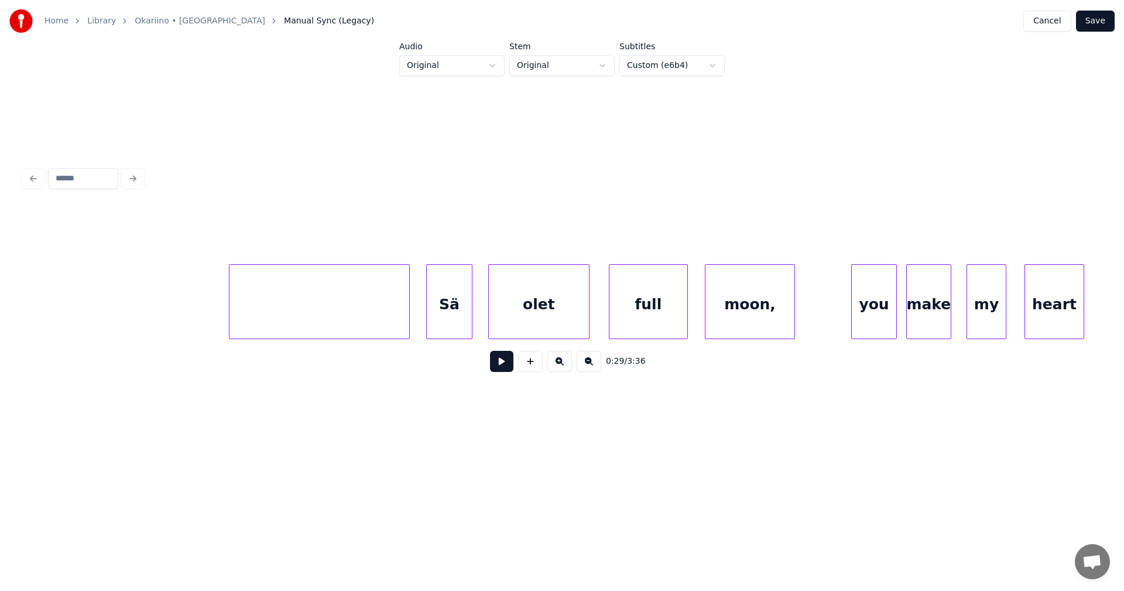
click at [360, 305] on div at bounding box center [319, 301] width 181 height 75
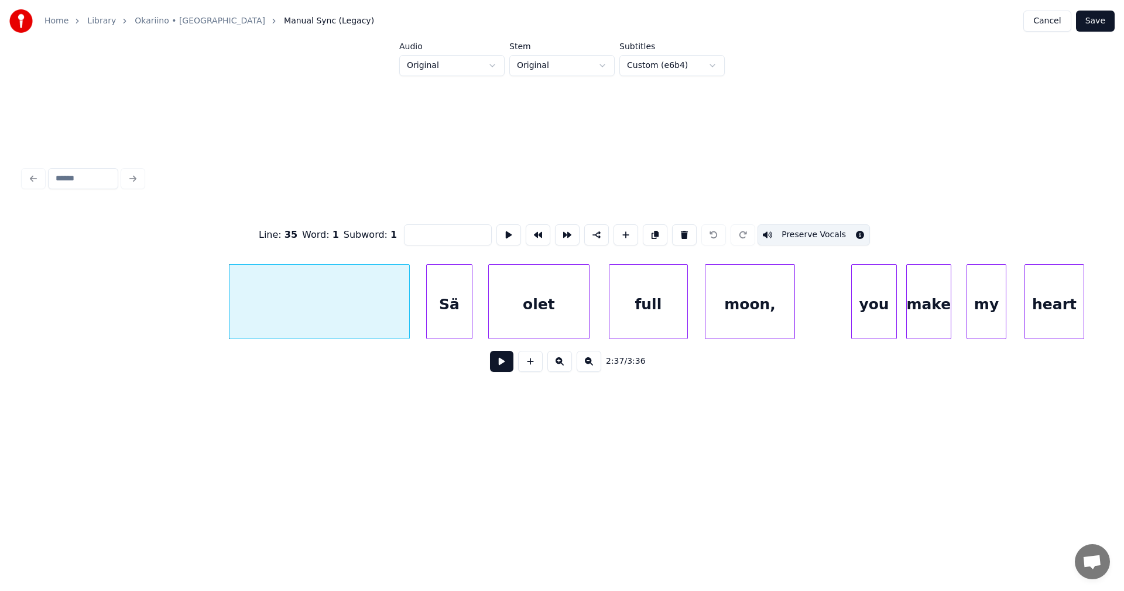
click at [511, 371] on button at bounding box center [501, 361] width 23 height 21
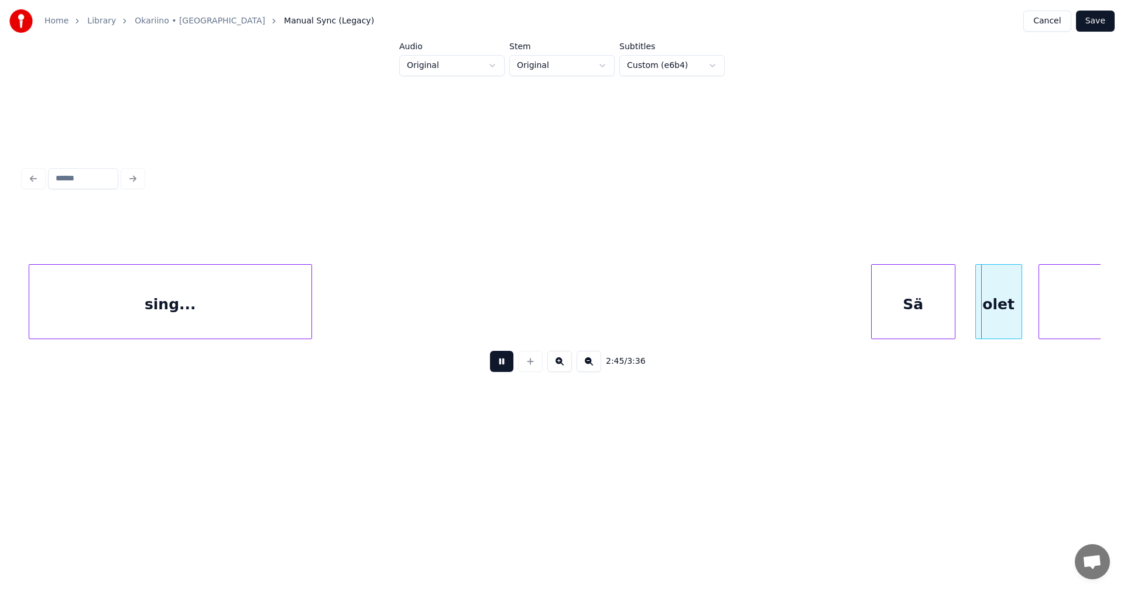
scroll to position [0, 38119]
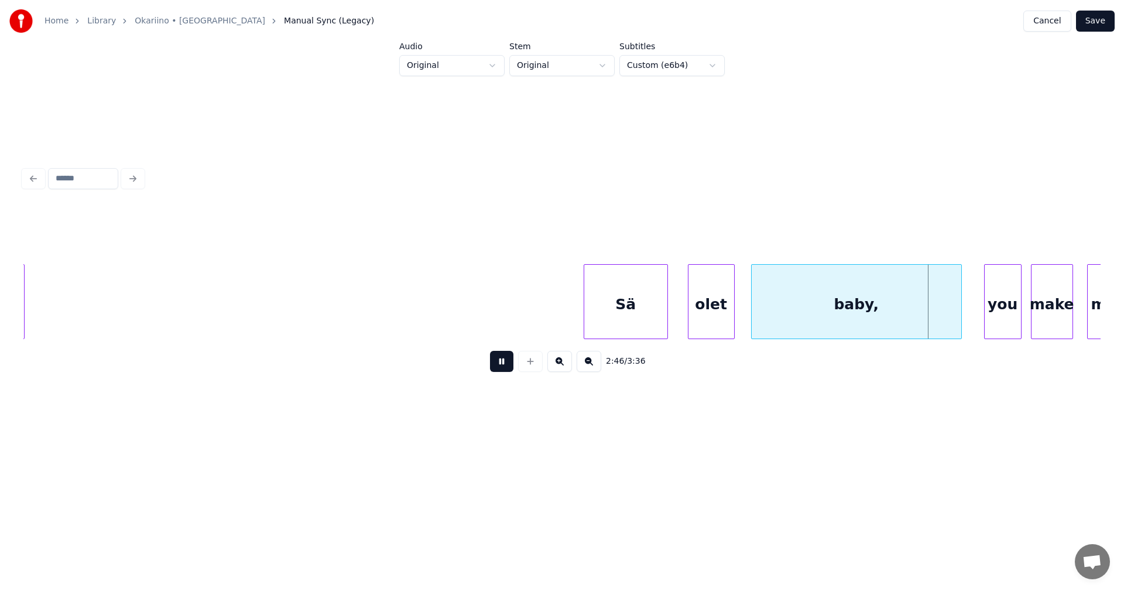
click at [634, 321] on div "Sä" at bounding box center [625, 305] width 83 height 80
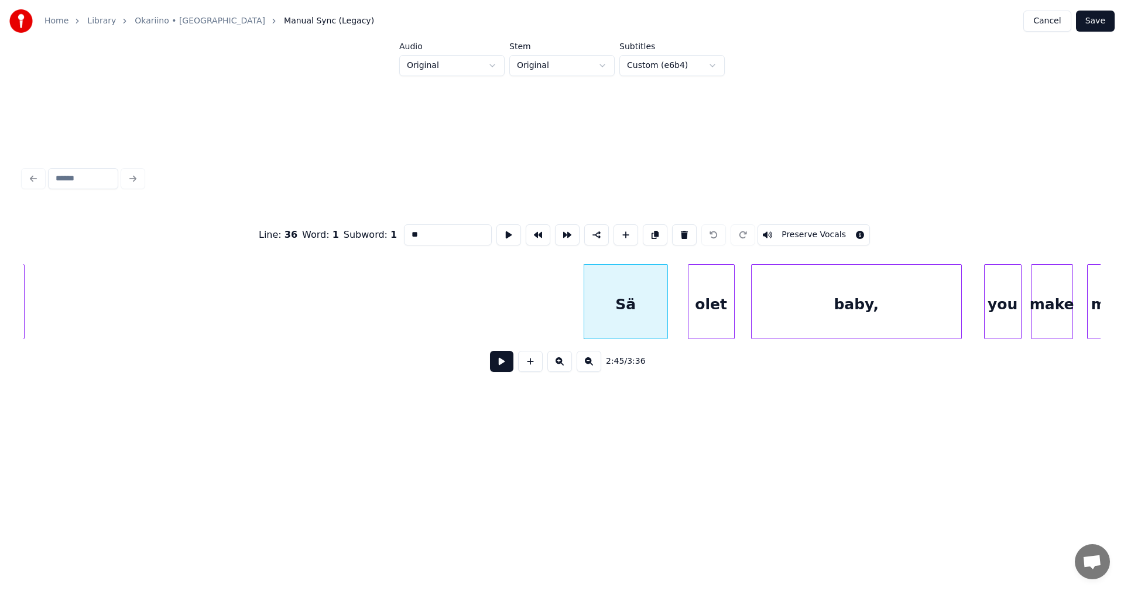
click at [502, 365] on button at bounding box center [501, 361] width 23 height 21
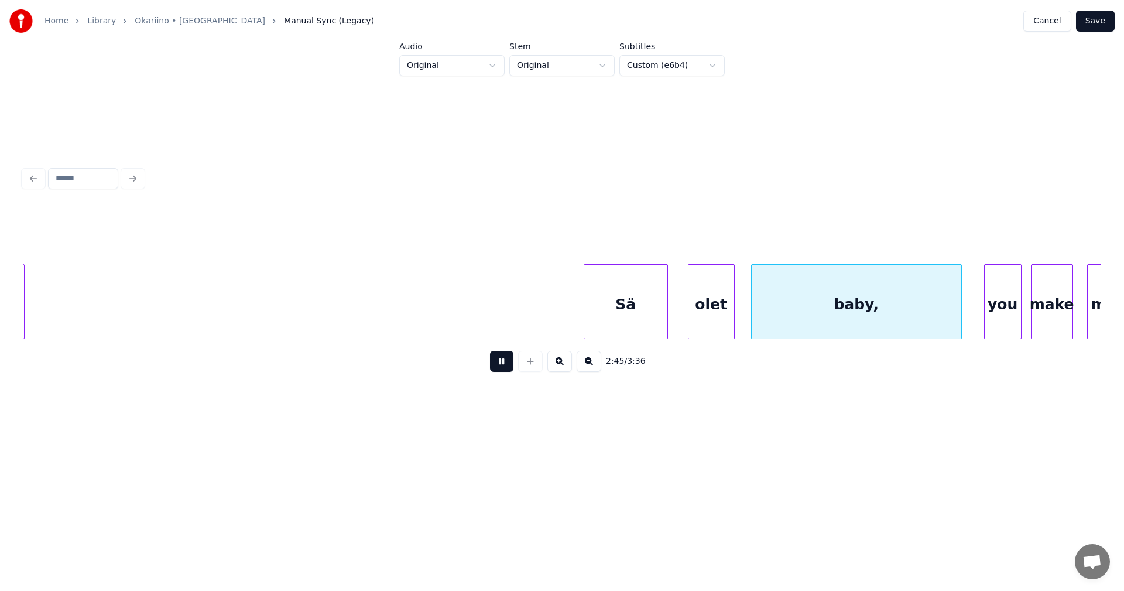
click at [502, 364] on button at bounding box center [501, 361] width 23 height 21
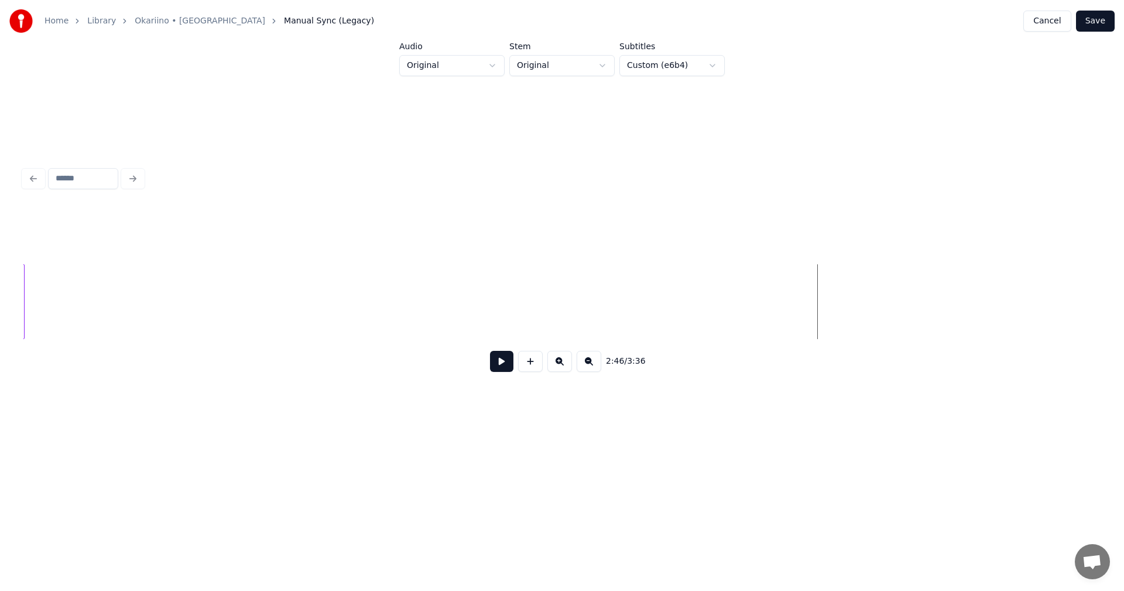
scroll to position [0, 37176]
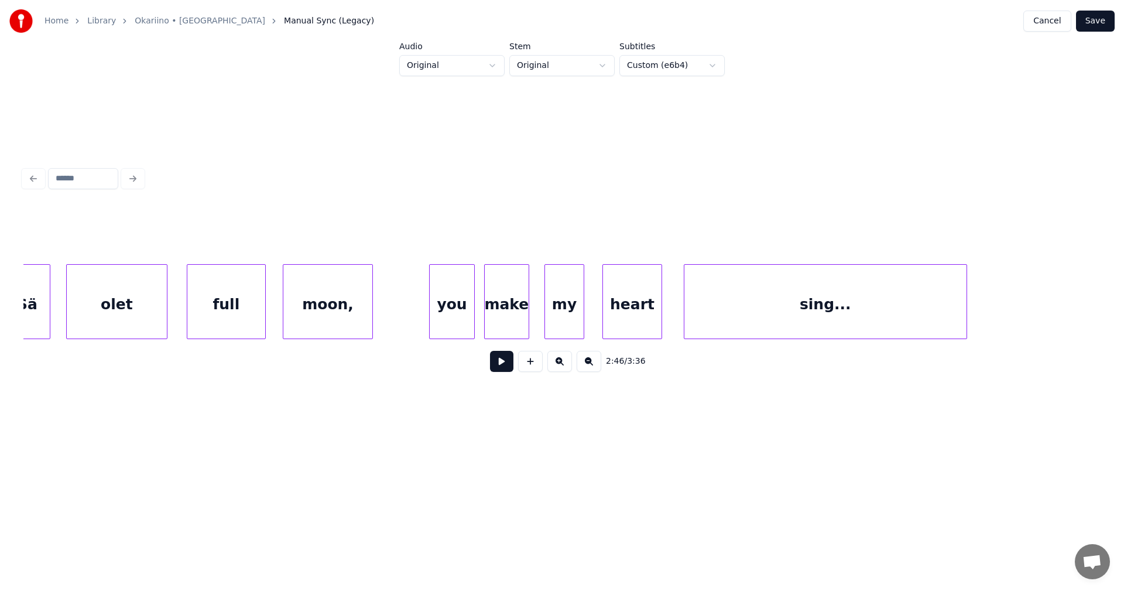
click at [261, 322] on div "full" at bounding box center [226, 301] width 79 height 75
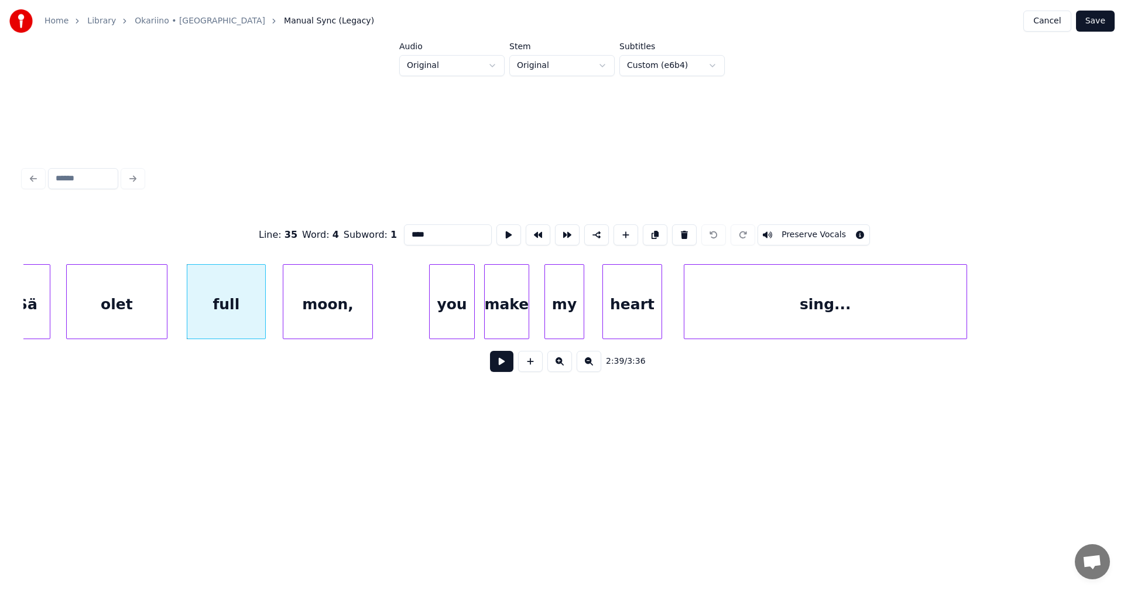
click at [511, 370] on button at bounding box center [501, 361] width 23 height 21
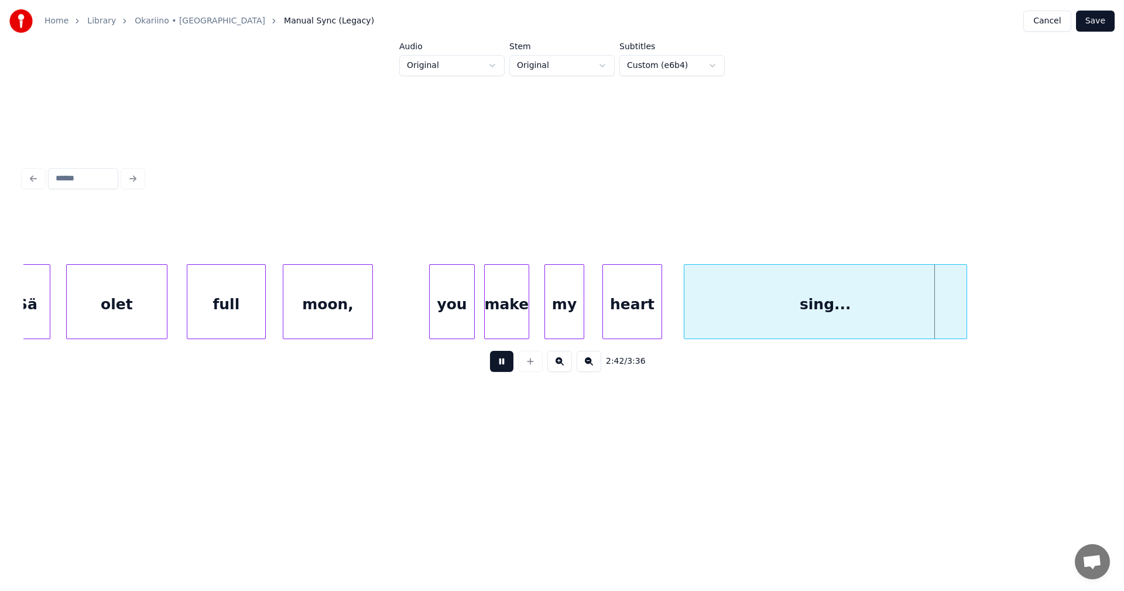
click at [509, 370] on button at bounding box center [501, 361] width 23 height 21
click at [497, 362] on button at bounding box center [501, 361] width 23 height 21
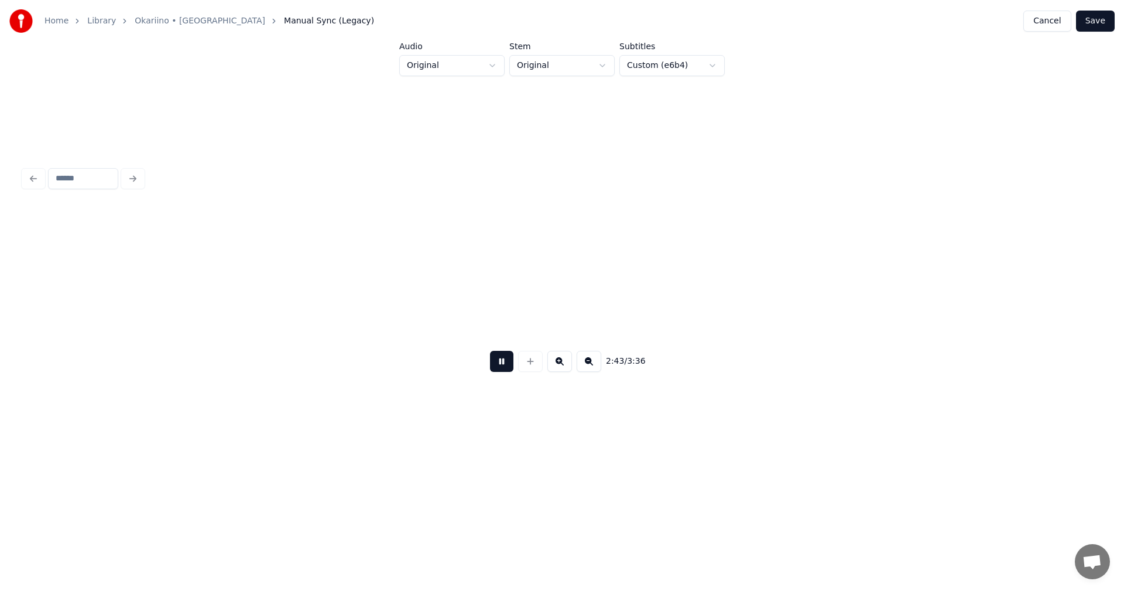
scroll to position [0, 38258]
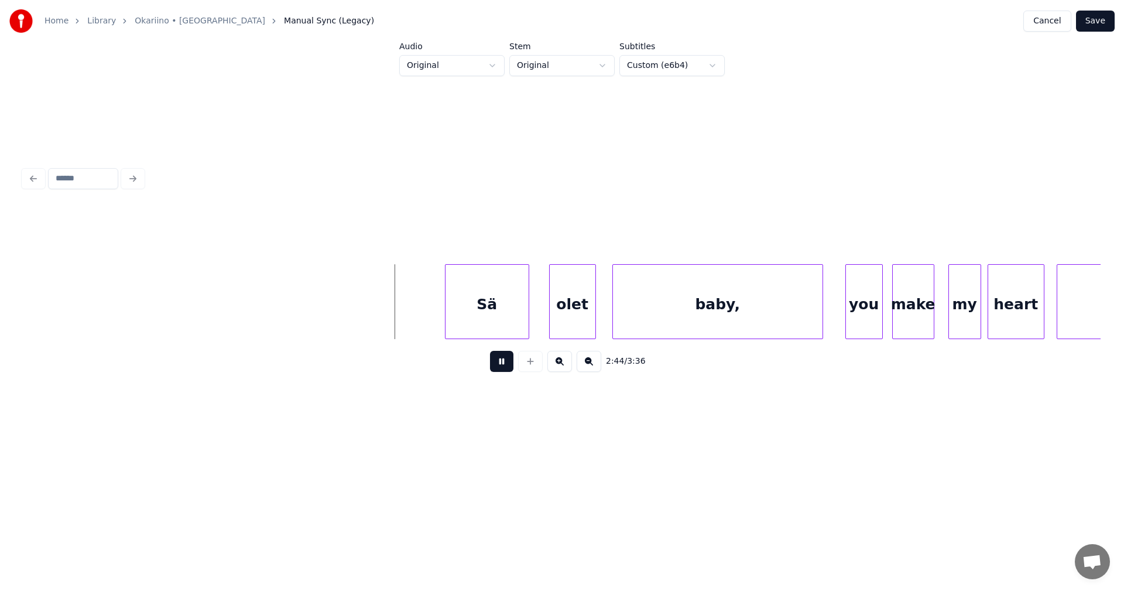
click at [497, 362] on button at bounding box center [501, 361] width 23 height 21
click at [508, 366] on button at bounding box center [501, 361] width 23 height 21
drag, startPoint x: 508, startPoint y: 366, endPoint x: 293, endPoint y: 295, distance: 225.7
click at [483, 352] on div "2:44 / 3:36" at bounding box center [561, 361] width 1077 height 45
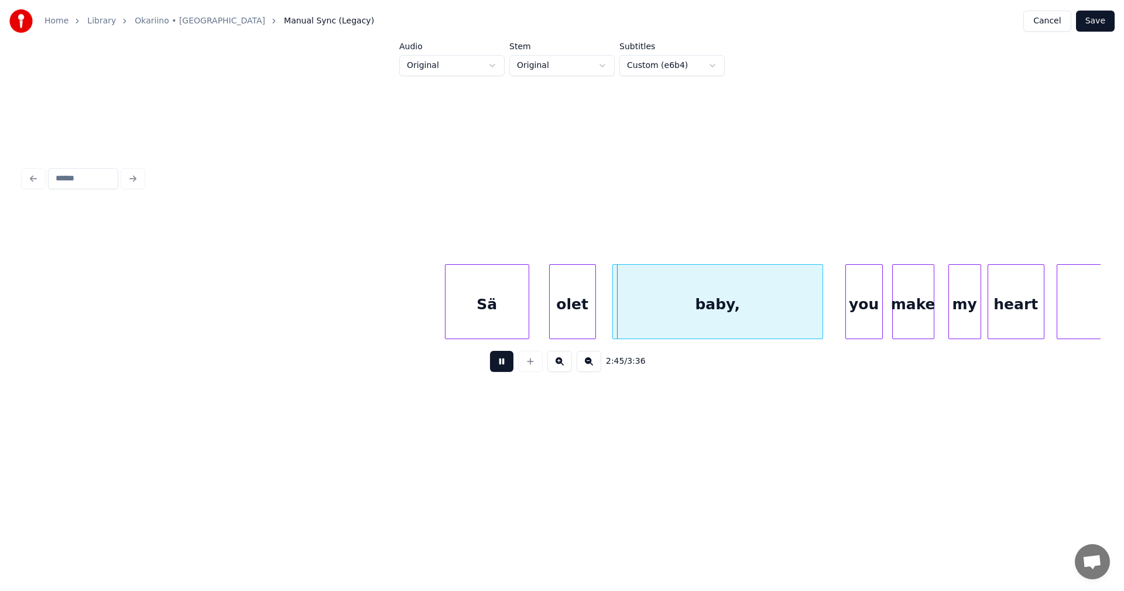
drag, startPoint x: 497, startPoint y: 368, endPoint x: 452, endPoint y: 343, distance: 51.9
click at [494, 364] on button at bounding box center [501, 361] width 23 height 21
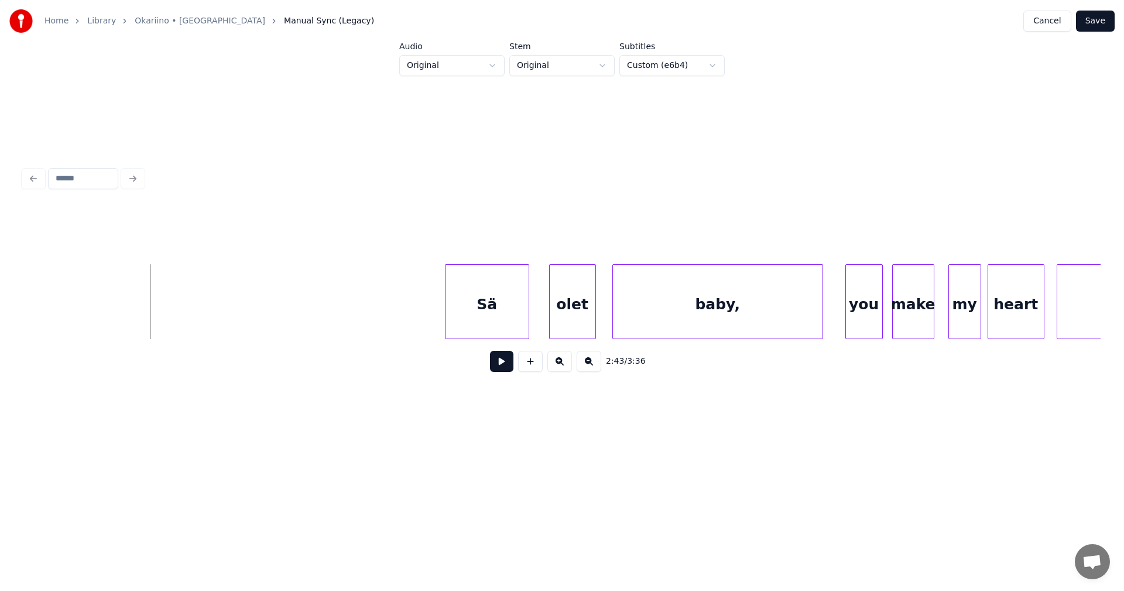
click at [507, 367] on button at bounding box center [501, 361] width 23 height 21
click at [508, 367] on button at bounding box center [501, 361] width 23 height 21
click at [505, 368] on button at bounding box center [501, 361] width 23 height 21
drag, startPoint x: 505, startPoint y: 368, endPoint x: 437, endPoint y: 357, distance: 68.8
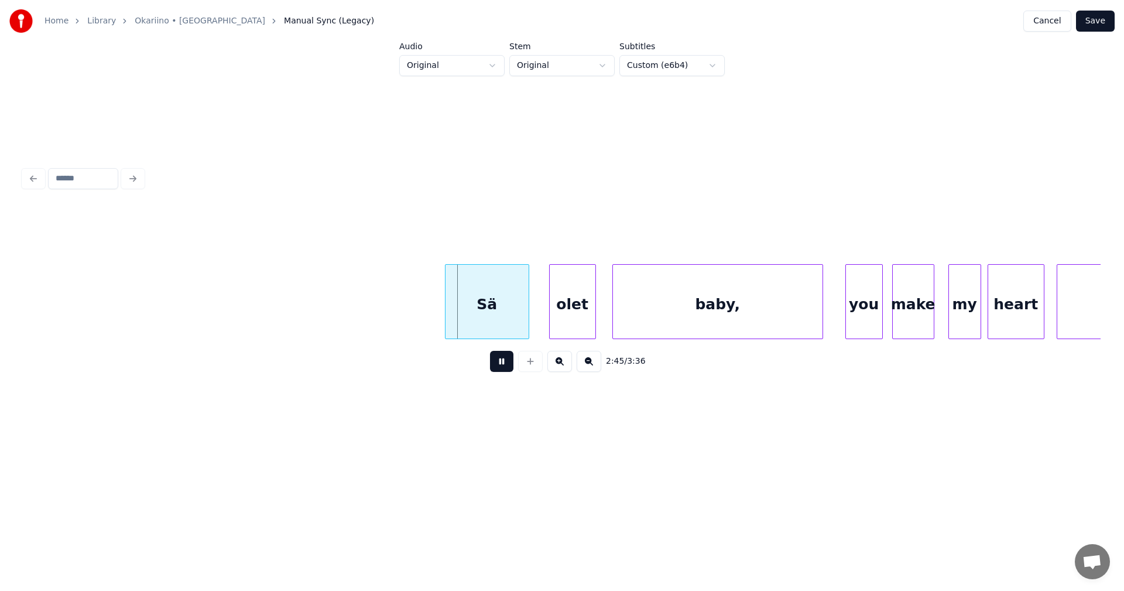
click at [504, 367] on button at bounding box center [501, 361] width 23 height 21
click at [504, 372] on button at bounding box center [501, 361] width 23 height 21
drag, startPoint x: 507, startPoint y: 371, endPoint x: 488, endPoint y: 369, distance: 19.5
click at [508, 371] on button at bounding box center [501, 361] width 23 height 21
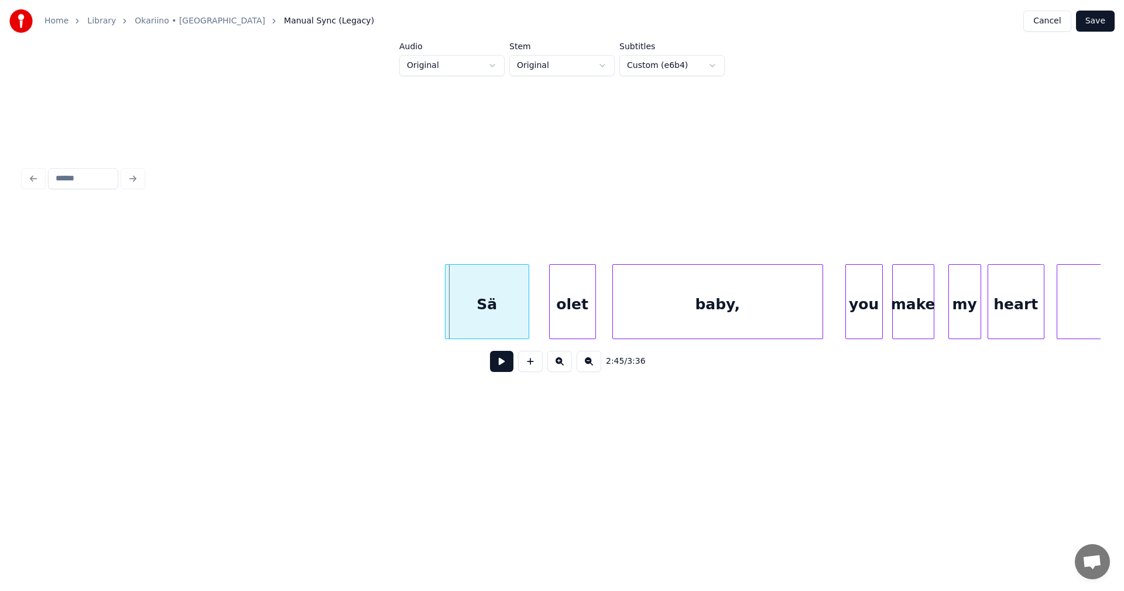
click at [508, 371] on button at bounding box center [501, 361] width 23 height 21
drag, startPoint x: 508, startPoint y: 370, endPoint x: 427, endPoint y: 357, distance: 81.3
click at [499, 365] on button at bounding box center [501, 361] width 23 height 21
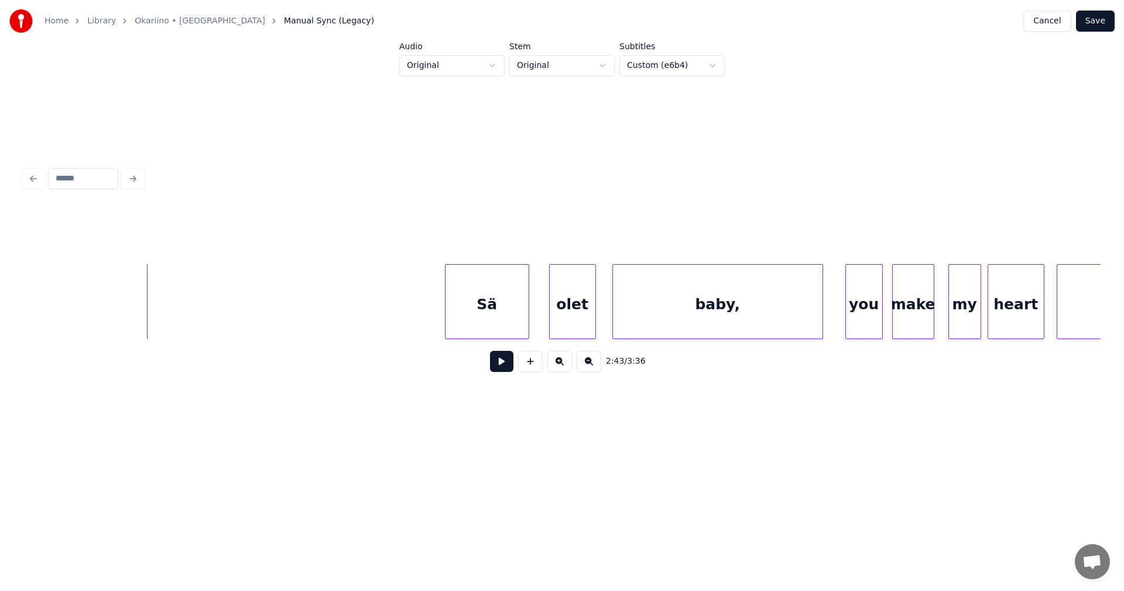
click at [502, 367] on button at bounding box center [501, 361] width 23 height 21
click at [502, 365] on button at bounding box center [501, 361] width 23 height 21
click at [509, 368] on button at bounding box center [501, 361] width 23 height 21
drag, startPoint x: 508, startPoint y: 369, endPoint x: 462, endPoint y: 363, distance: 46.0
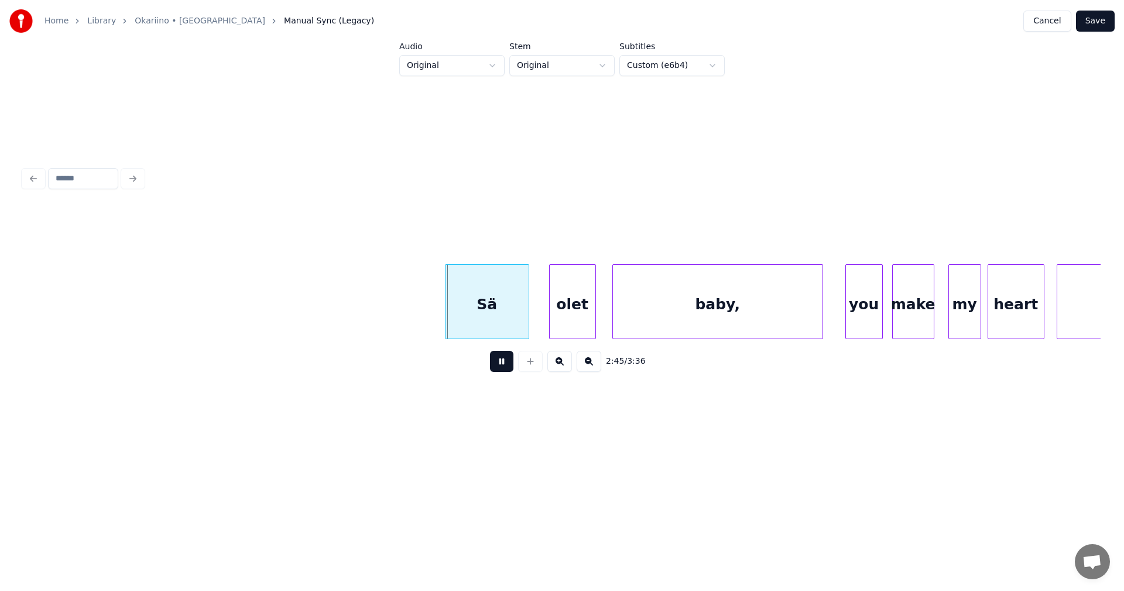
click at [506, 368] on button at bounding box center [501, 361] width 23 height 21
click at [508, 371] on button at bounding box center [501, 361] width 23 height 21
click at [504, 371] on button at bounding box center [501, 361] width 23 height 21
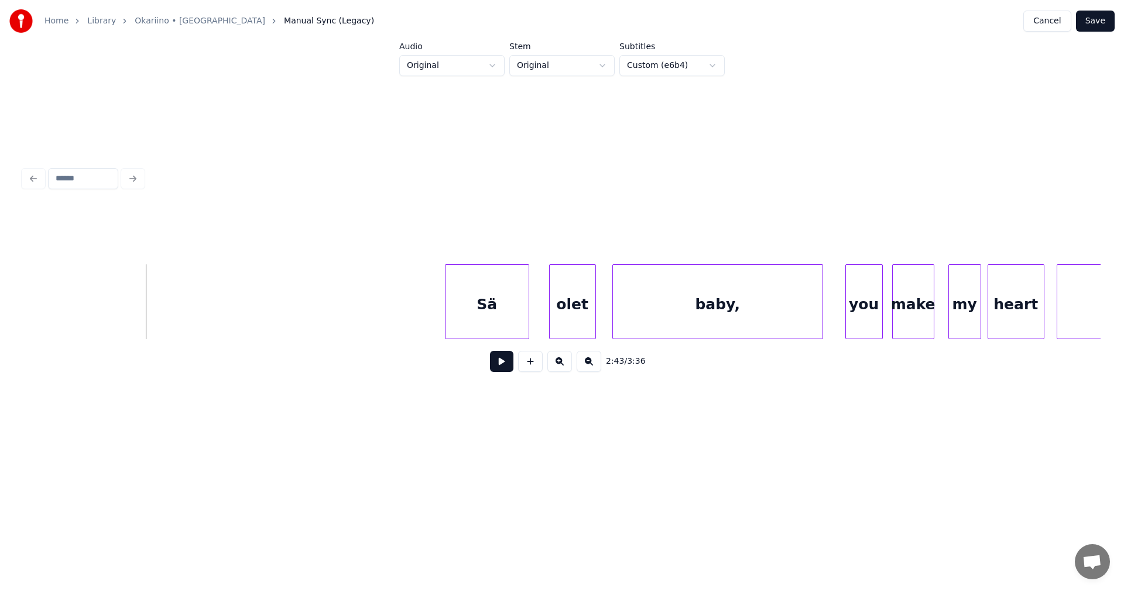
click at [502, 369] on button at bounding box center [501, 361] width 23 height 21
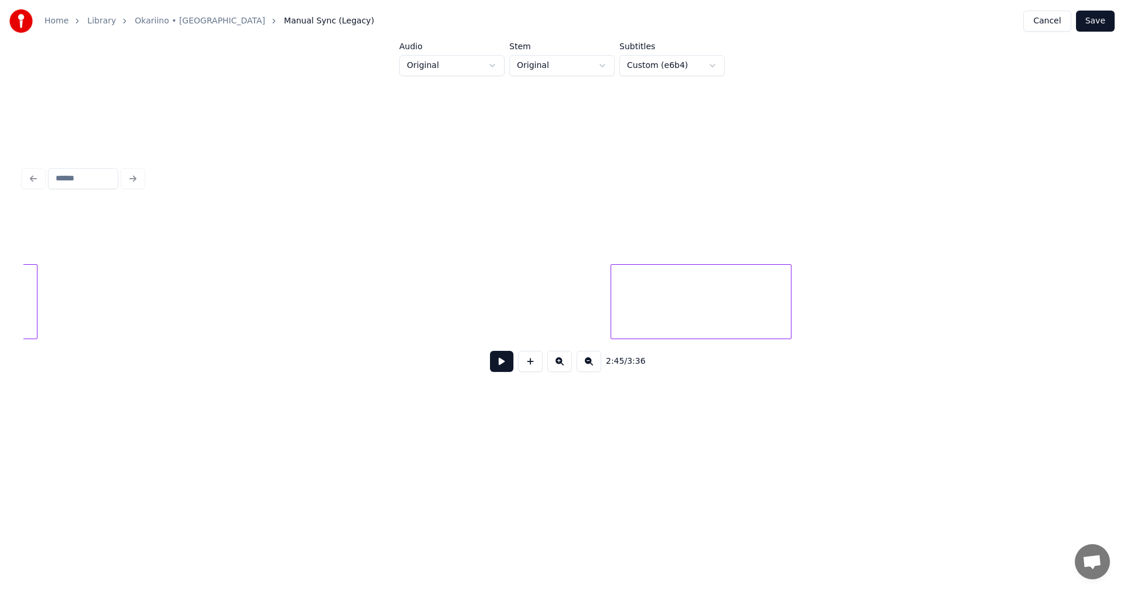
scroll to position [0, 35430]
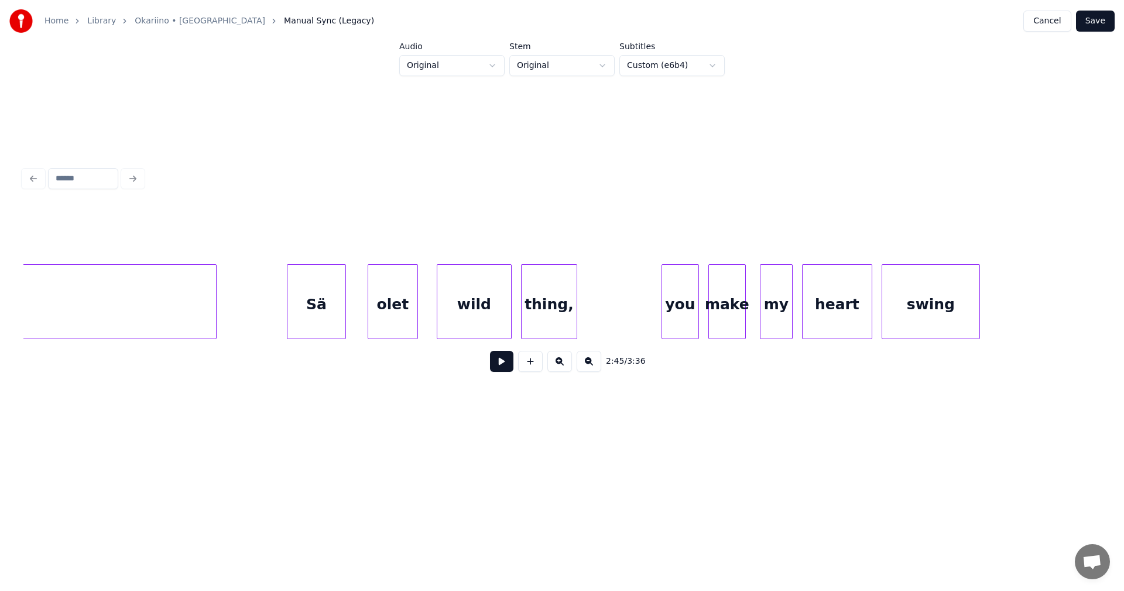
click at [328, 327] on div "Sä" at bounding box center [316, 305] width 58 height 80
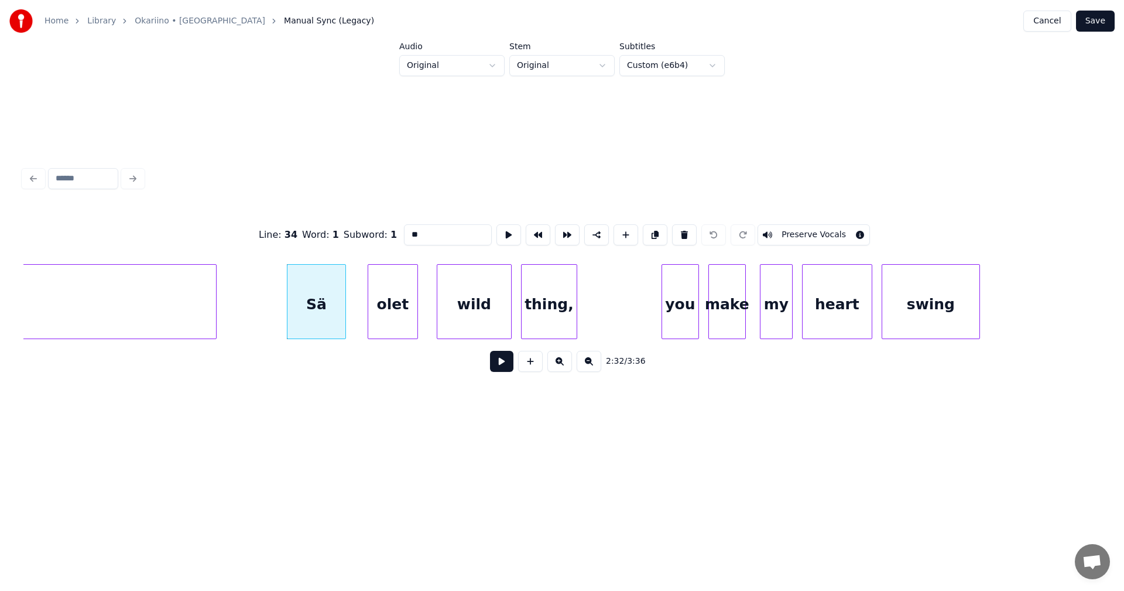
click at [506, 372] on button at bounding box center [501, 361] width 23 height 21
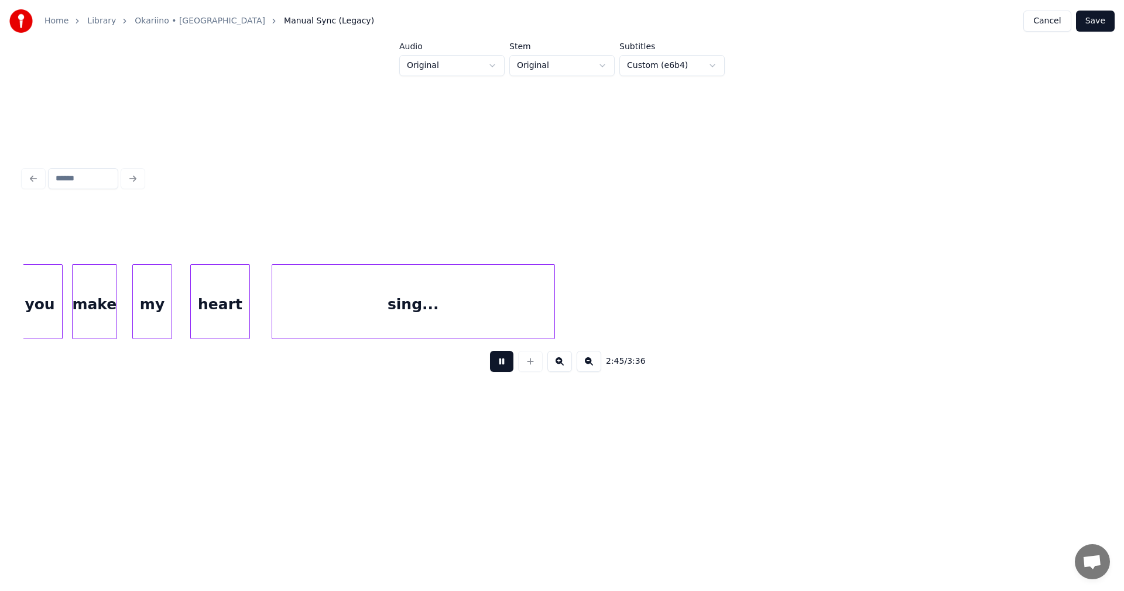
scroll to position [0, 38670]
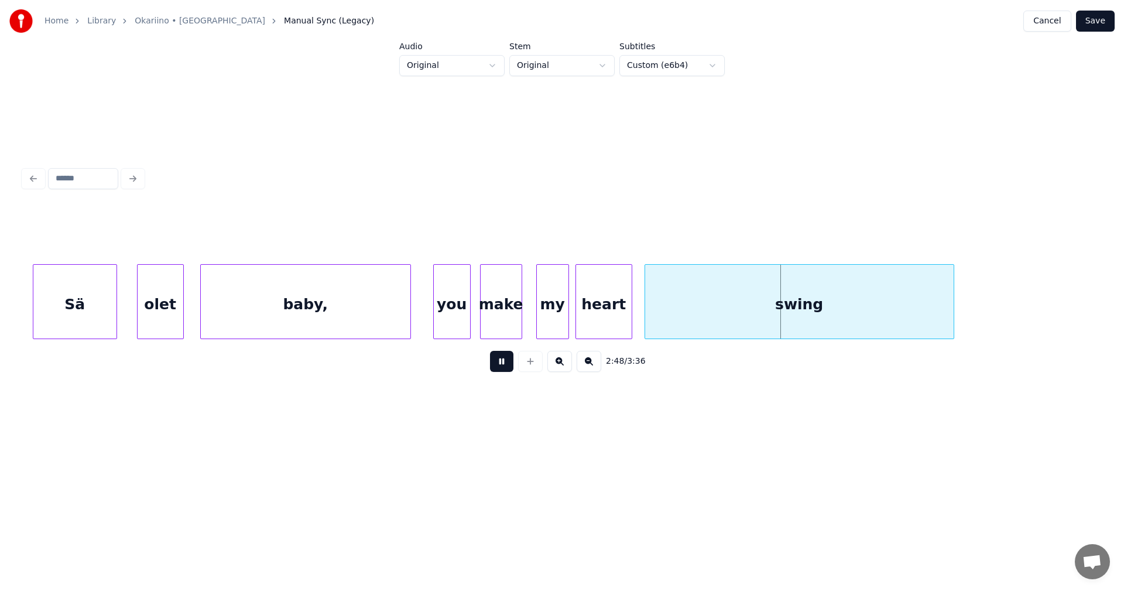
click at [503, 367] on button at bounding box center [501, 361] width 23 height 21
click at [595, 308] on div "heart" at bounding box center [604, 305] width 56 height 80
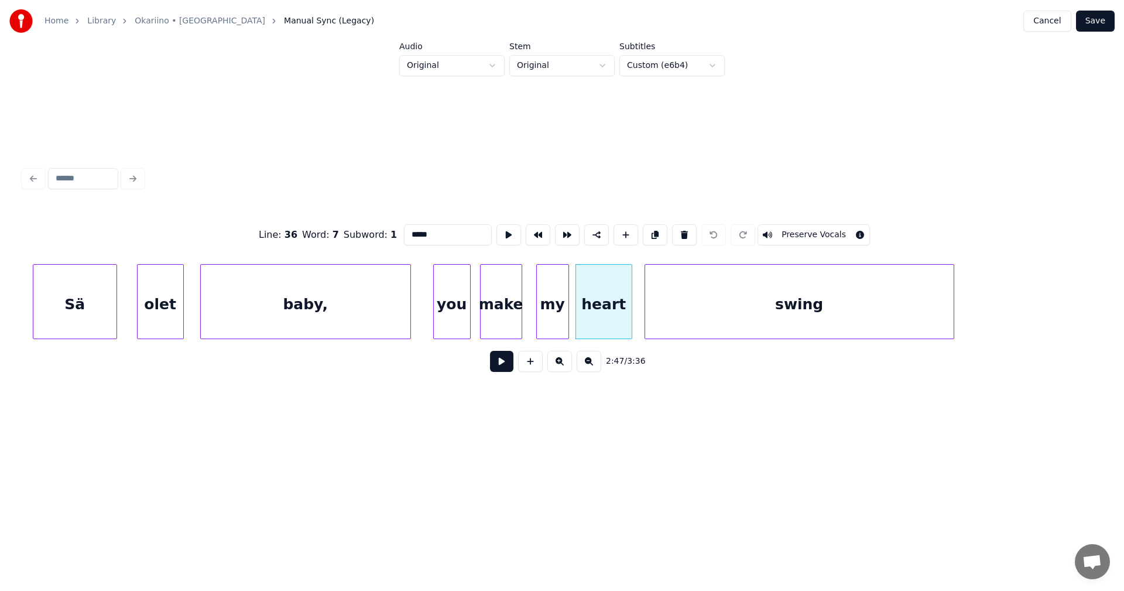
click at [504, 365] on button at bounding box center [501, 361] width 23 height 21
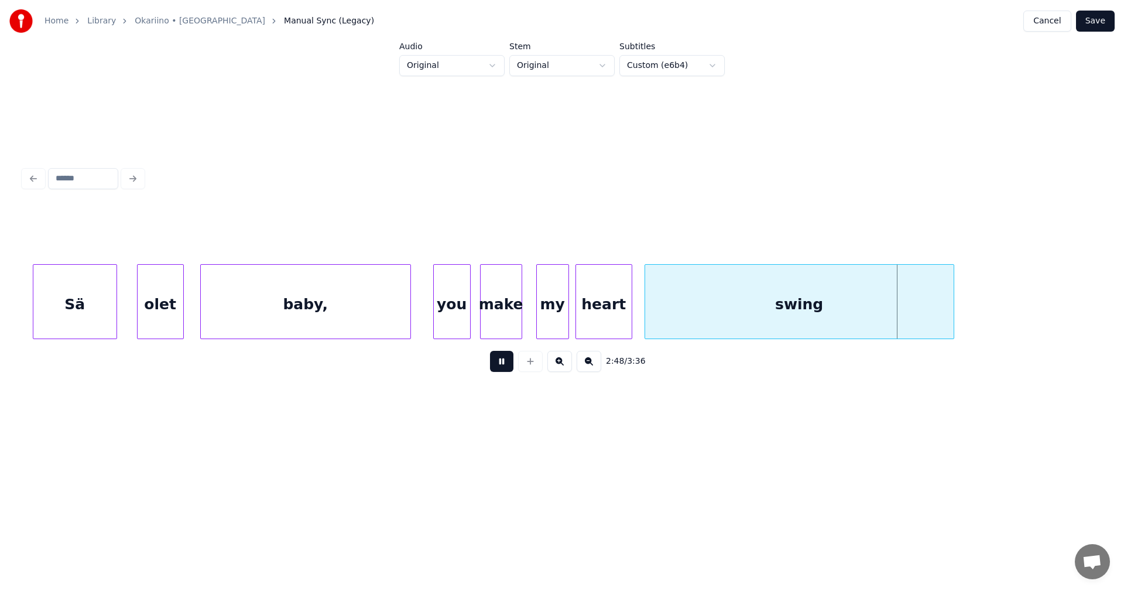
click at [504, 364] on button at bounding box center [501, 361] width 23 height 21
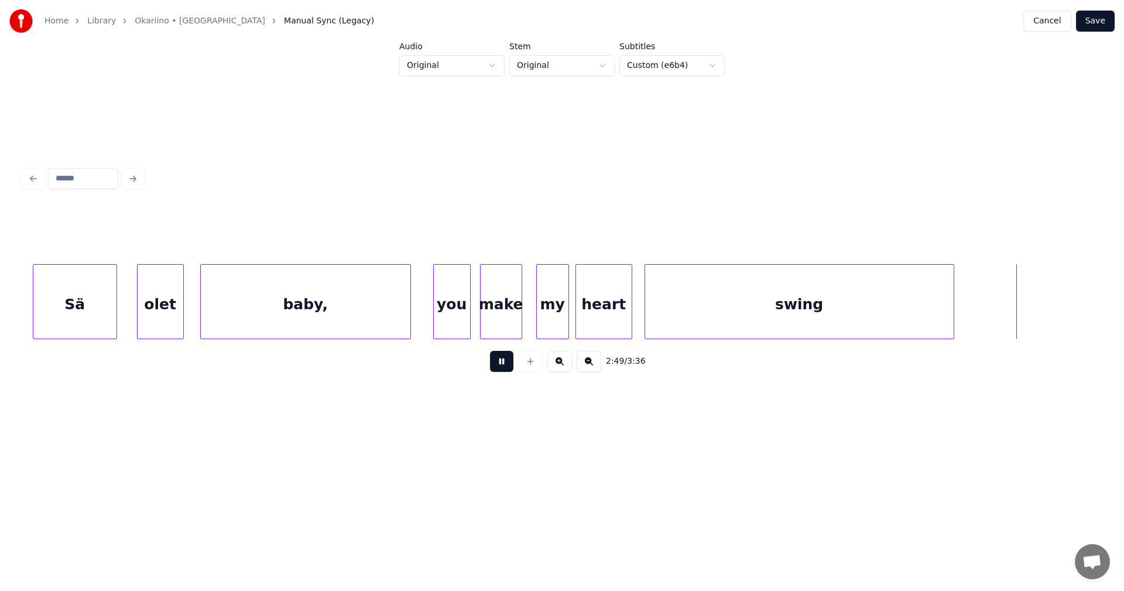
drag, startPoint x: 504, startPoint y: 364, endPoint x: 692, endPoint y: 382, distance: 188.9
click at [505, 364] on button at bounding box center [501, 361] width 23 height 21
click at [745, 326] on div "swing" at bounding box center [799, 305] width 309 height 80
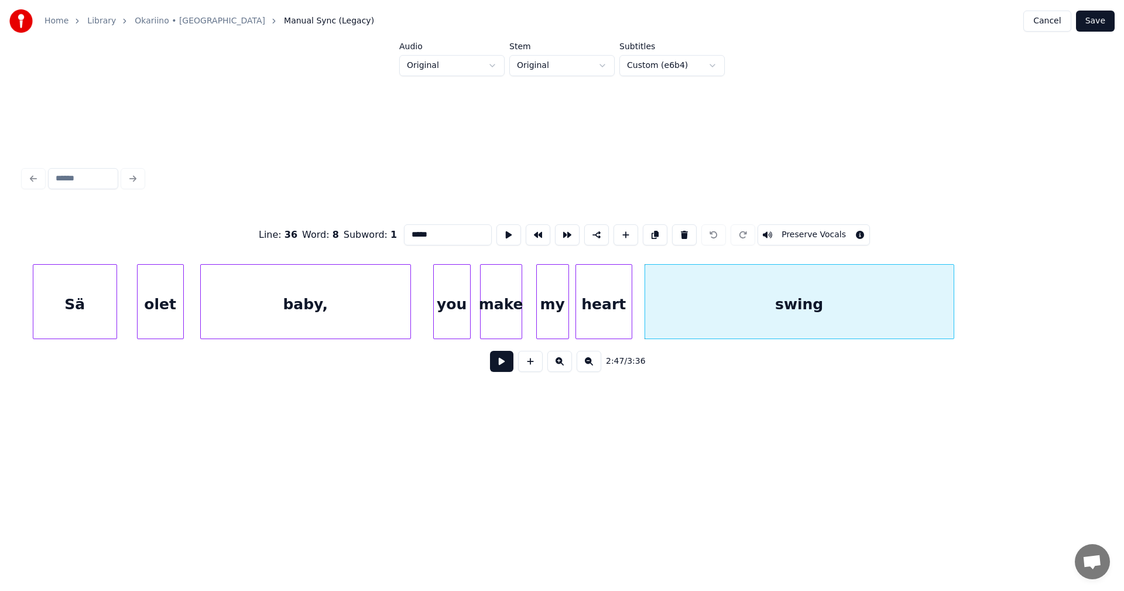
click at [441, 232] on input "*****" at bounding box center [448, 234] width 88 height 21
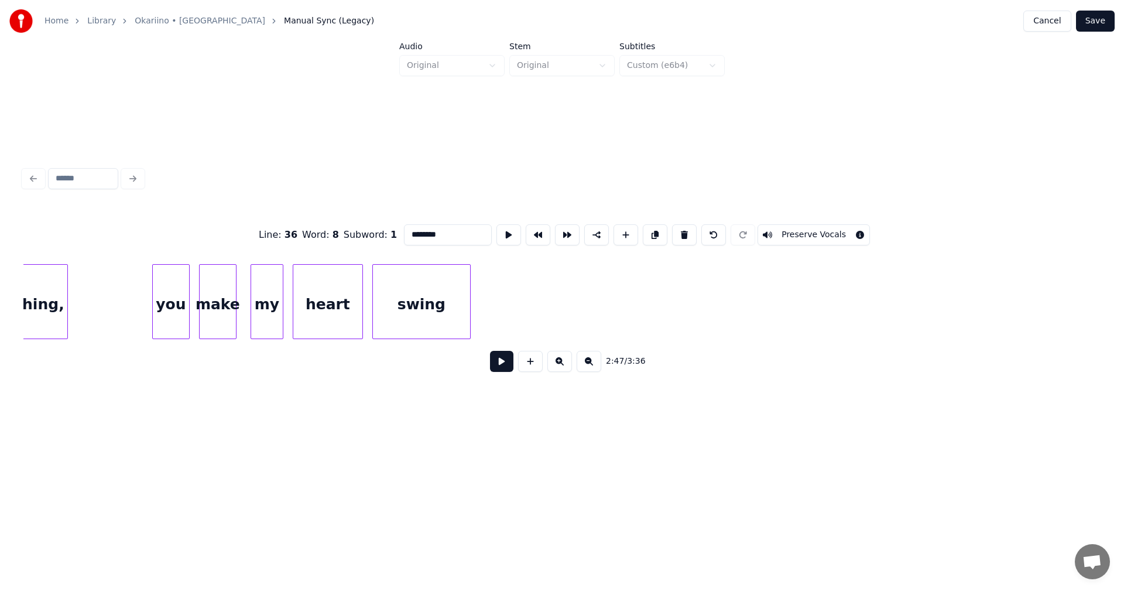
scroll to position [0, 35518]
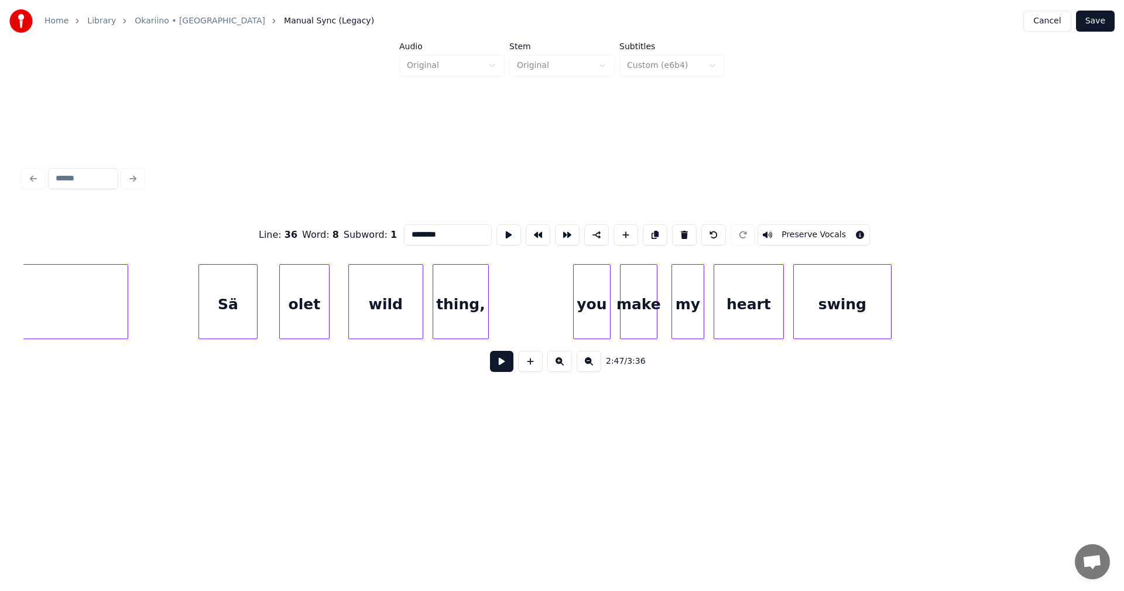
click at [257, 294] on div "Sä" at bounding box center [227, 301] width 59 height 75
type input "**"
click at [497, 369] on button at bounding box center [501, 361] width 23 height 21
drag, startPoint x: 501, startPoint y: 366, endPoint x: 196, endPoint y: 323, distance: 308.1
click at [498, 365] on button at bounding box center [501, 361] width 23 height 21
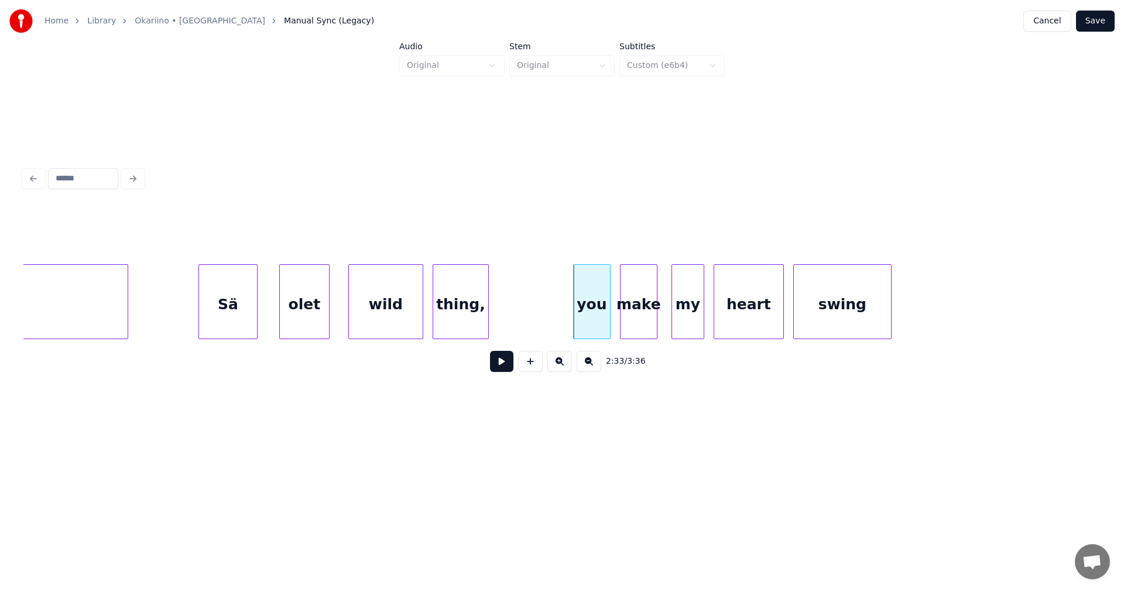
click at [217, 307] on div "Sä" at bounding box center [228, 305] width 58 height 80
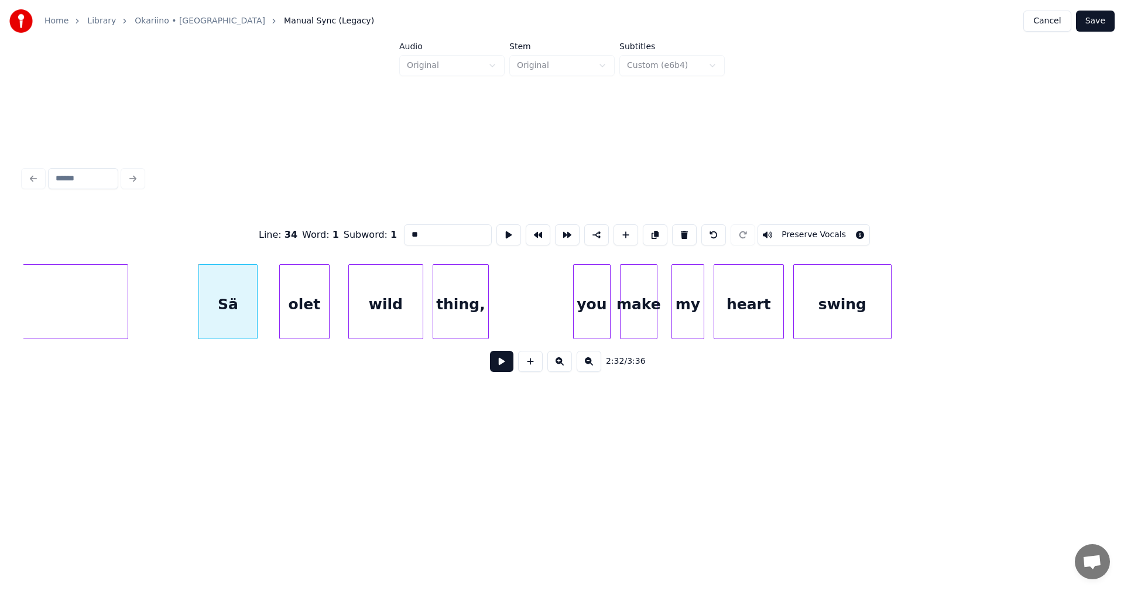
click at [494, 366] on button at bounding box center [501, 361] width 23 height 21
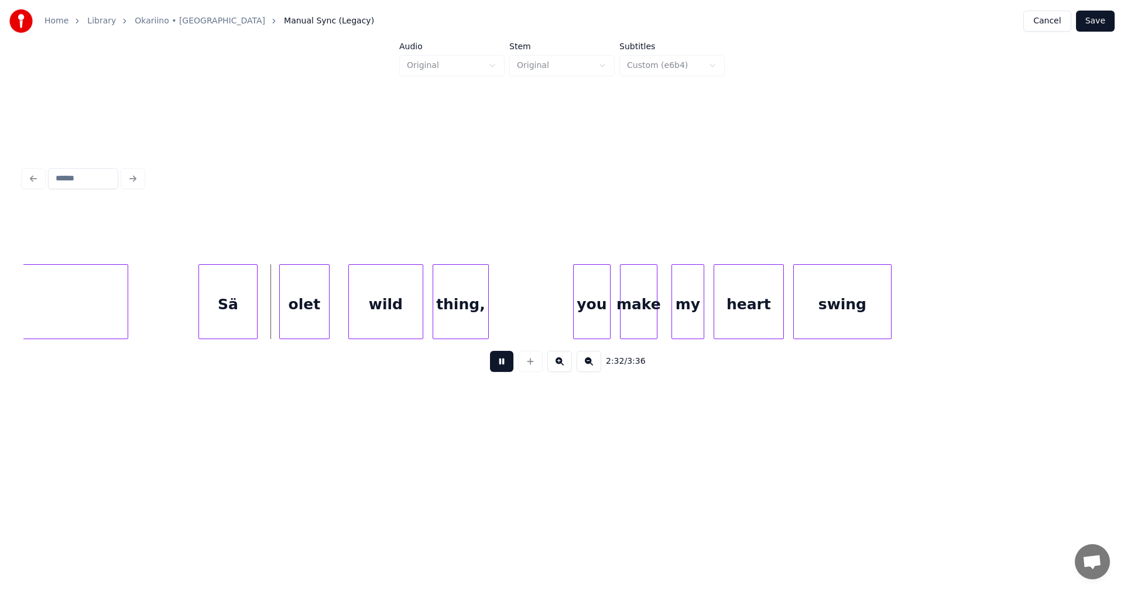
click at [495, 366] on button at bounding box center [501, 361] width 23 height 21
click at [186, 312] on div at bounding box center [188, 302] width 4 height 74
click at [498, 372] on button at bounding box center [501, 361] width 23 height 21
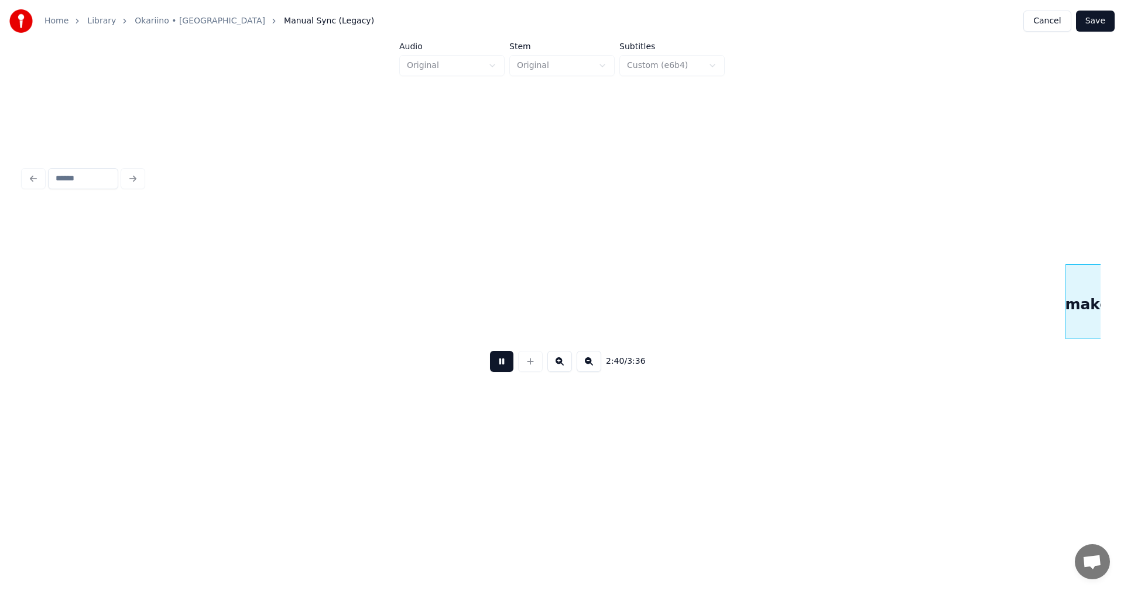
scroll to position [0, 37675]
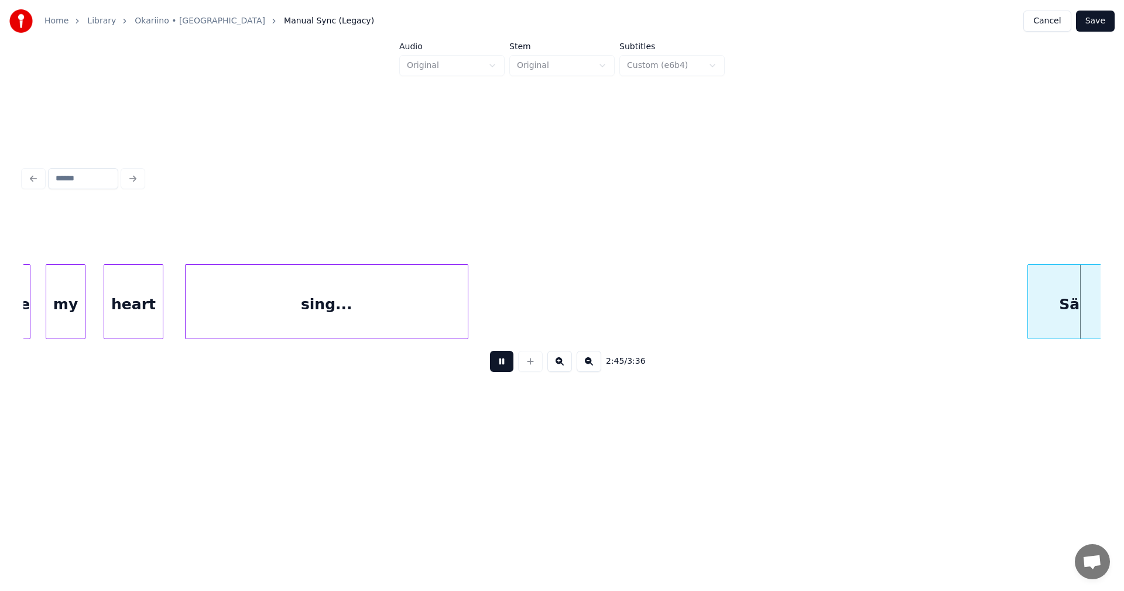
click at [503, 369] on button at bounding box center [501, 361] width 23 height 21
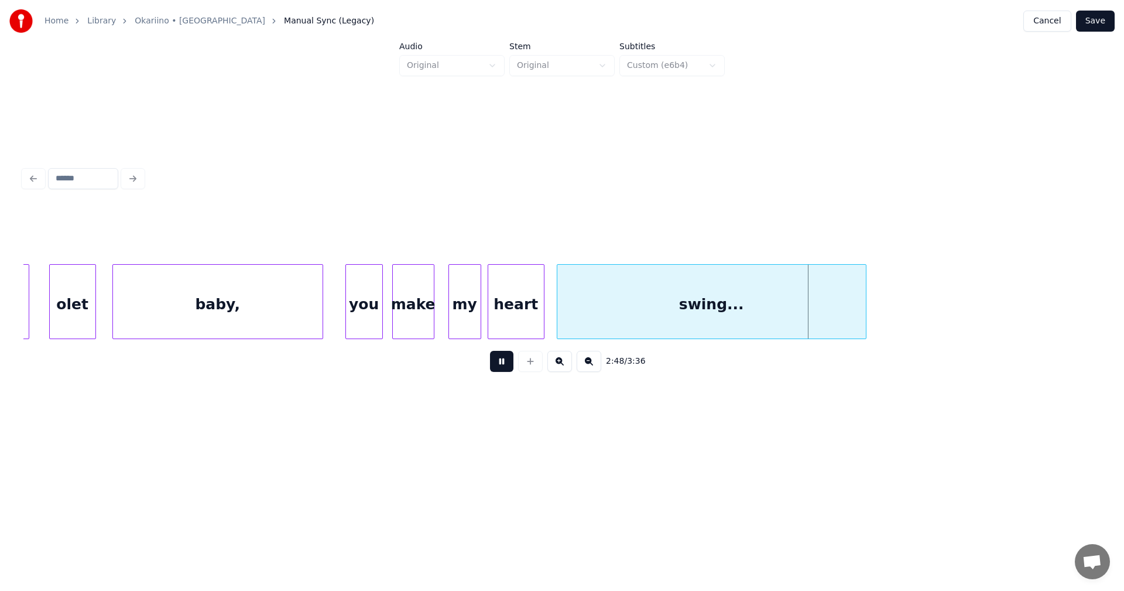
click at [503, 369] on button at bounding box center [501, 361] width 23 height 21
click at [1103, 19] on button "Save" at bounding box center [1095, 21] width 39 height 21
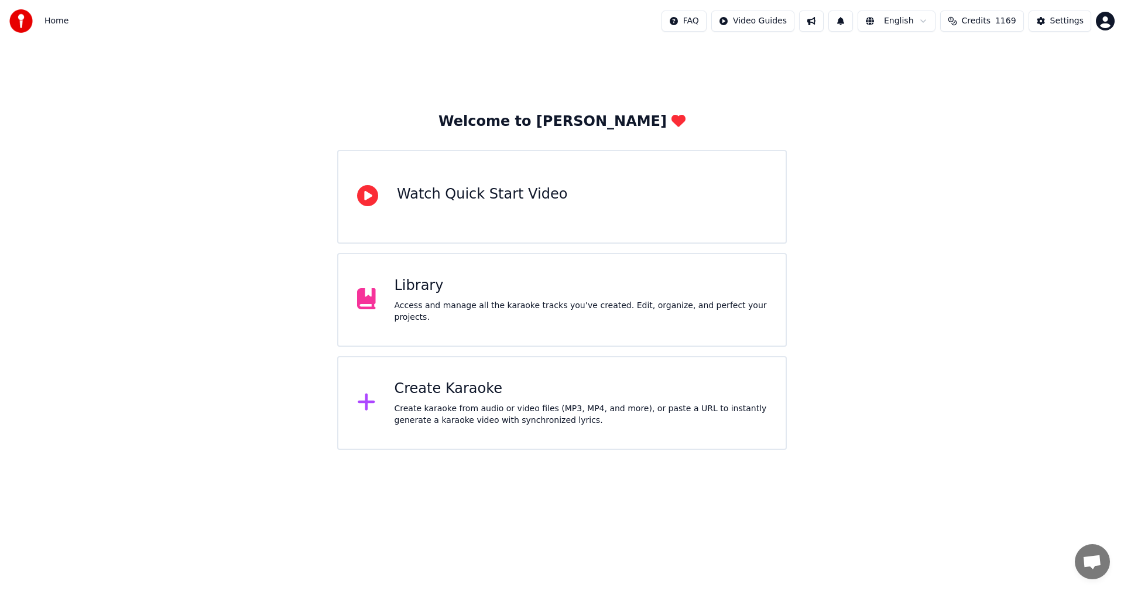
click at [423, 293] on div "Library" at bounding box center [581, 285] width 373 height 19
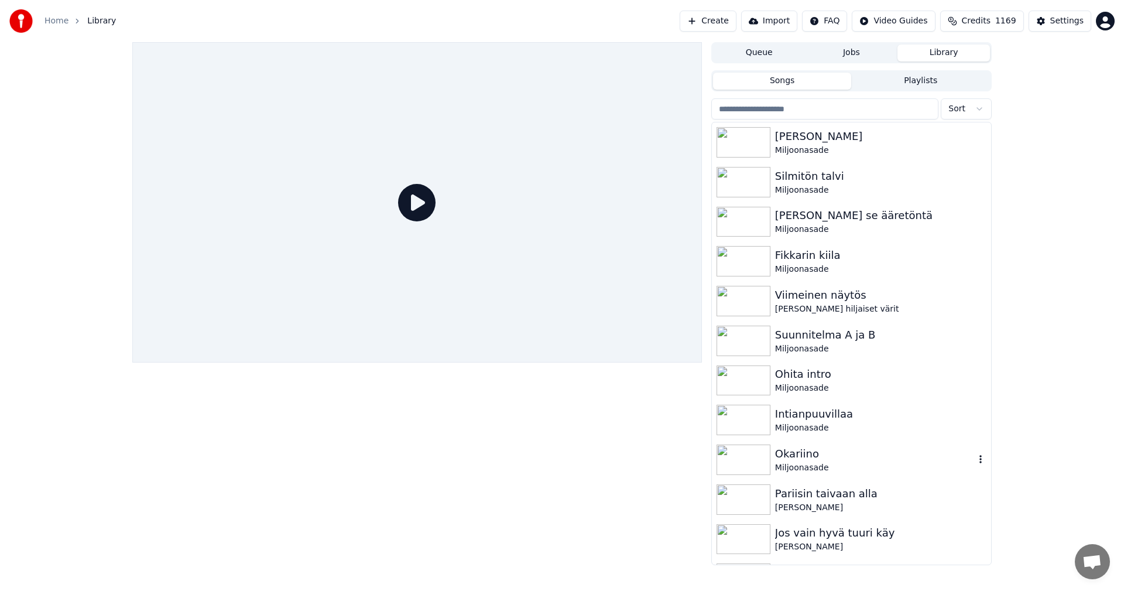
click at [783, 450] on div "Okariino" at bounding box center [875, 454] width 200 height 16
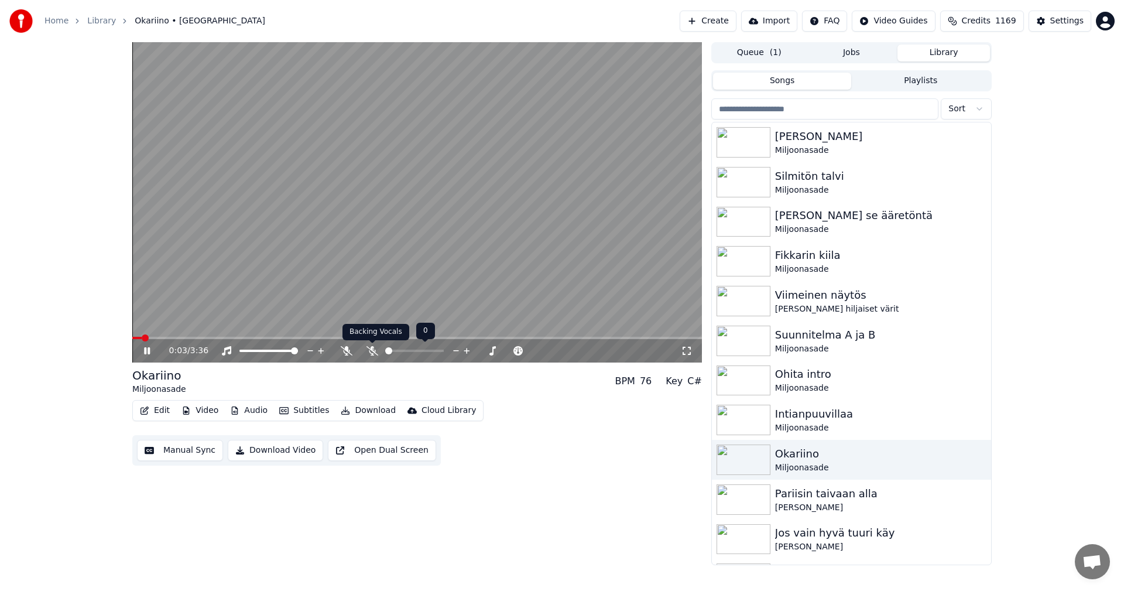
click at [372, 352] on icon at bounding box center [373, 350] width 12 height 9
click at [543, 339] on span at bounding box center [417, 338] width 570 height 2
click at [561, 337] on span at bounding box center [417, 338] width 570 height 2
click at [556, 338] on span at bounding box center [343, 338] width 423 height 2
click at [552, 337] on span at bounding box center [346, 338] width 429 height 2
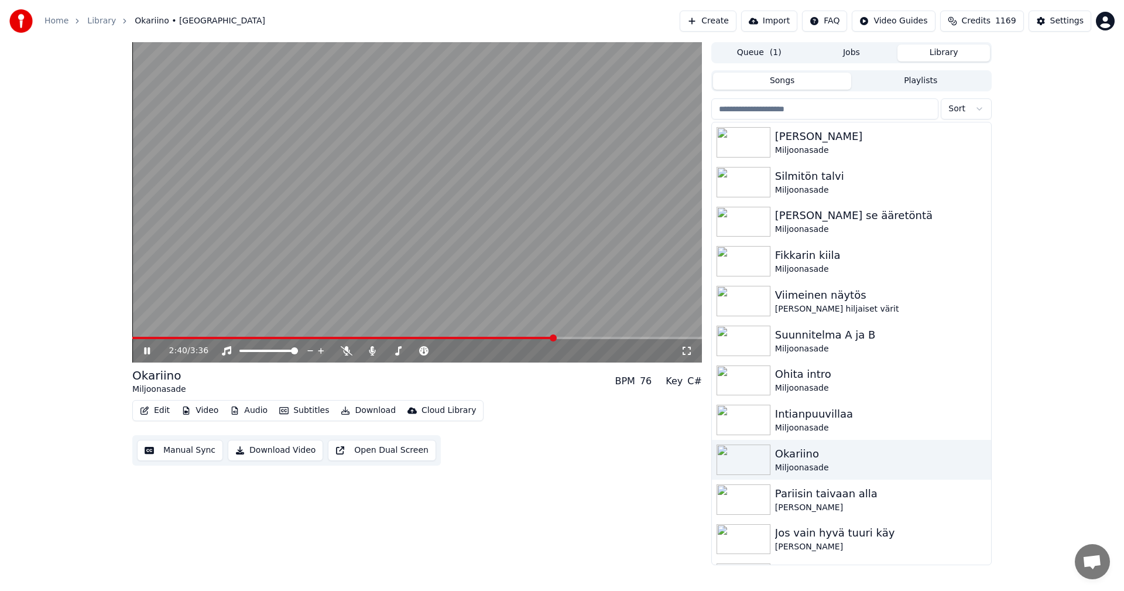
click at [550, 337] on span at bounding box center [553, 337] width 7 height 7
click at [548, 337] on span at bounding box center [346, 338] width 429 height 2
click at [547, 337] on span at bounding box center [339, 338] width 415 height 2
click at [545, 337] on span at bounding box center [338, 338] width 413 height 2
click at [545, 337] on span at bounding box center [344, 338] width 425 height 2
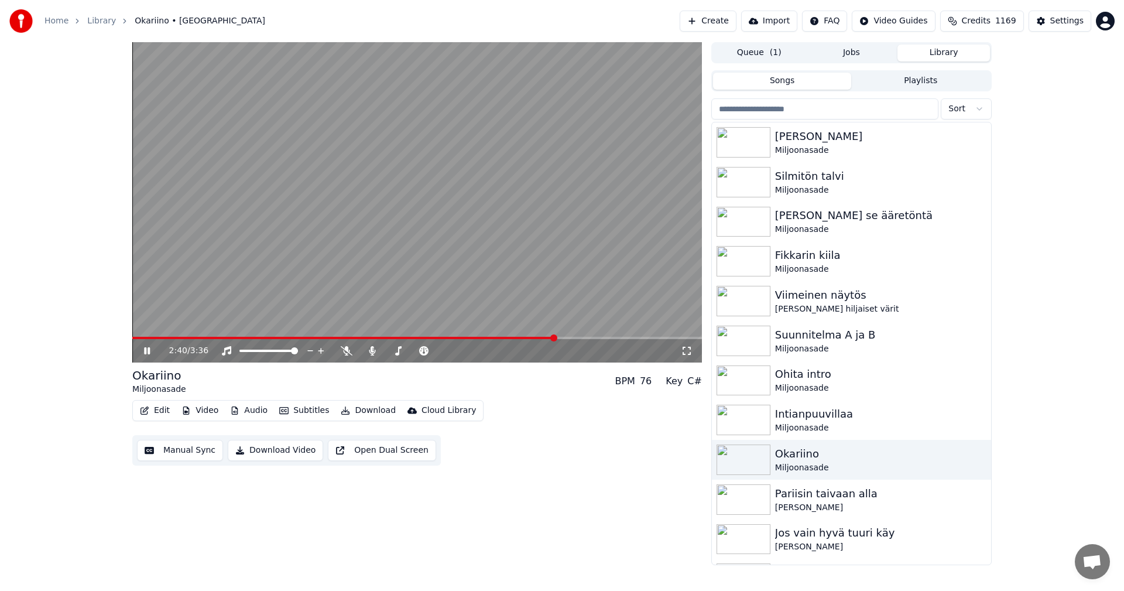
click at [543, 338] on span at bounding box center [343, 338] width 423 height 2
click at [545, 337] on span at bounding box center [338, 338] width 413 height 2
click at [544, 337] on span at bounding box center [345, 338] width 427 height 2
click at [546, 338] on span at bounding box center [344, 338] width 425 height 2
click at [545, 338] on span at bounding box center [338, 338] width 413 height 2
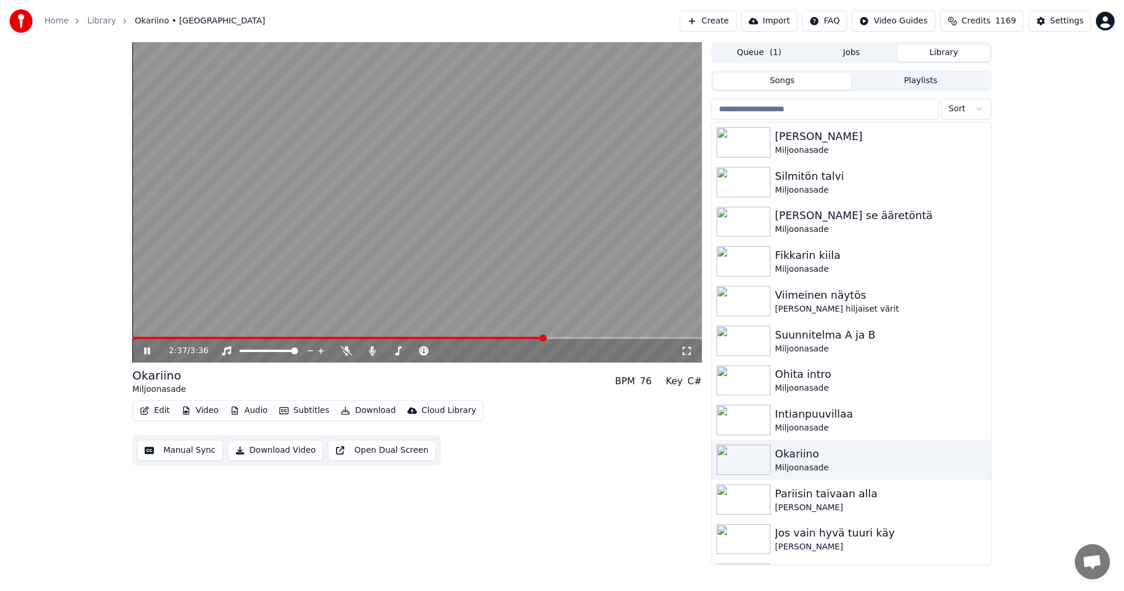
click at [545, 338] on span at bounding box center [338, 338] width 413 height 2
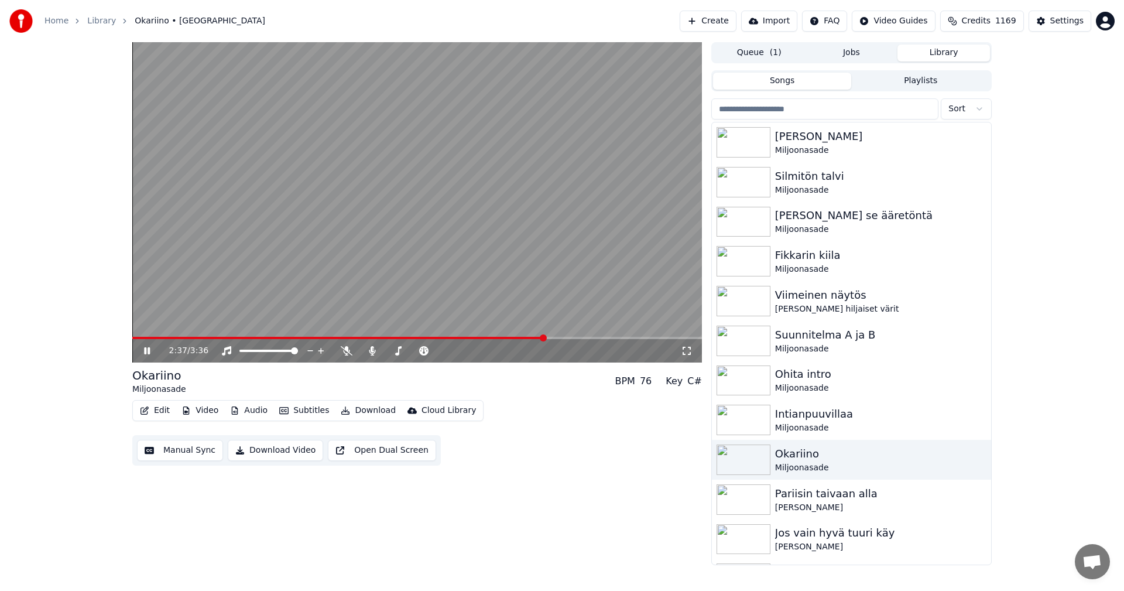
click at [545, 338] on span at bounding box center [338, 338] width 413 height 2
click at [548, 338] on span at bounding box center [551, 337] width 7 height 7
click at [547, 338] on span at bounding box center [339, 338] width 415 height 2
click at [549, 338] on span at bounding box center [548, 337] width 7 height 7
click at [549, 338] on span at bounding box center [552, 337] width 7 height 7
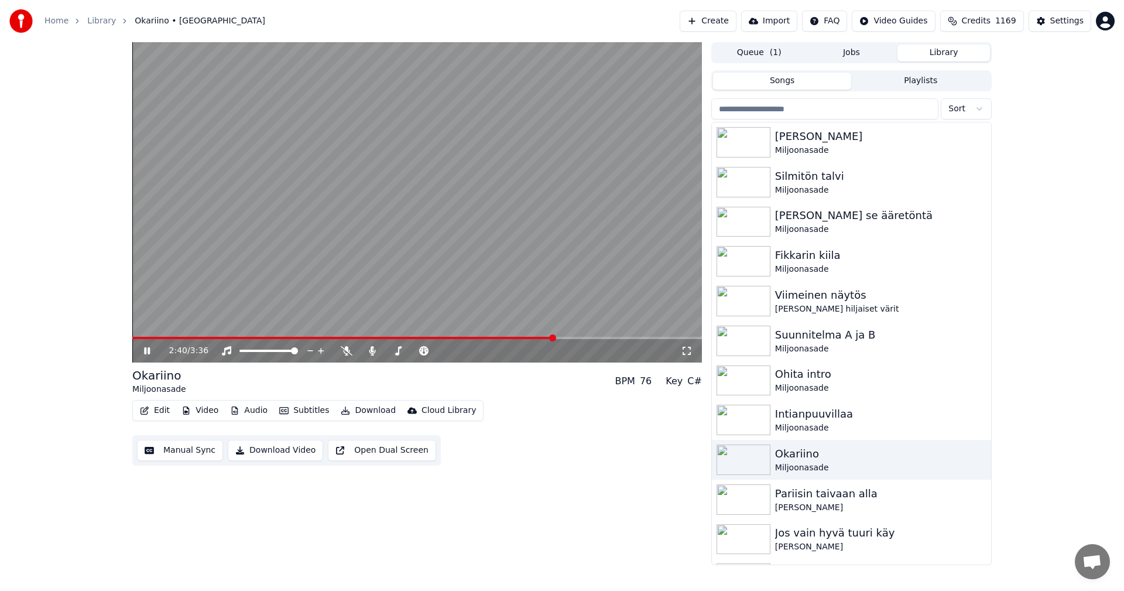
click at [549, 338] on span at bounding box center [552, 337] width 7 height 7
click at [547, 338] on span at bounding box center [343, 338] width 422 height 2
click at [548, 338] on span at bounding box center [345, 338] width 426 height 2
click at [548, 338] on span at bounding box center [345, 338] width 427 height 2
click at [548, 338] on span at bounding box center [344, 338] width 425 height 2
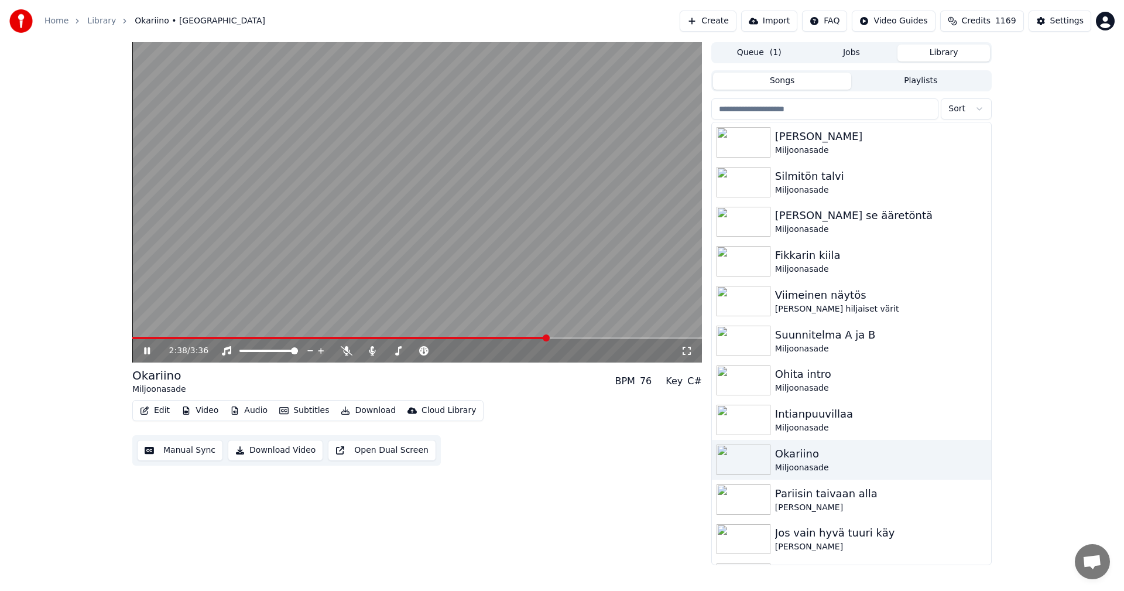
click at [547, 338] on span at bounding box center [339, 338] width 415 height 2
click at [548, 338] on span at bounding box center [345, 338] width 426 height 2
click at [547, 337] on span at bounding box center [339, 338] width 415 height 2
click at [548, 337] on span at bounding box center [345, 338] width 426 height 2
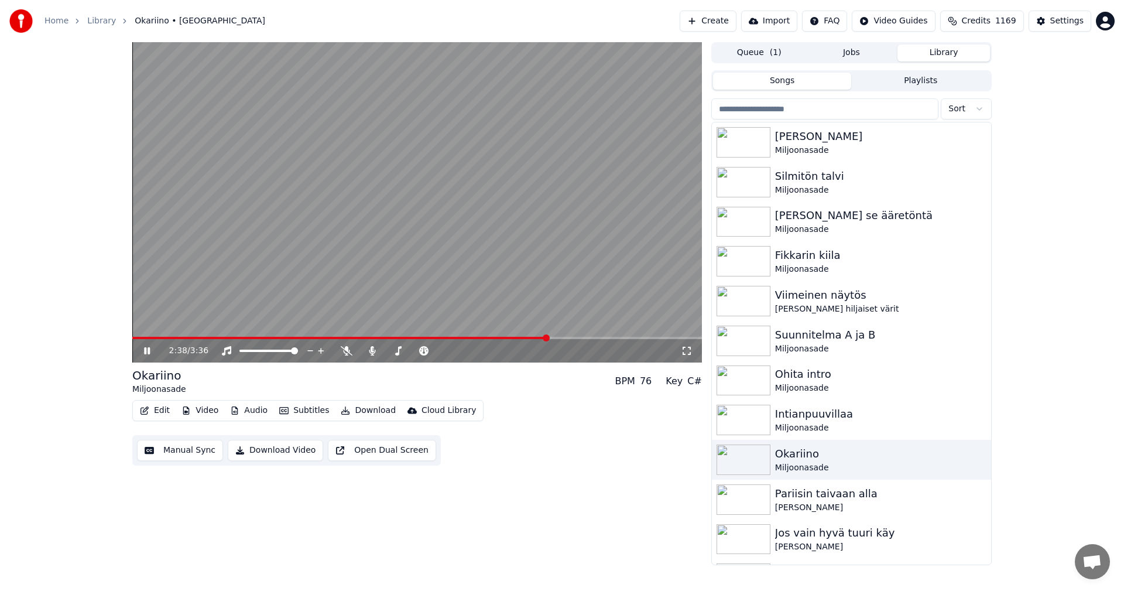
click at [547, 337] on span at bounding box center [339, 338] width 415 height 2
click at [548, 337] on span at bounding box center [343, 338] width 423 height 2
click at [547, 337] on span at bounding box center [339, 338] width 415 height 2
click at [548, 337] on span at bounding box center [343, 338] width 423 height 2
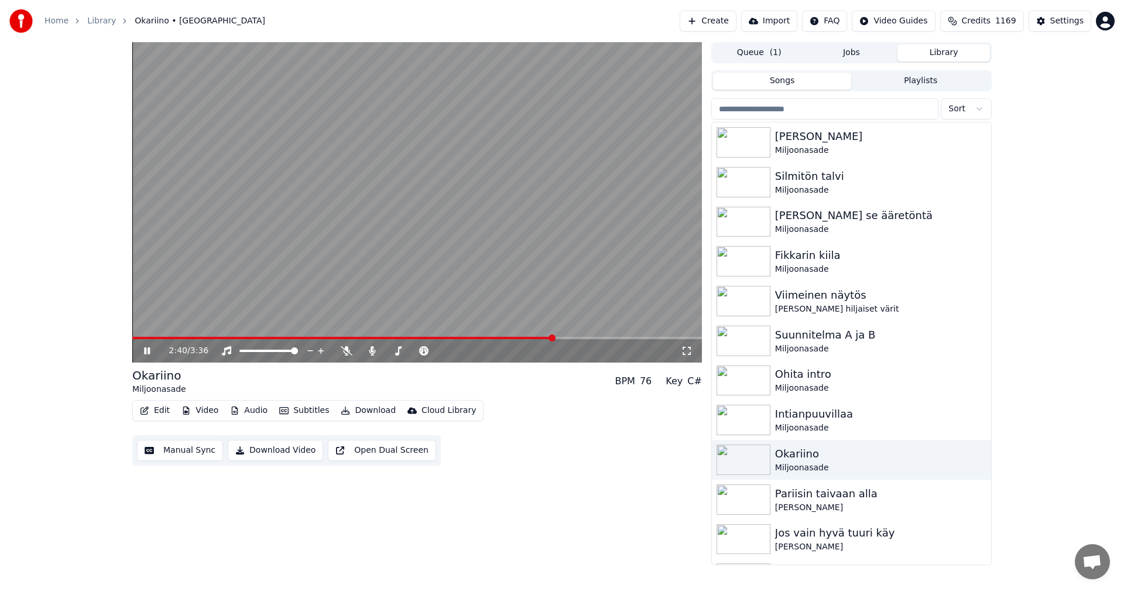
click at [548, 337] on span at bounding box center [343, 338] width 422 height 2
click at [346, 351] on icon at bounding box center [347, 350] width 12 height 9
click at [545, 337] on span at bounding box center [338, 338] width 413 height 2
click at [548, 338] on span at bounding box center [343, 338] width 422 height 2
click at [377, 351] on icon at bounding box center [373, 350] width 12 height 9
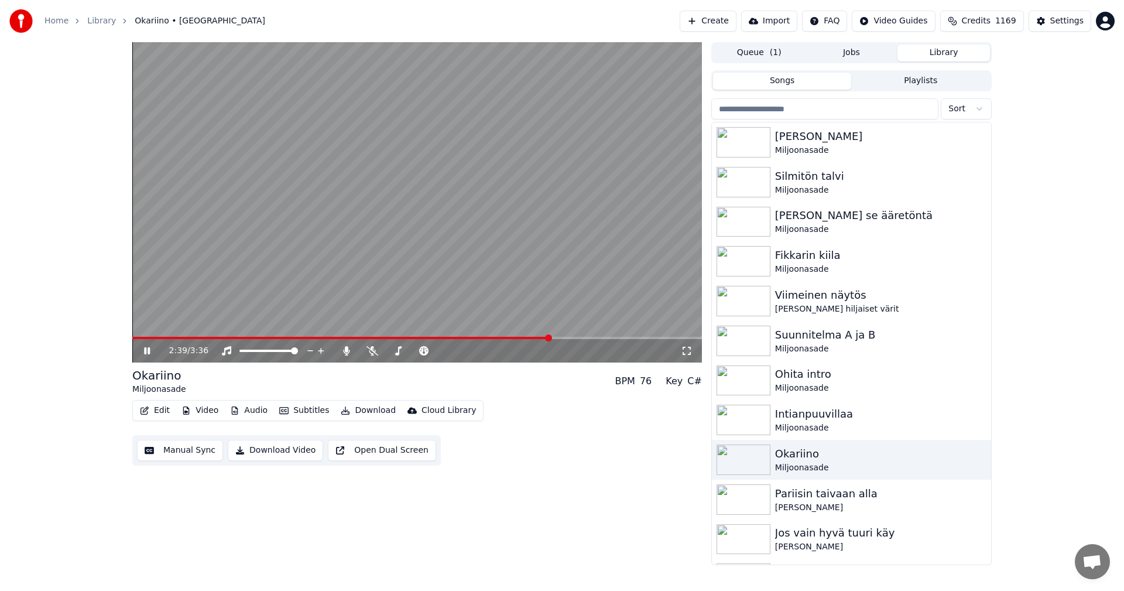
click at [549, 337] on span at bounding box center [341, 338] width 418 height 2
click at [549, 337] on span at bounding box center [552, 337] width 7 height 7
click at [547, 337] on span at bounding box center [339, 338] width 415 height 2
click at [545, 338] on span at bounding box center [338, 338] width 413 height 2
click at [548, 337] on span at bounding box center [546, 337] width 7 height 7
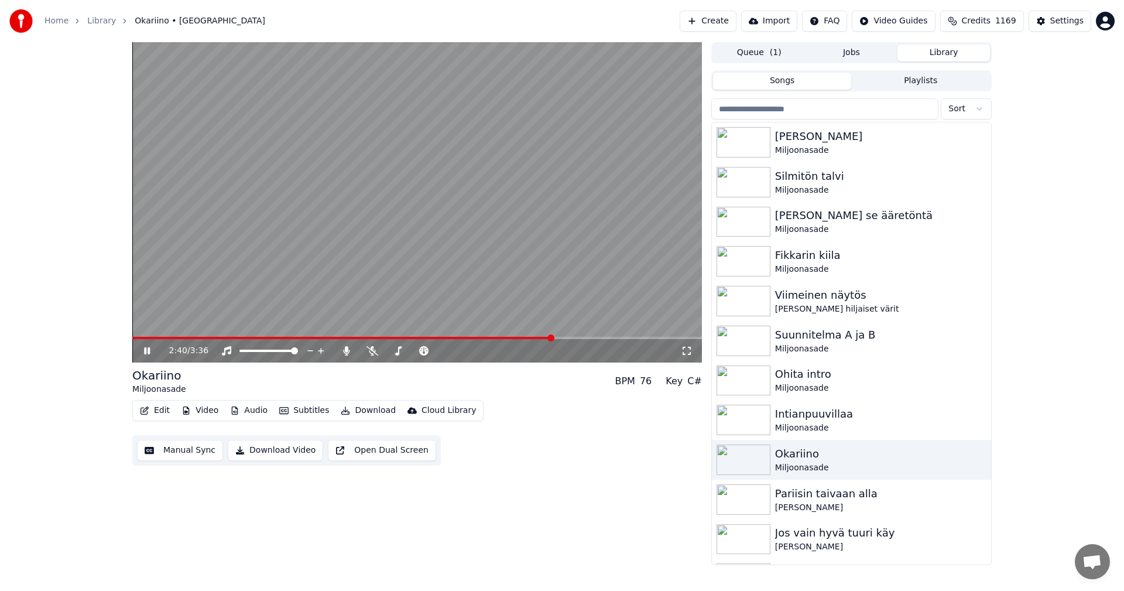
click at [552, 338] on span at bounding box center [550, 337] width 7 height 7
click at [550, 338] on span at bounding box center [548, 337] width 7 height 7
click at [553, 337] on span at bounding box center [345, 338] width 426 height 2
click at [552, 338] on span at bounding box center [550, 337] width 7 height 7
click at [551, 338] on span at bounding box center [553, 337] width 7 height 7
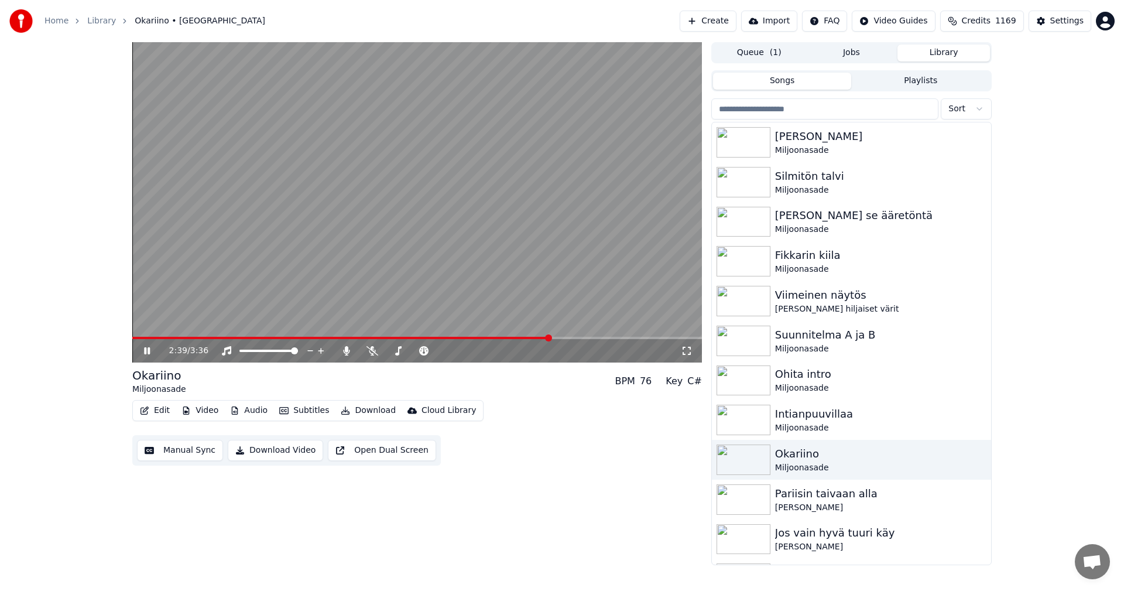
click at [551, 338] on span at bounding box center [548, 337] width 7 height 7
click at [555, 338] on span at bounding box center [558, 337] width 7 height 7
click at [555, 337] on span at bounding box center [553, 337] width 7 height 7
click at [554, 337] on span at bounding box center [550, 337] width 7 height 7
click at [550, 337] on span at bounding box center [550, 337] width 7 height 7
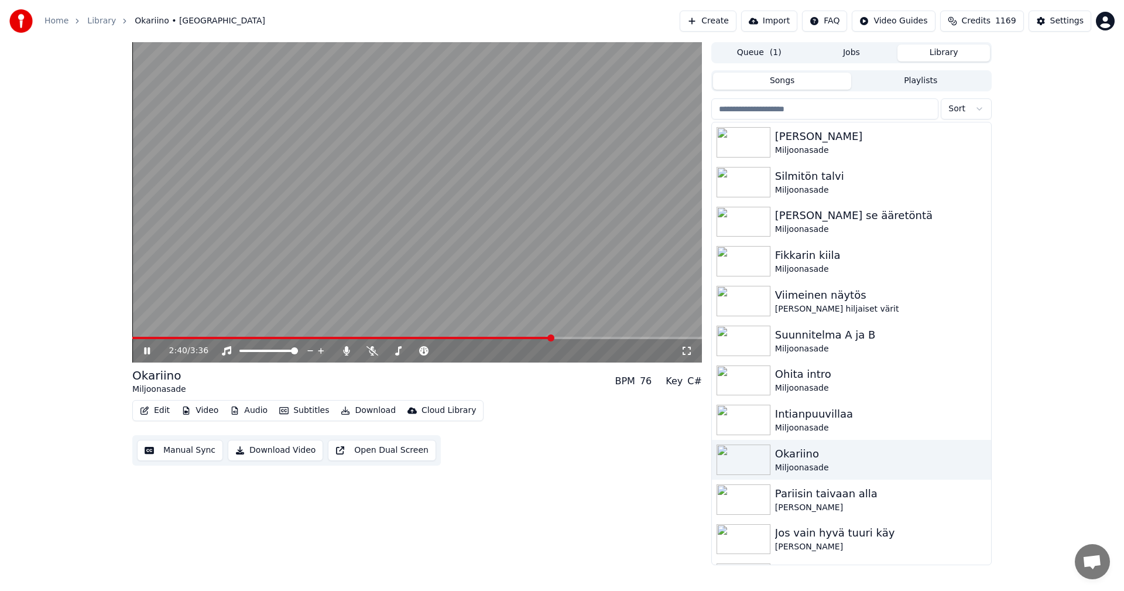
click at [551, 337] on span at bounding box center [550, 337] width 7 height 7
click at [551, 337] on span at bounding box center [548, 337] width 7 height 7
click at [550, 337] on span at bounding box center [548, 337] width 7 height 7
click at [550, 338] on span at bounding box center [548, 337] width 7 height 7
click at [550, 337] on span at bounding box center [548, 337] width 7 height 7
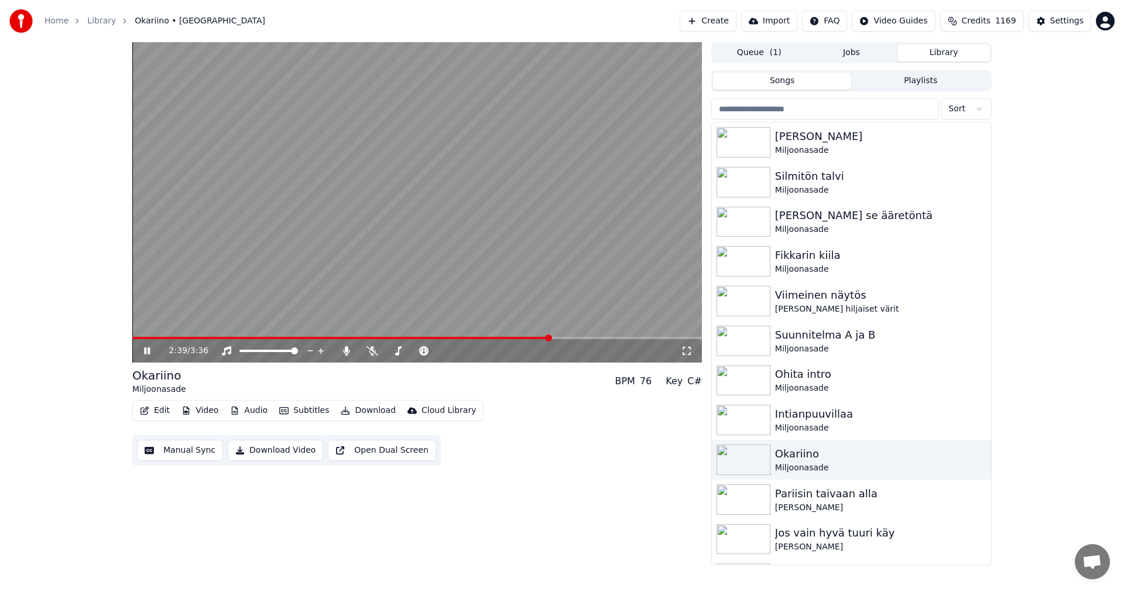
click at [549, 337] on span at bounding box center [548, 337] width 7 height 7
click at [550, 337] on span at bounding box center [548, 337] width 7 height 7
click at [549, 338] on span at bounding box center [548, 337] width 7 height 7
click at [550, 337] on span at bounding box center [548, 337] width 7 height 7
click at [552, 337] on span at bounding box center [550, 337] width 7 height 7
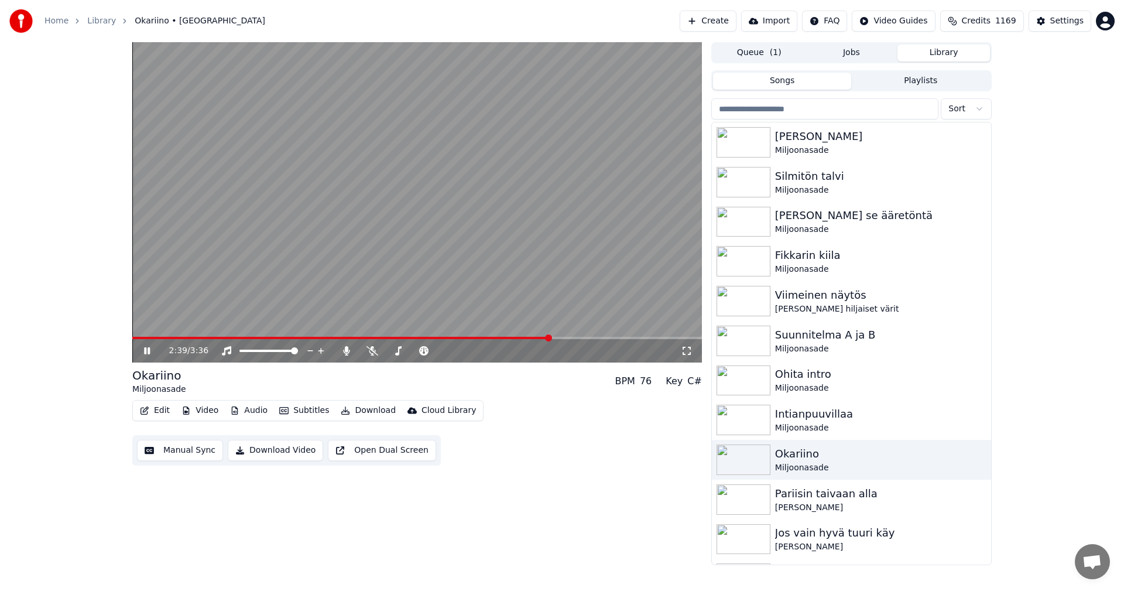
click at [551, 337] on span at bounding box center [548, 337] width 7 height 7
click at [550, 337] on span at bounding box center [548, 337] width 7 height 7
click at [550, 337] on span at bounding box center [553, 337] width 7 height 7
click at [150, 350] on icon at bounding box center [156, 350] width 28 height 9
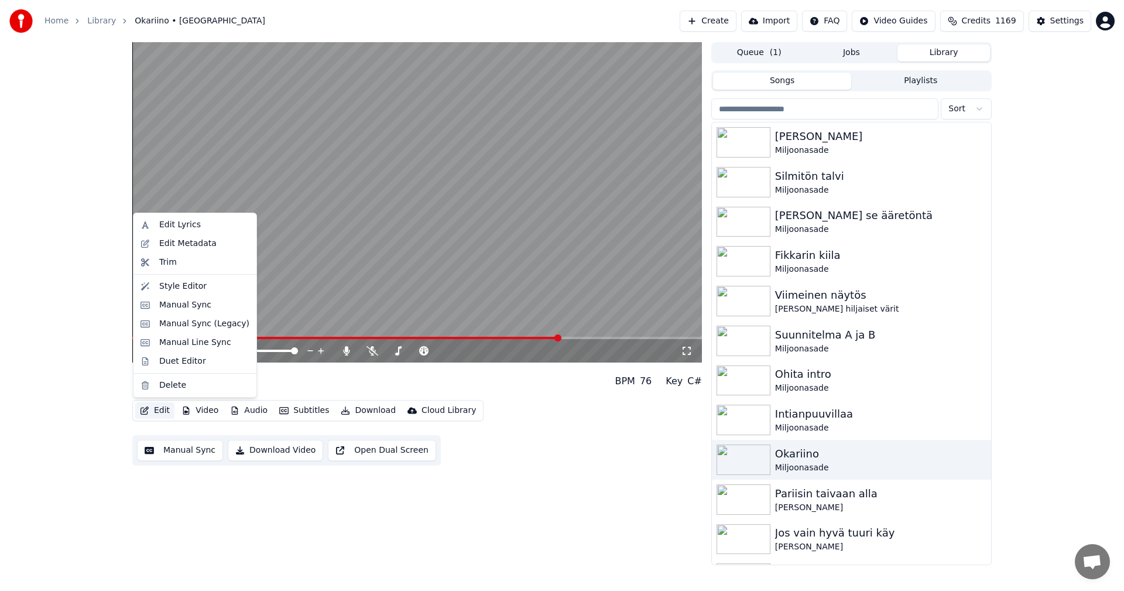
click at [164, 408] on button "Edit" at bounding box center [154, 410] width 39 height 16
click at [186, 325] on div "Manual Sync (Legacy)" at bounding box center [204, 324] width 90 height 12
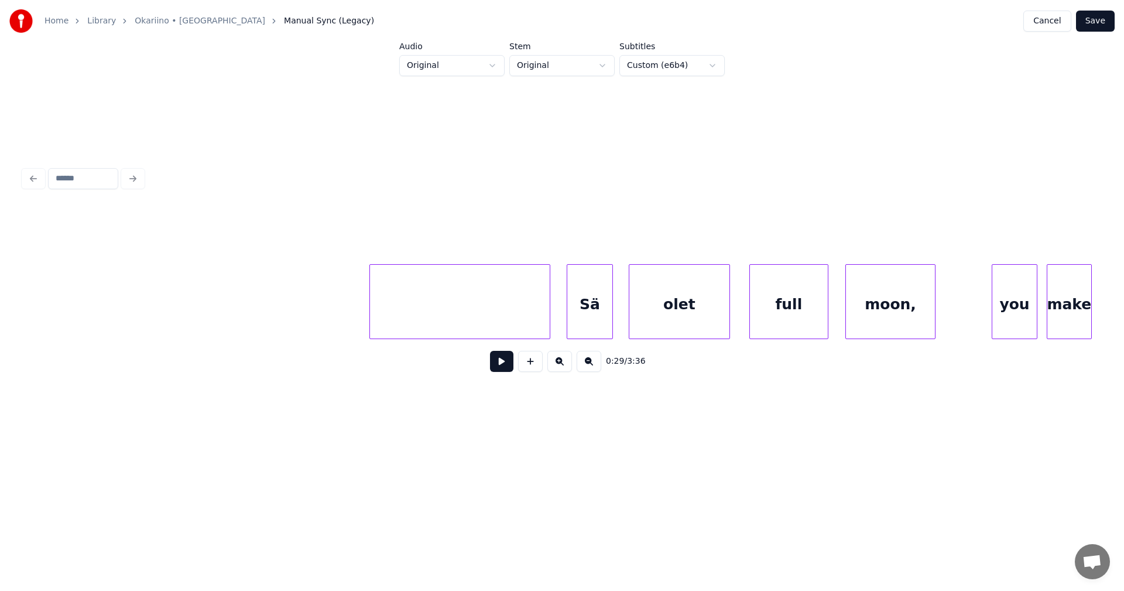
scroll to position [0, 36642]
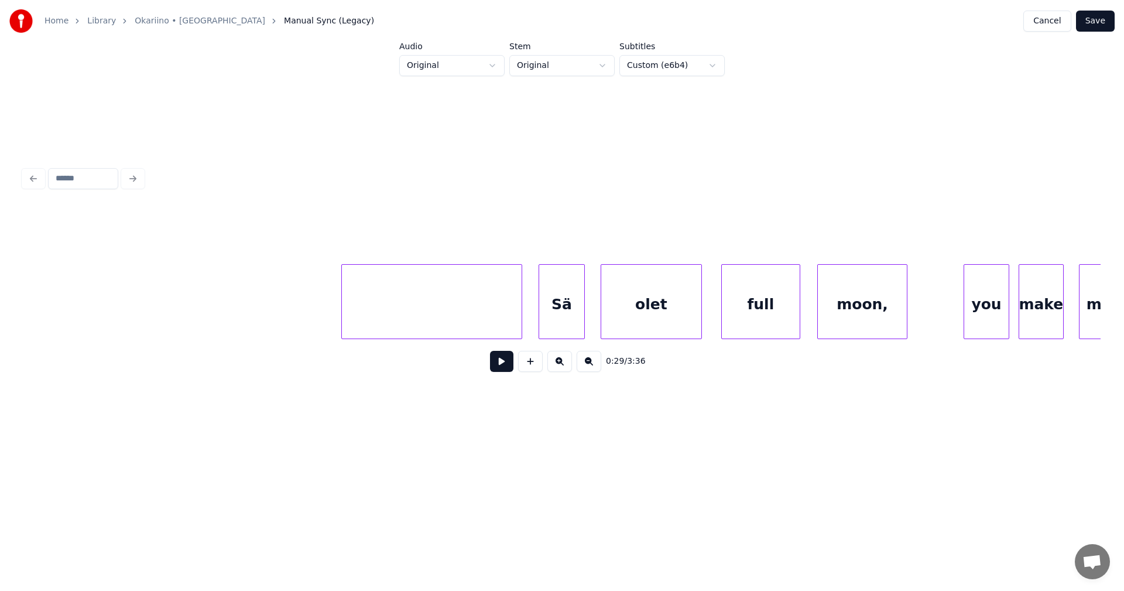
click at [549, 312] on div "Sä" at bounding box center [561, 305] width 45 height 80
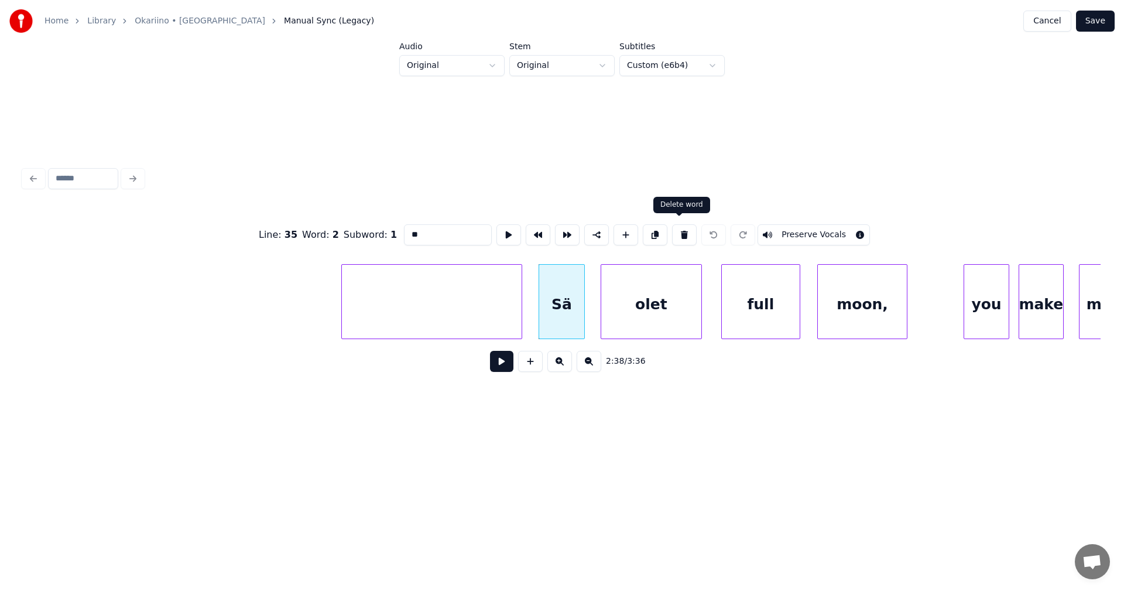
click at [677, 231] on button at bounding box center [684, 234] width 25 height 21
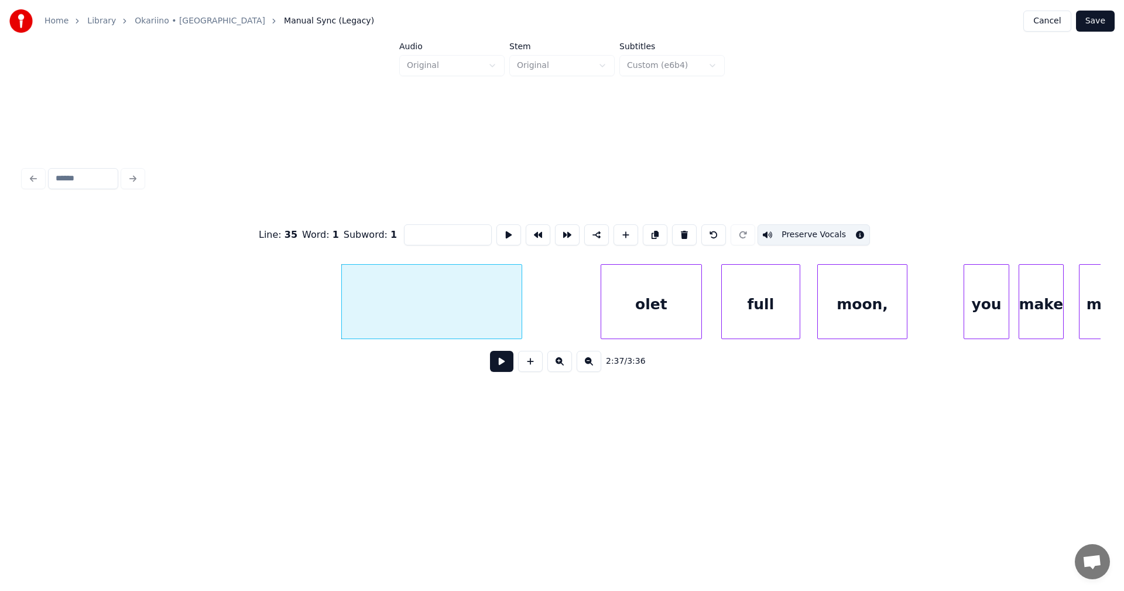
click at [663, 298] on div "olet" at bounding box center [651, 305] width 100 height 80
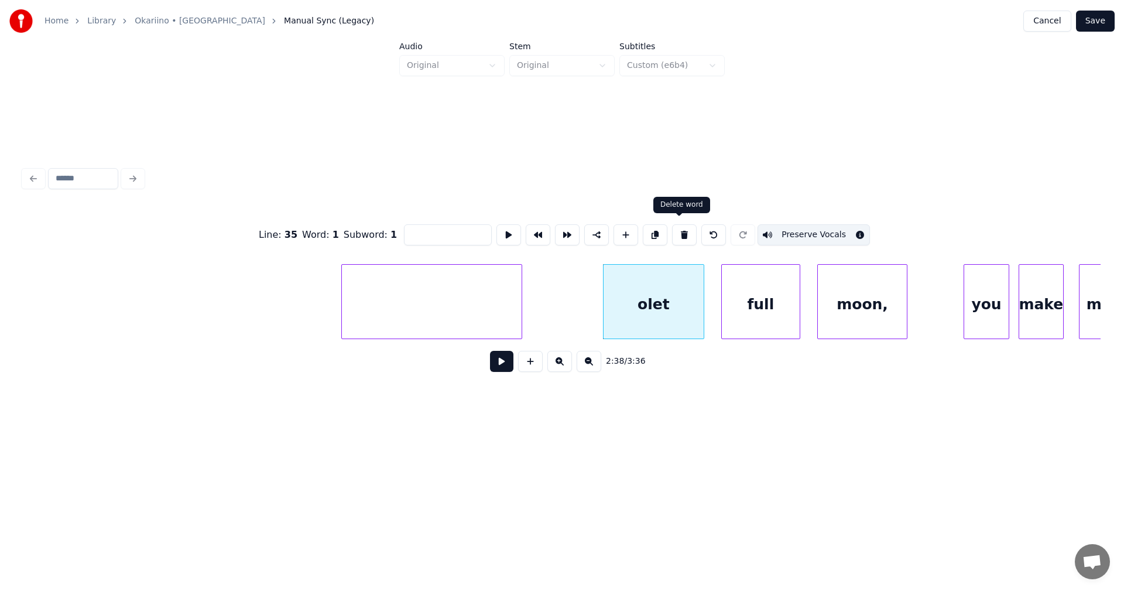
click at [683, 235] on button at bounding box center [684, 234] width 25 height 21
click at [732, 300] on div "full" at bounding box center [761, 305] width 78 height 80
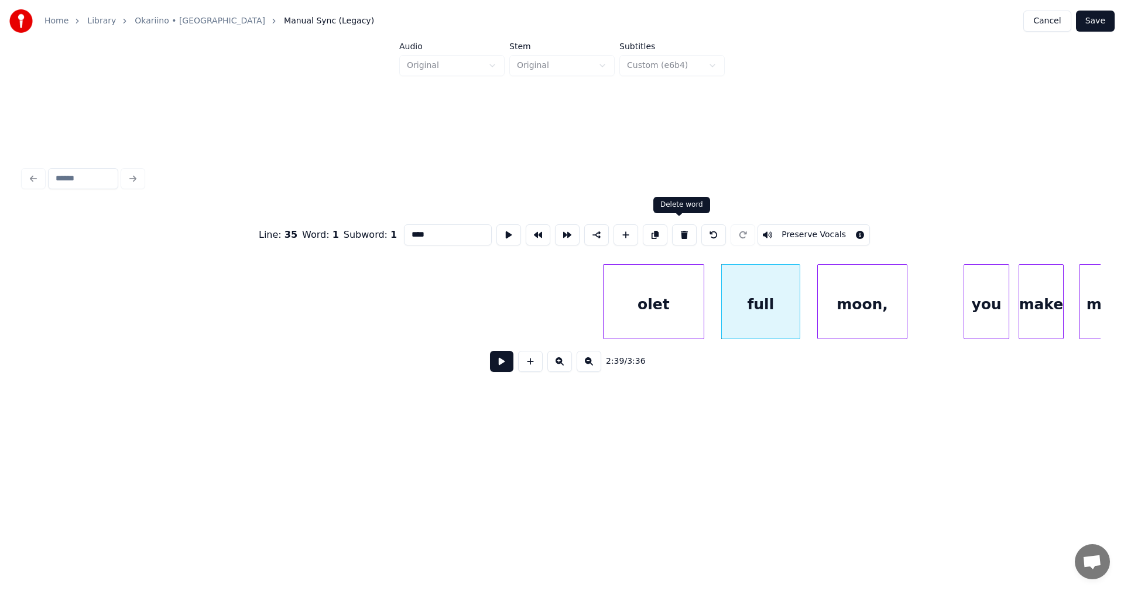
click at [686, 232] on button at bounding box center [684, 234] width 25 height 21
click at [789, 323] on div "full" at bounding box center [761, 305] width 78 height 80
click at [680, 236] on button at bounding box center [684, 234] width 25 height 21
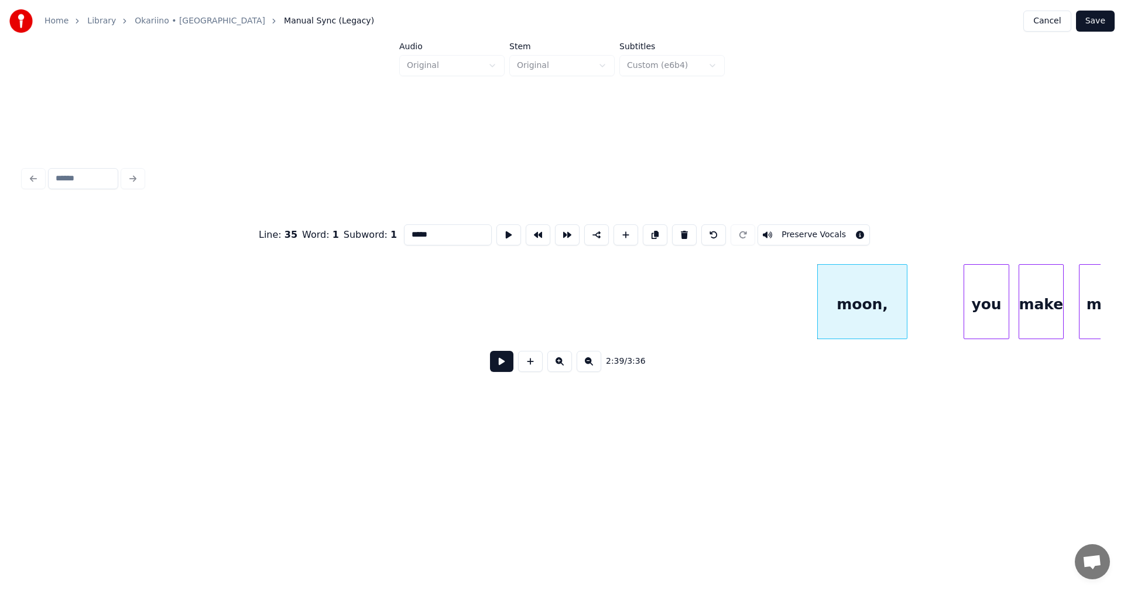
click at [837, 306] on div "moon," at bounding box center [862, 305] width 89 height 80
click at [680, 227] on button at bounding box center [684, 234] width 25 height 21
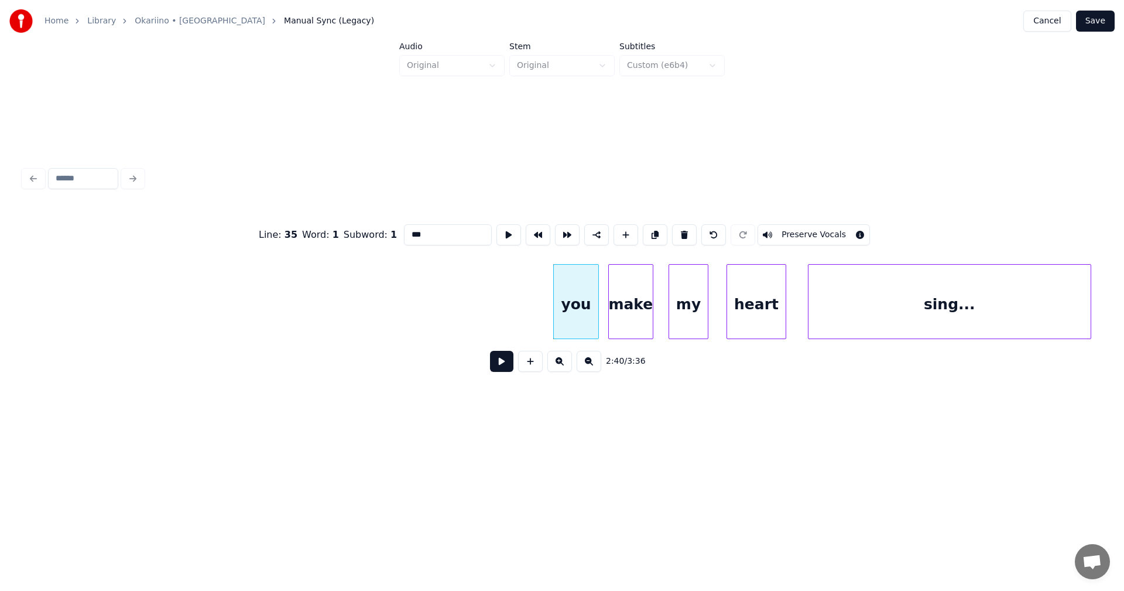
scroll to position [0, 37063]
click at [580, 310] on div "you" at bounding box center [565, 305] width 45 height 80
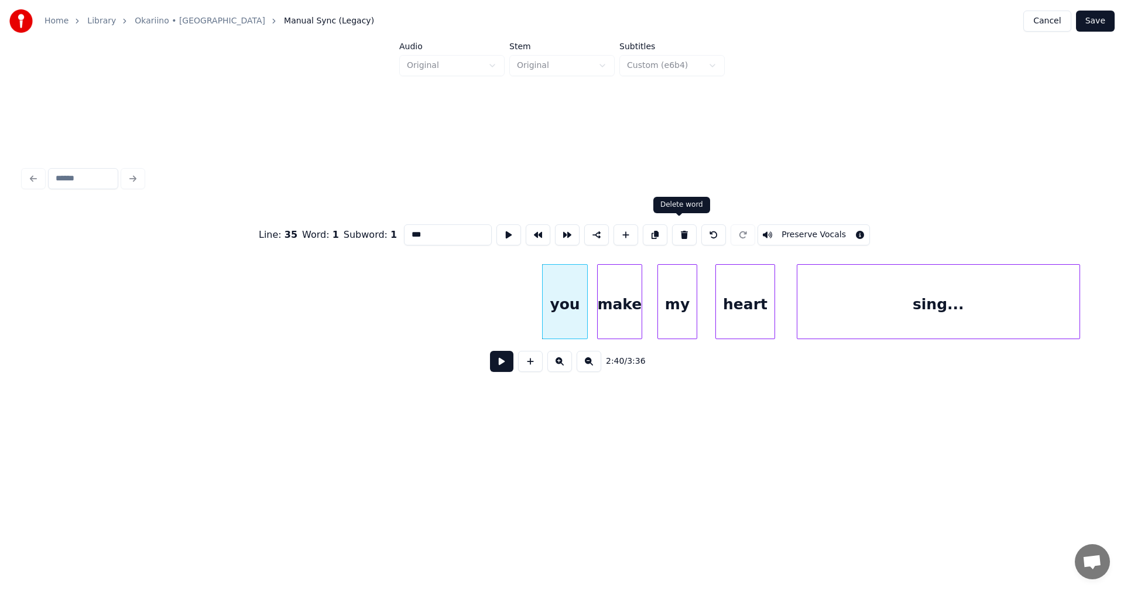
click at [680, 230] on button at bounding box center [684, 234] width 25 height 21
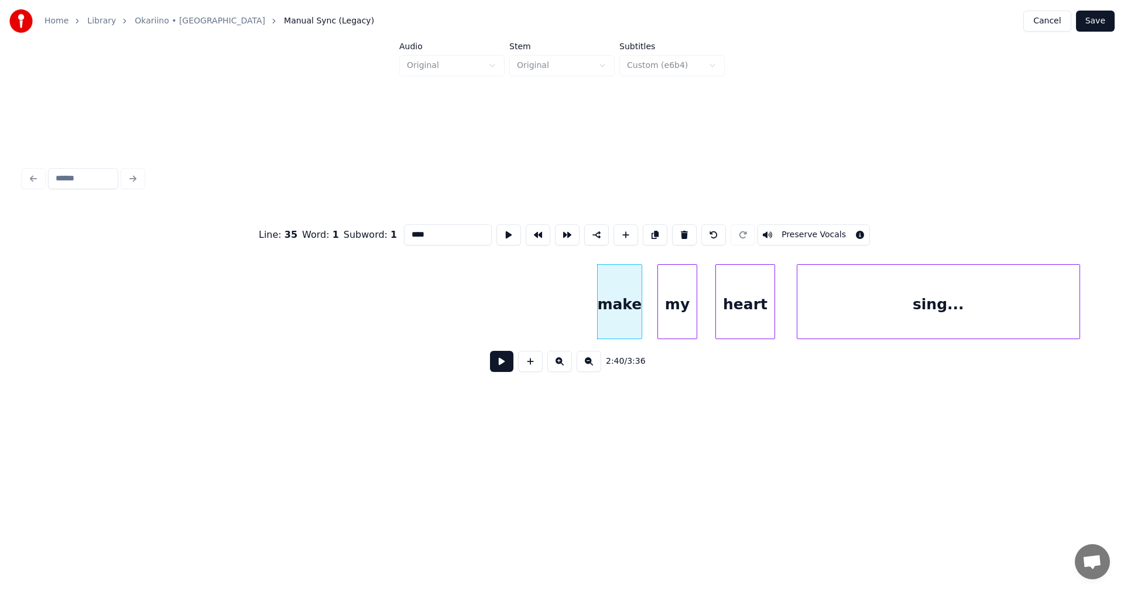
click at [621, 319] on div "make" at bounding box center [620, 305] width 44 height 80
click at [674, 232] on button at bounding box center [684, 234] width 25 height 21
click at [666, 289] on div "my" at bounding box center [677, 305] width 39 height 80
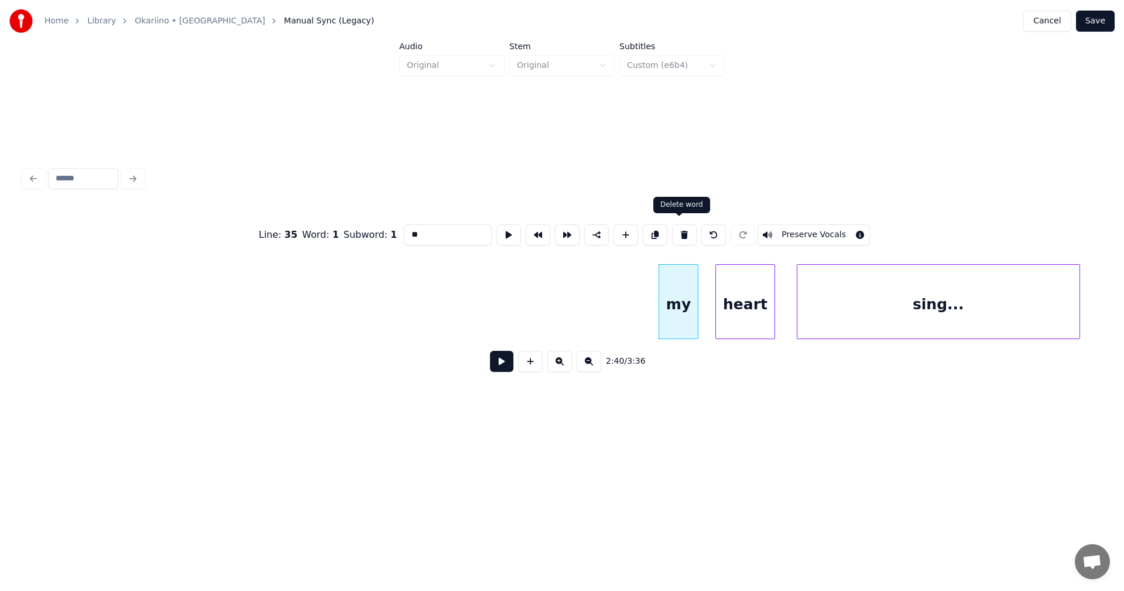
click at [683, 235] on button at bounding box center [684, 234] width 25 height 21
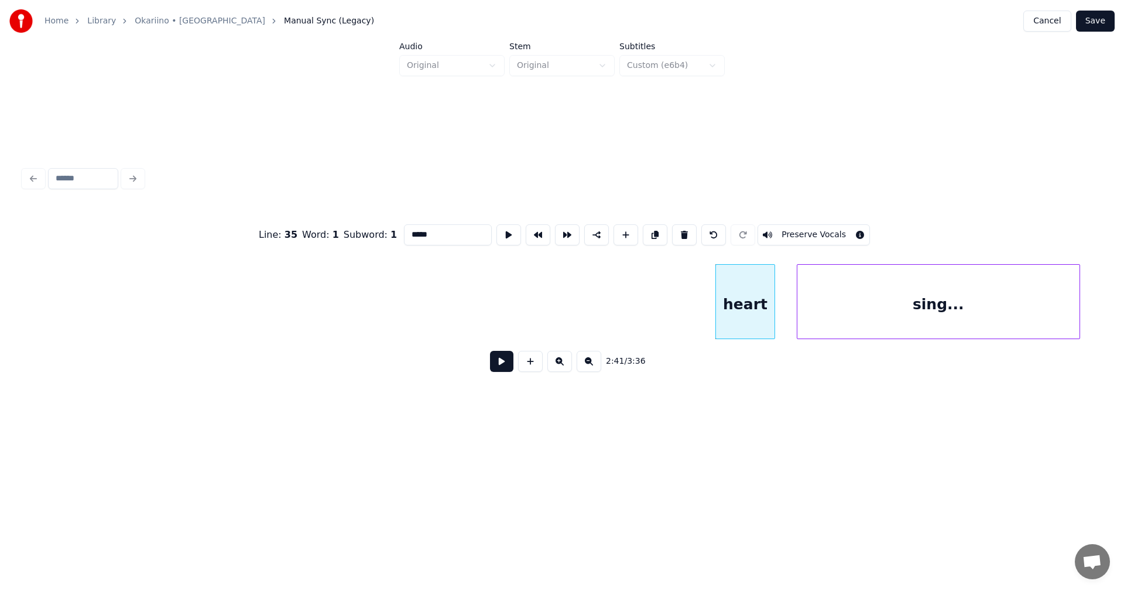
click at [728, 290] on div "heart" at bounding box center [745, 305] width 59 height 80
click at [682, 231] on button at bounding box center [684, 234] width 25 height 21
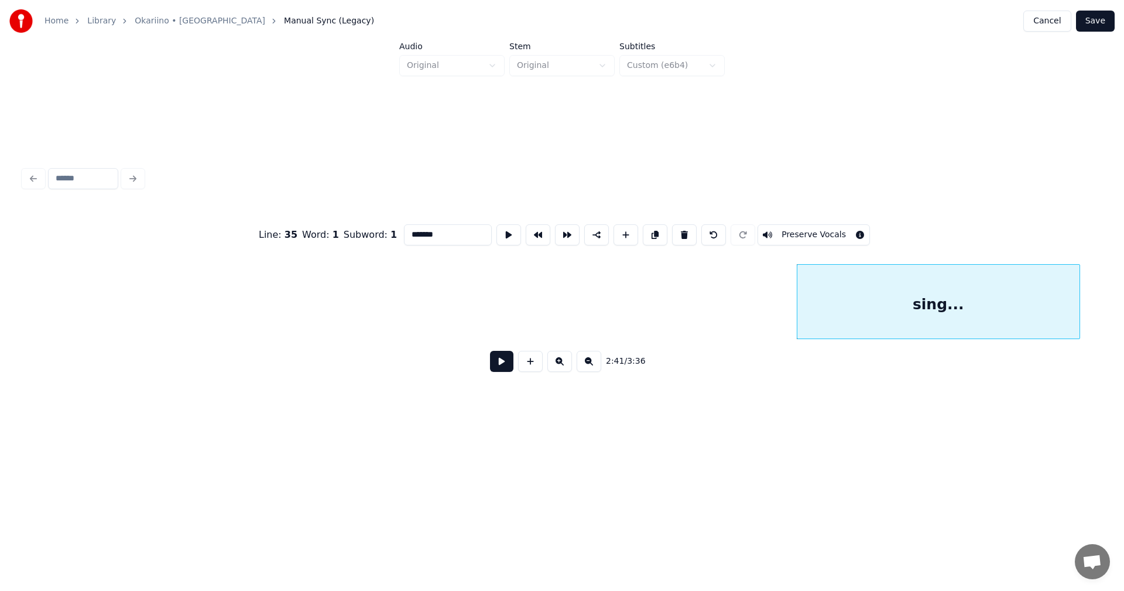
click at [845, 300] on div "sing..." at bounding box center [939, 305] width 282 height 80
click at [679, 233] on button at bounding box center [684, 234] width 25 height 21
type input "**"
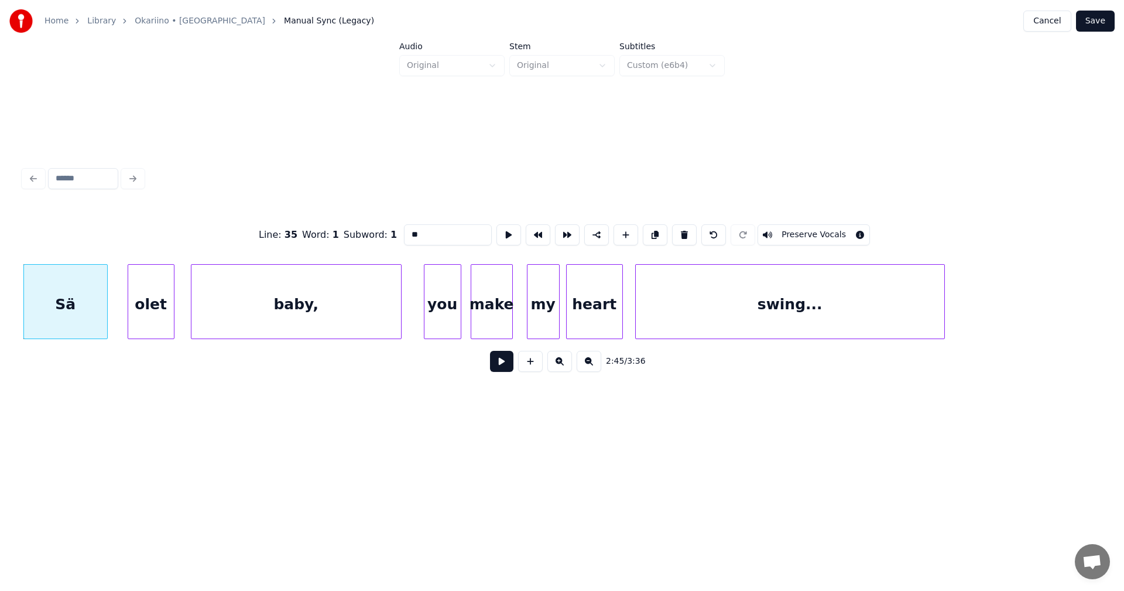
click at [1109, 18] on button "Save" at bounding box center [1095, 21] width 39 height 21
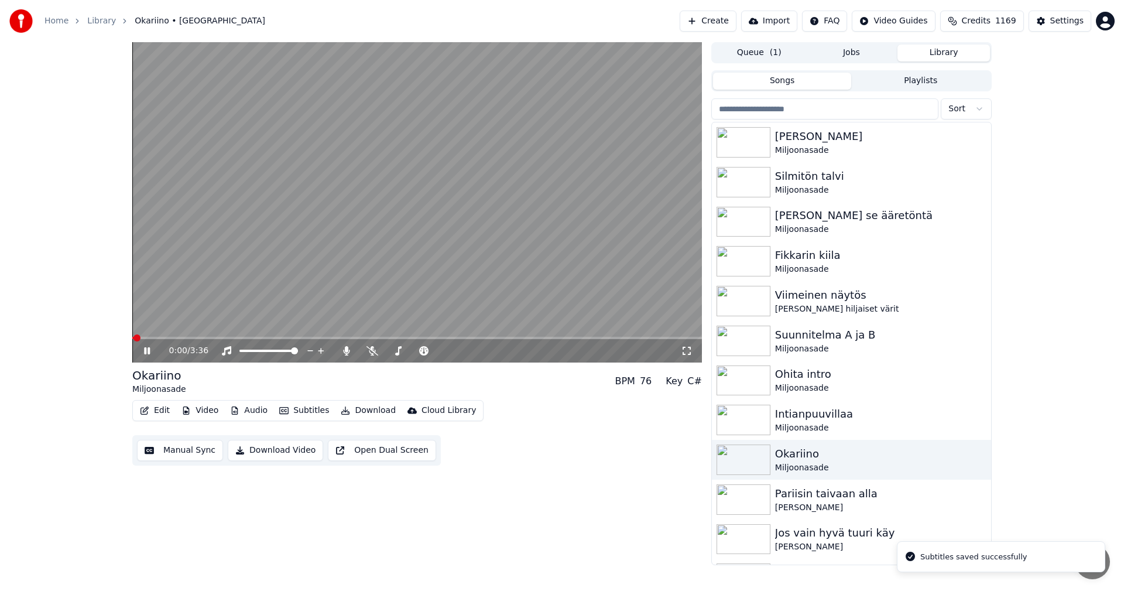
click at [525, 340] on div "0:00 / 3:36" at bounding box center [417, 350] width 570 height 23
click at [377, 353] on icon at bounding box center [373, 350] width 12 height 9
click at [526, 340] on div "0:06 / 3:36" at bounding box center [417, 350] width 570 height 23
click at [526, 338] on span at bounding box center [417, 338] width 570 height 2
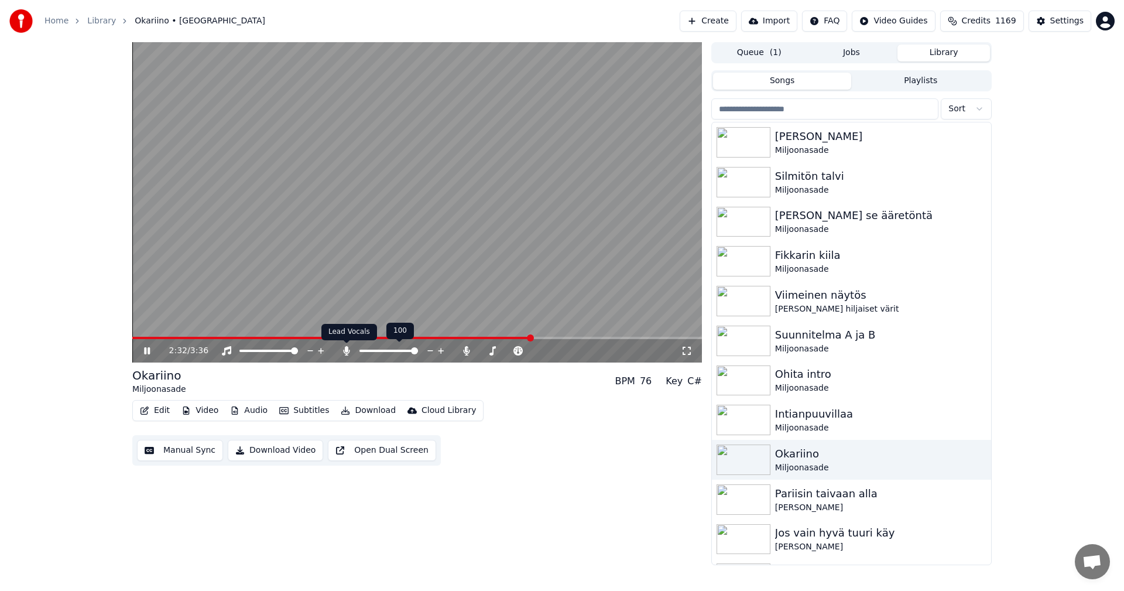
click at [348, 352] on icon at bounding box center [347, 350] width 12 height 9
click at [372, 354] on icon at bounding box center [372, 350] width 6 height 9
click at [530, 338] on span at bounding box center [353, 338] width 443 height 2
click at [514, 338] on span at bounding box center [338, 338] width 413 height 2
click at [145, 350] on icon at bounding box center [147, 350] width 6 height 7
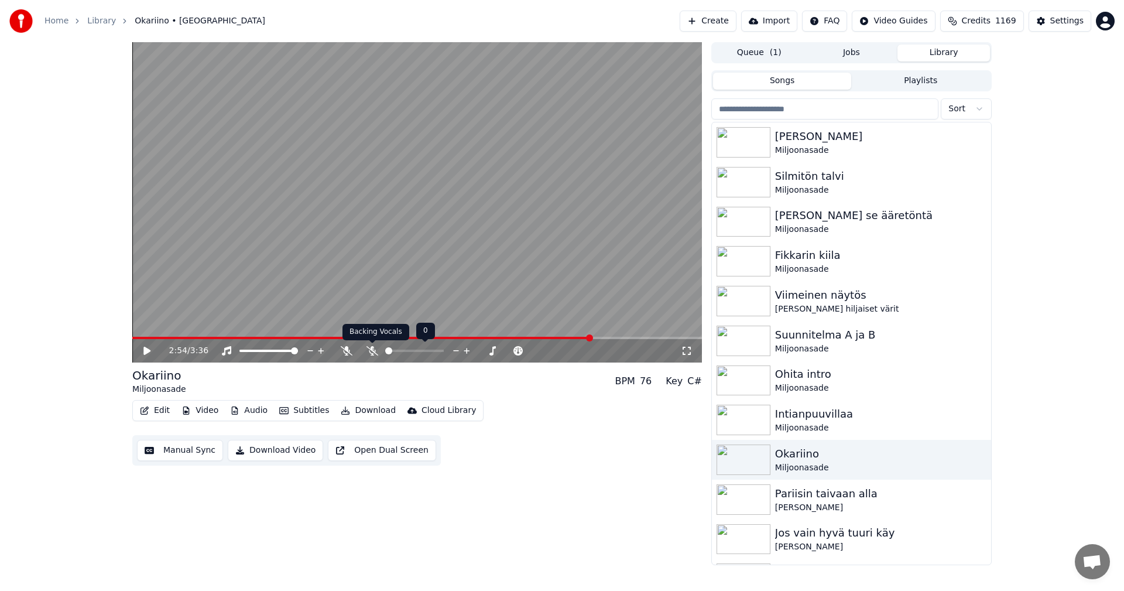
click at [371, 351] on icon at bounding box center [373, 350] width 12 height 9
click at [533, 336] on video at bounding box center [417, 202] width 570 height 320
click at [527, 340] on div "2:55 / 3:36" at bounding box center [417, 350] width 570 height 23
click at [526, 338] on span at bounding box center [329, 338] width 394 height 2
click at [553, 340] on div "2:55 / 3:36" at bounding box center [417, 350] width 570 height 23
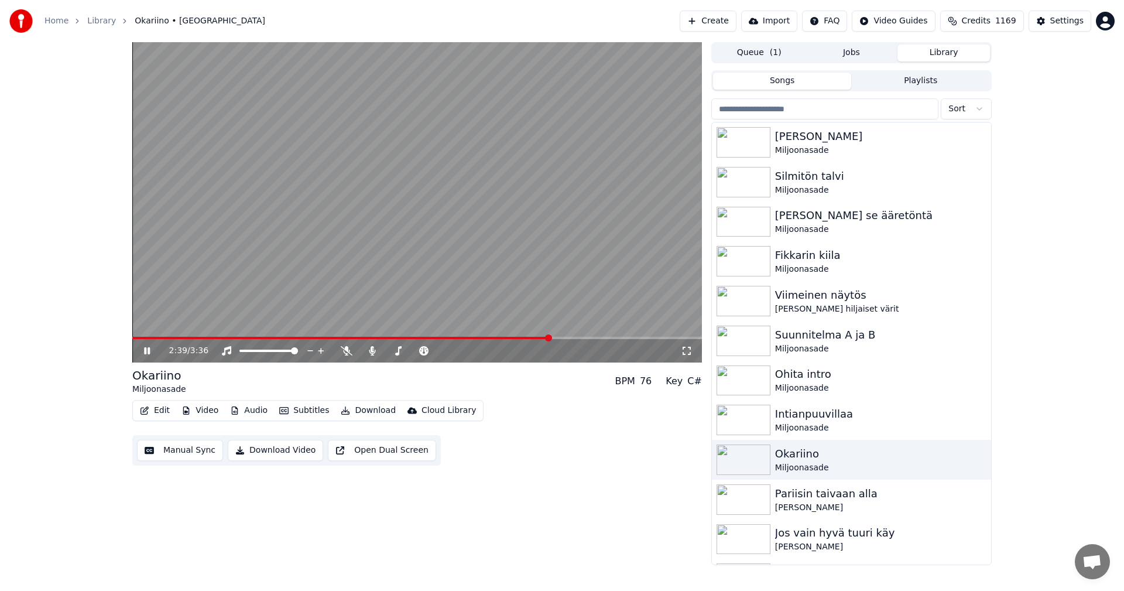
click at [550, 338] on span at bounding box center [341, 338] width 418 height 2
click at [147, 353] on icon at bounding box center [156, 350] width 28 height 9
click at [371, 354] on icon at bounding box center [372, 350] width 6 height 9
click at [495, 337] on span at bounding box center [313, 338] width 362 height 2
click at [142, 351] on icon at bounding box center [156, 350] width 28 height 9
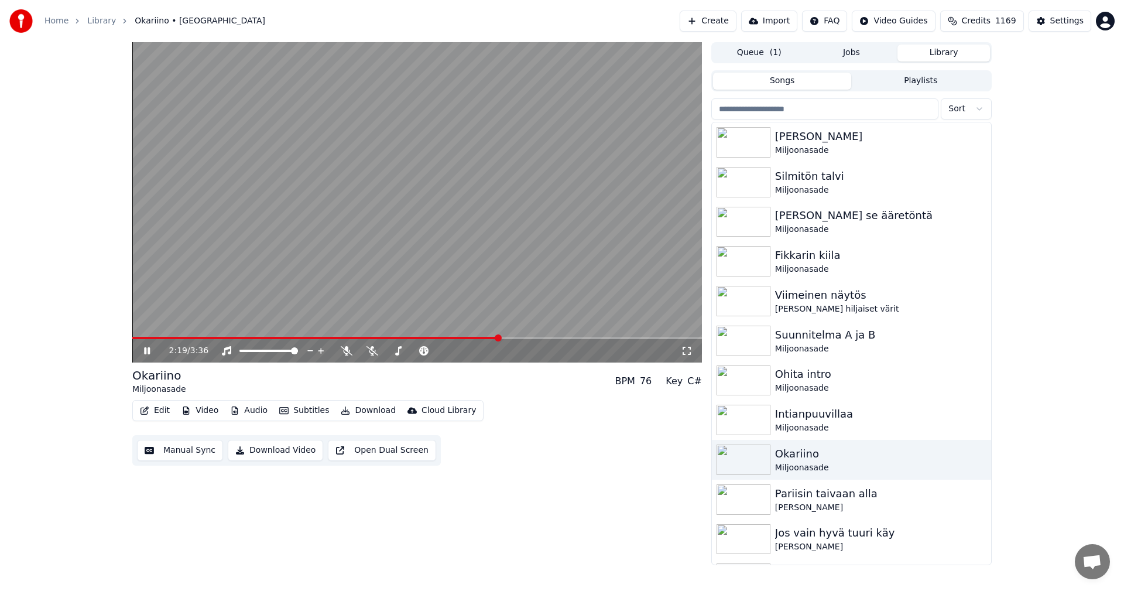
click at [534, 335] on video at bounding box center [417, 202] width 570 height 320
click at [536, 338] on span at bounding box center [417, 338] width 570 height 2
click at [143, 352] on icon at bounding box center [156, 350] width 28 height 9
click at [374, 407] on button "Download" at bounding box center [368, 410] width 64 height 16
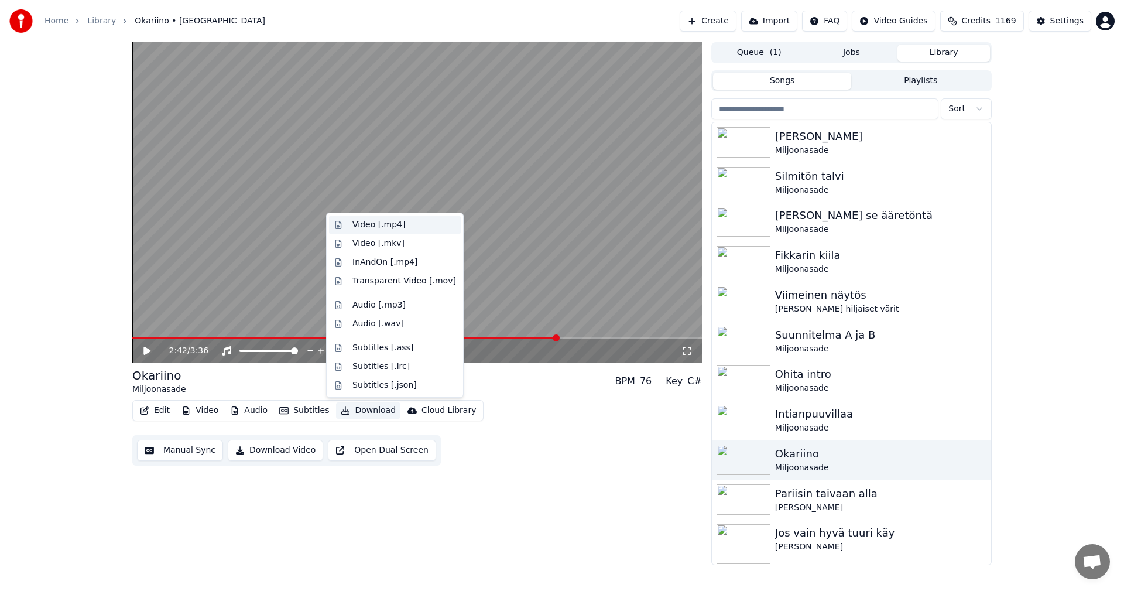
click at [385, 227] on div "Video [.mp4]" at bounding box center [378, 225] width 53 height 12
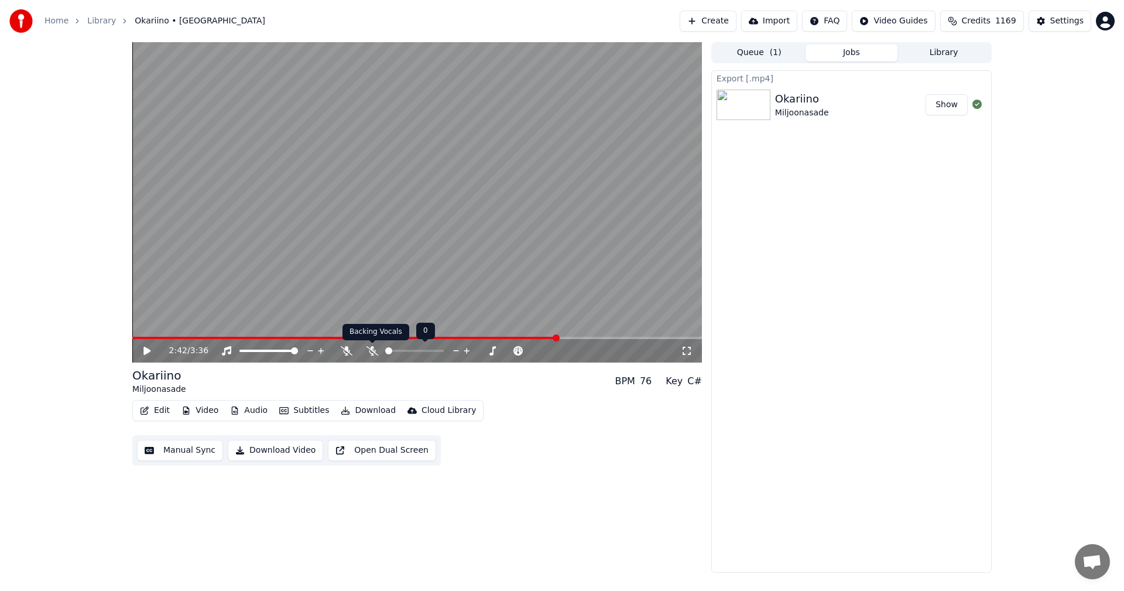
click at [369, 351] on icon at bounding box center [373, 350] width 12 height 9
click at [150, 350] on icon at bounding box center [156, 350] width 28 height 9
click at [145, 350] on icon at bounding box center [147, 350] width 6 height 7
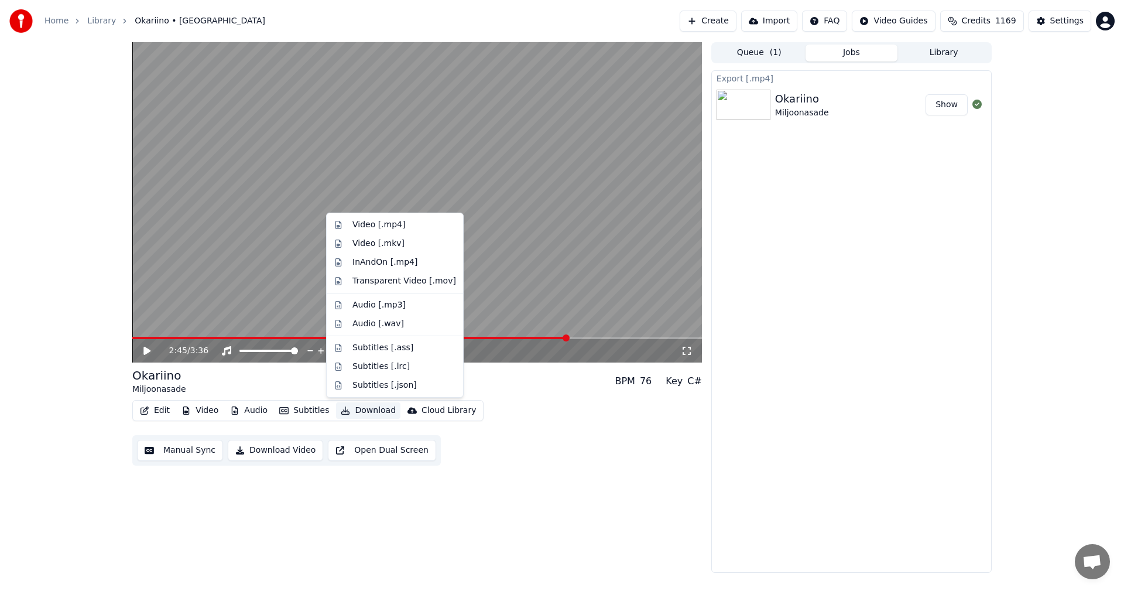
click at [367, 413] on button "Download" at bounding box center [368, 410] width 64 height 16
click at [393, 224] on div "Video [.mp4]" at bounding box center [378, 225] width 53 height 12
